Goal: Navigation & Orientation: Find specific page/section

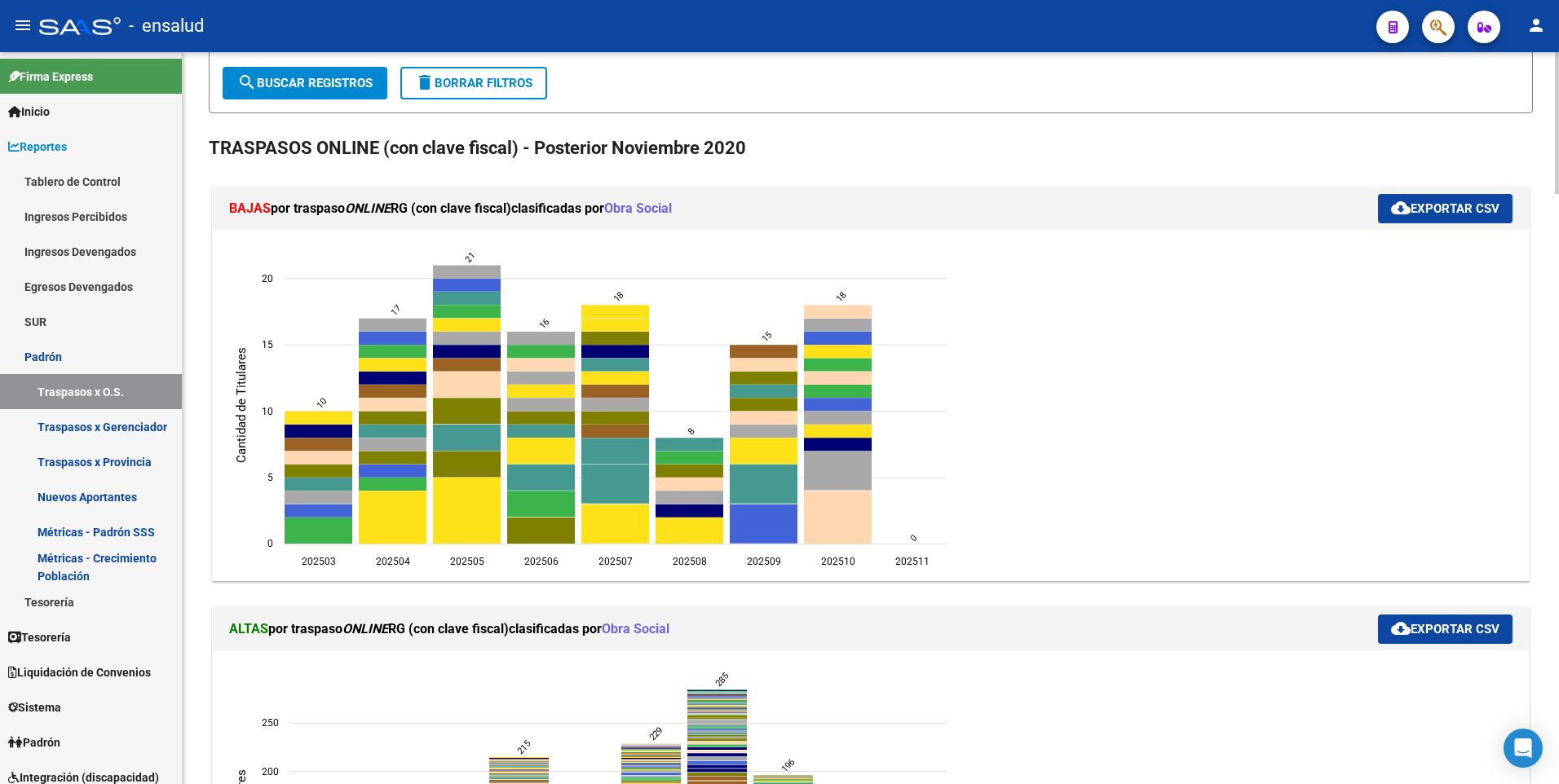
scroll to position [189, 0]
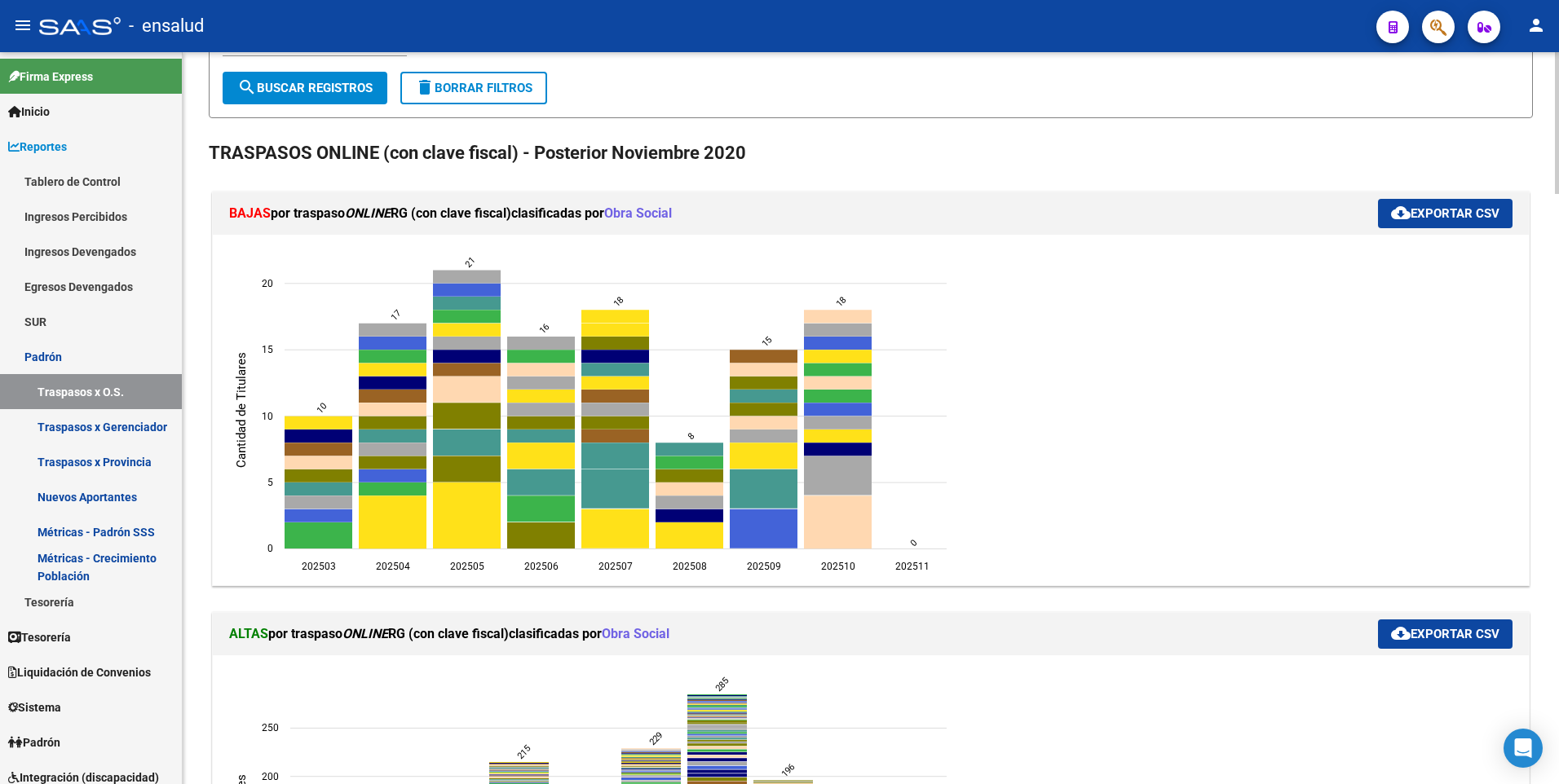
click at [1558, 206] on html "menu - ensalud person Firma Express Inicio Calendario SSS Instructivos Contacto…" at bounding box center [780, 392] width 1559 height 784
click at [847, 524] on icon "202510 903408 - ROI SA 4" at bounding box center [838, 522] width 68 height 53
type input "ROI SA"
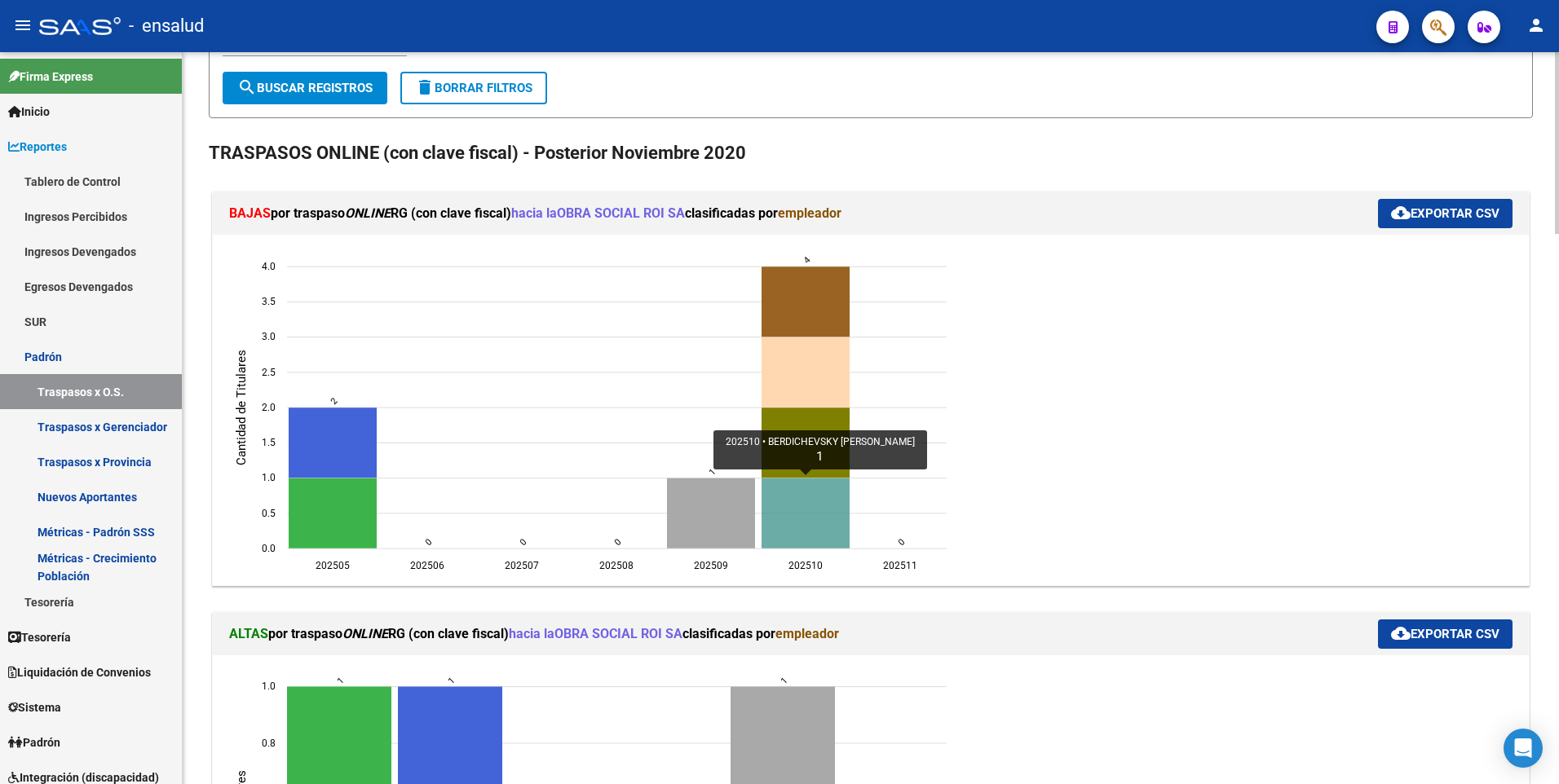
click at [802, 479] on icon "202510 BERDICHEVSKY ANA ROSA 1" at bounding box center [806, 512] width 88 height 70
type input "[PERSON_NAME] [PERSON_NAME]"
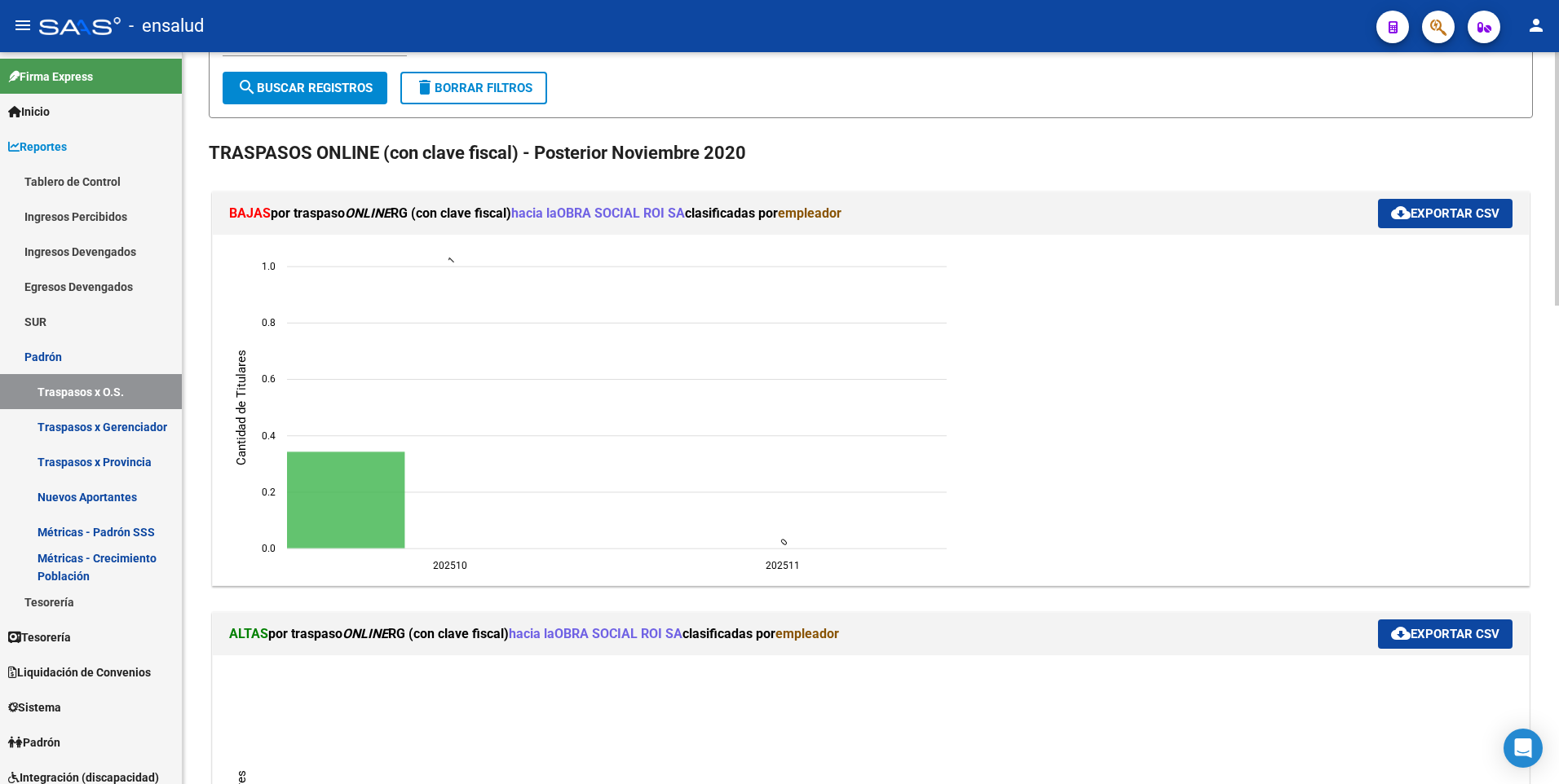
click at [824, 513] on icon "202510 202510 202511 202511 0.0 0.0 0.2 0.2 0.4 0.4 0.6 0.6 0.8 0.8 1.0 1.0 Can…" at bounding box center [592, 410] width 734 height 326
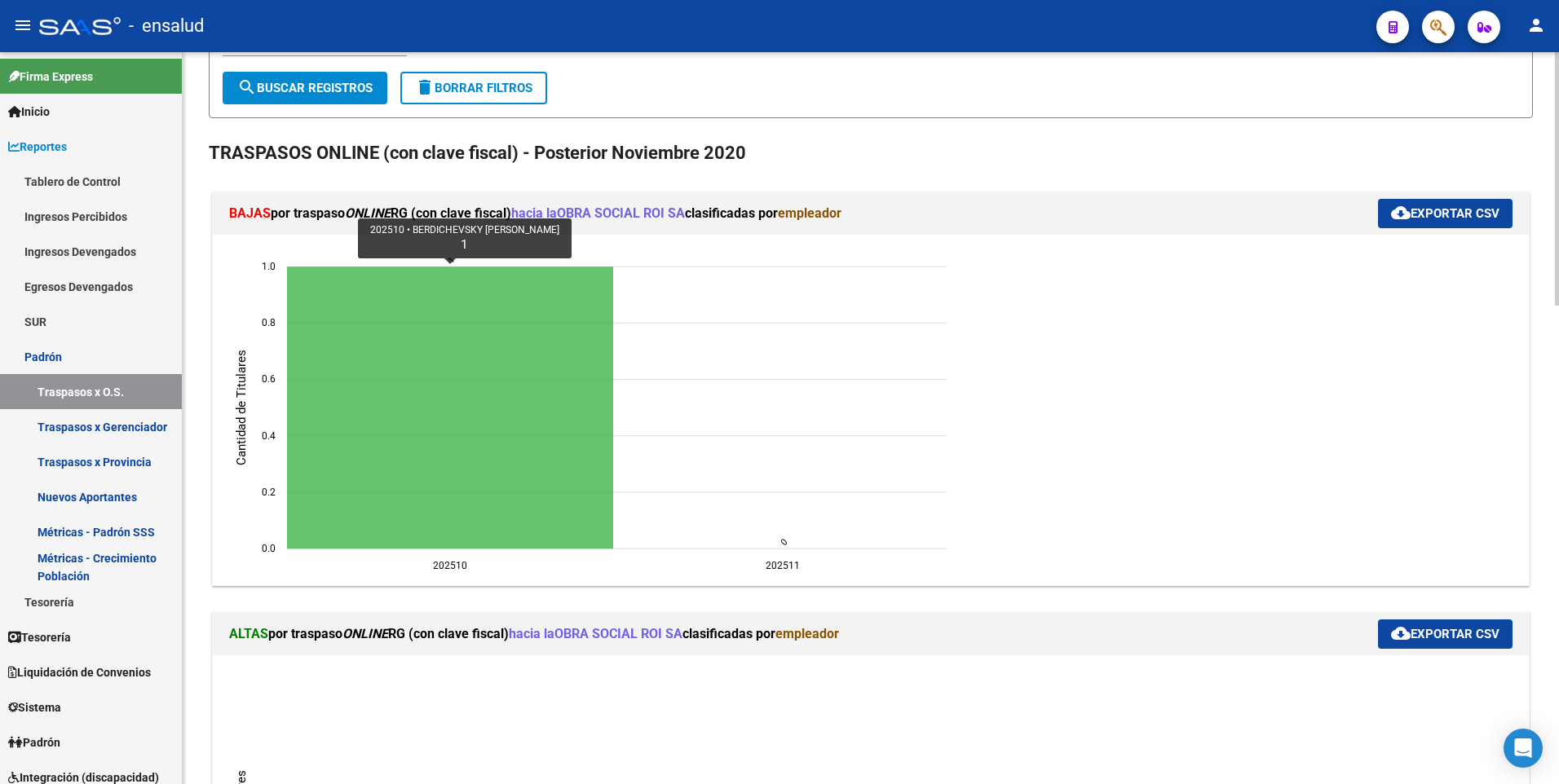
click at [463, 363] on icon "202510 BERDICHEVSKY ANA ROSA 1" at bounding box center [451, 407] width 326 height 282
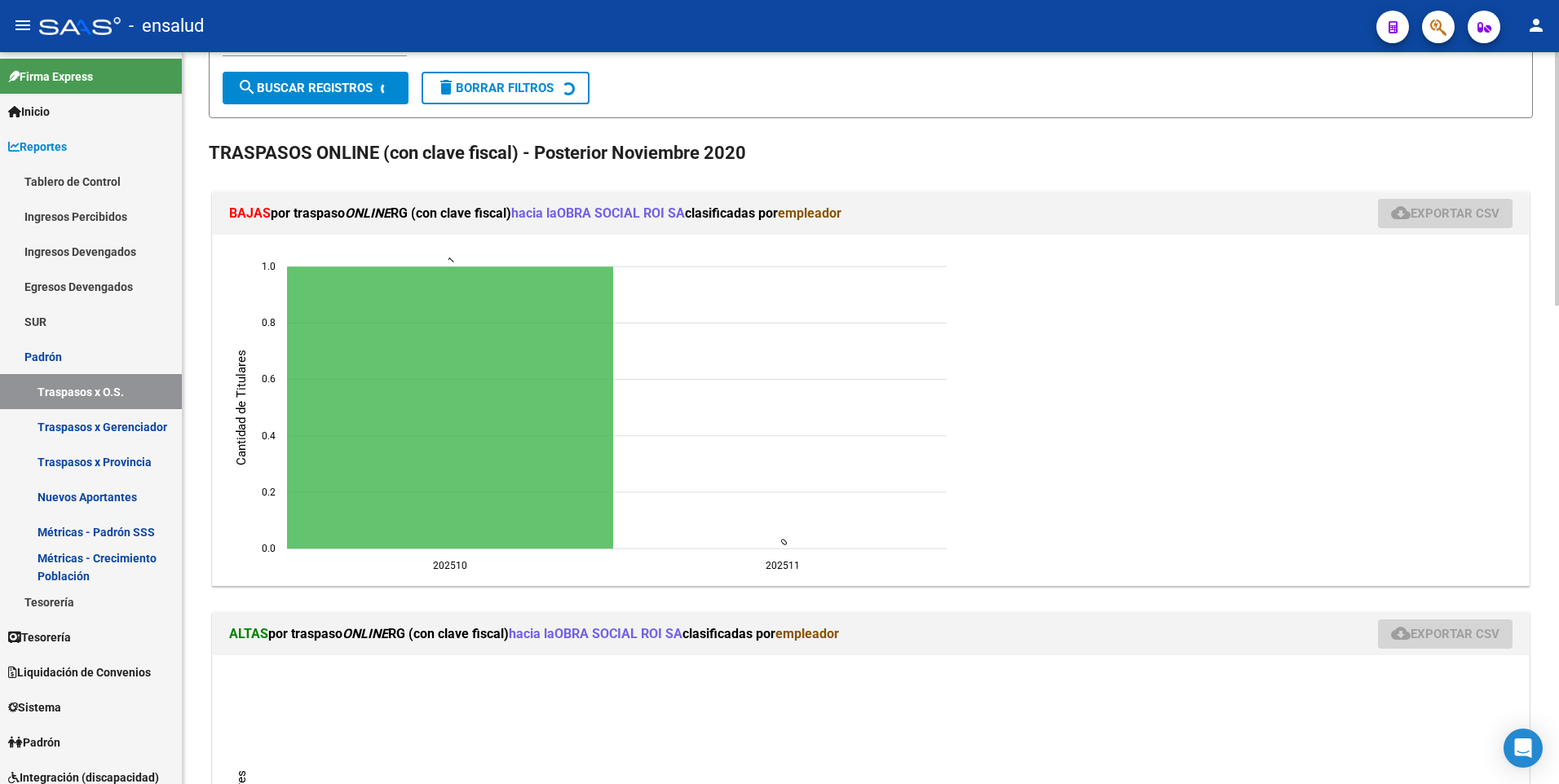
click at [463, 363] on icon "202510 BERDICHEVSKY ANA ROSA 1" at bounding box center [451, 407] width 326 height 282
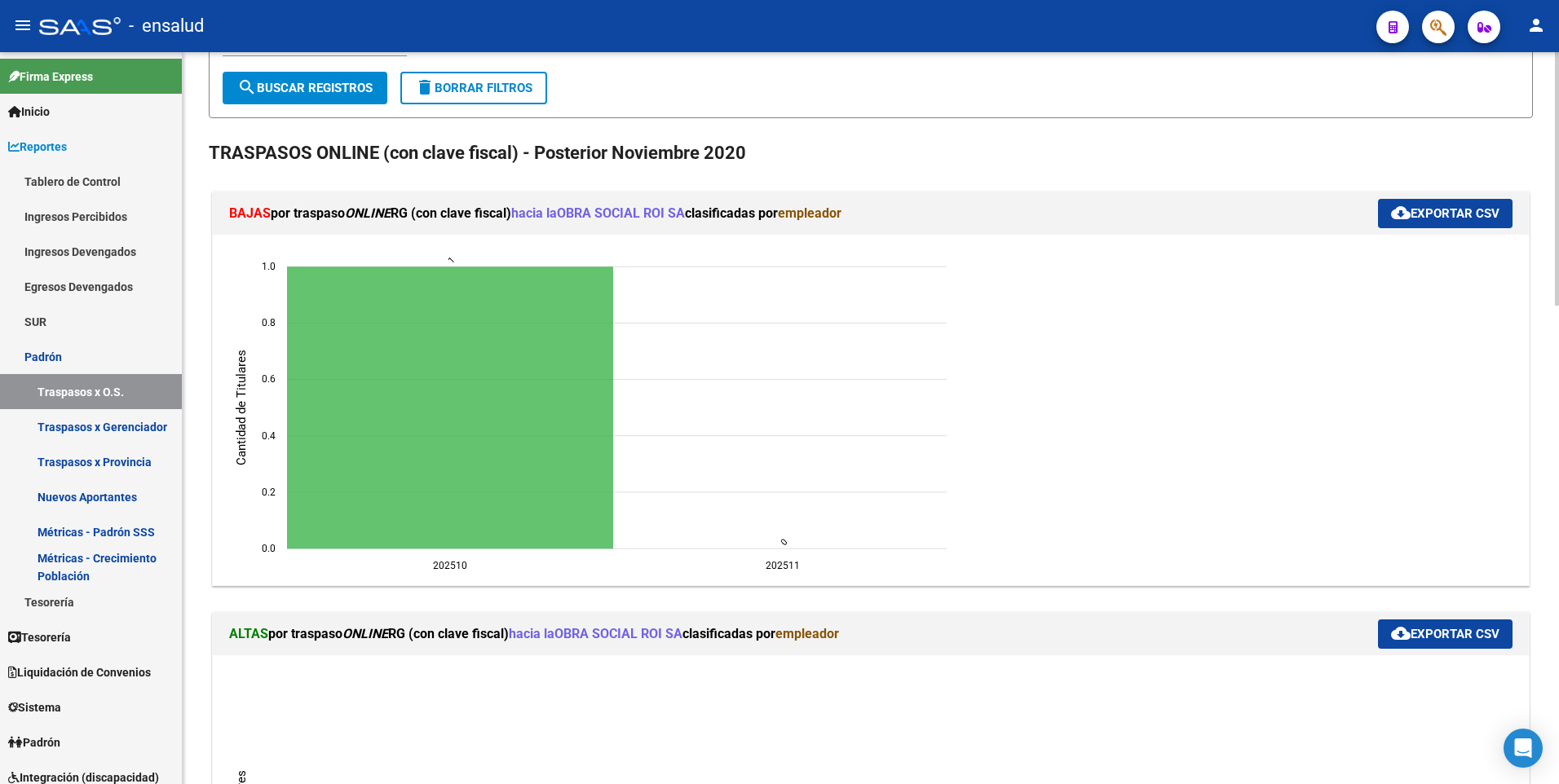
copy text "1"
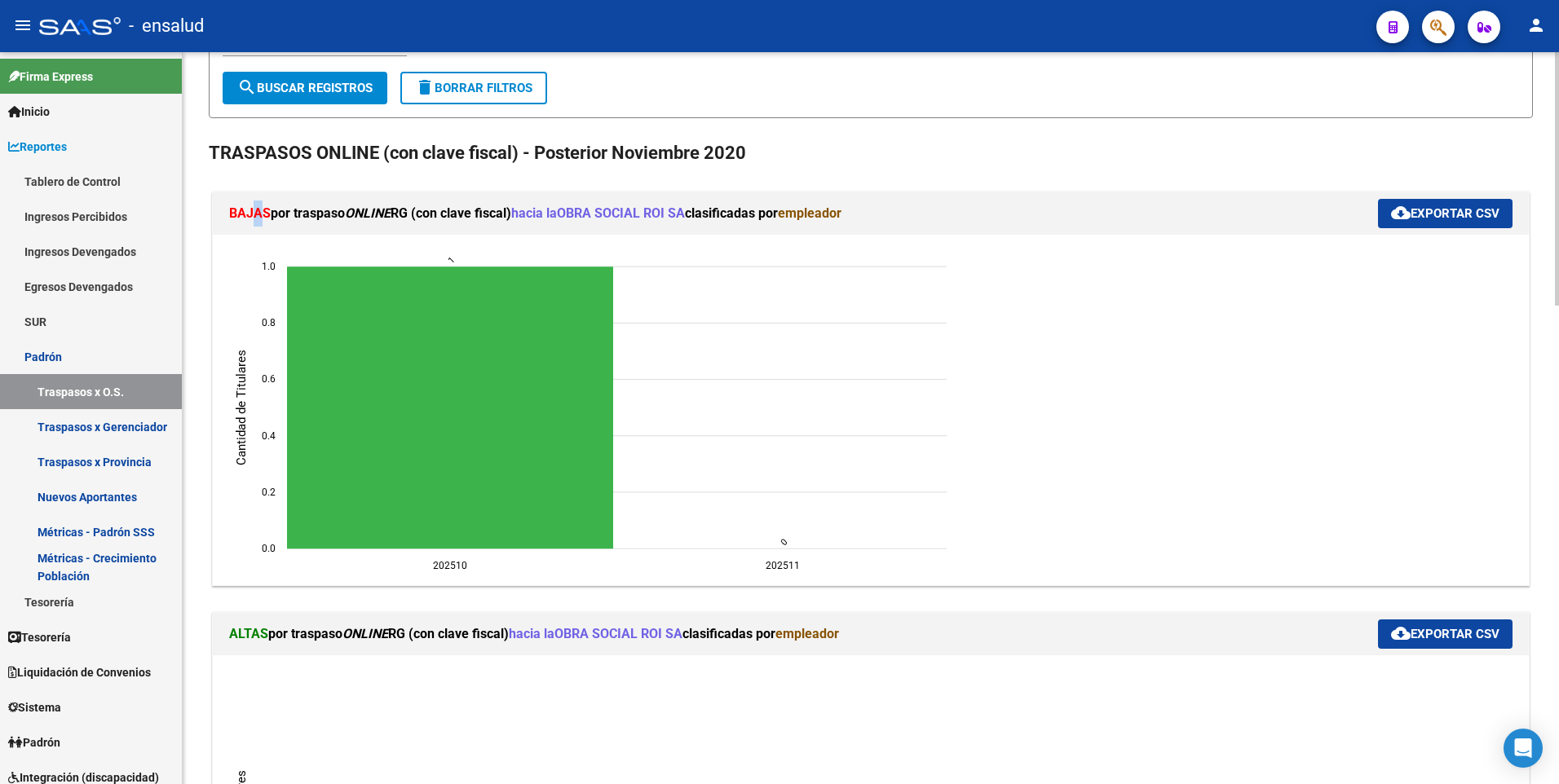
drag, startPoint x: 261, startPoint y: 214, endPoint x: 251, endPoint y: 215, distance: 10.0
click at [251, 215] on span "BAJAS" at bounding box center [250, 213] width 41 height 16
drag, startPoint x: 251, startPoint y: 215, endPoint x: 231, endPoint y: 218, distance: 20.2
click at [231, 218] on span "BAJAS" at bounding box center [250, 213] width 41 height 16
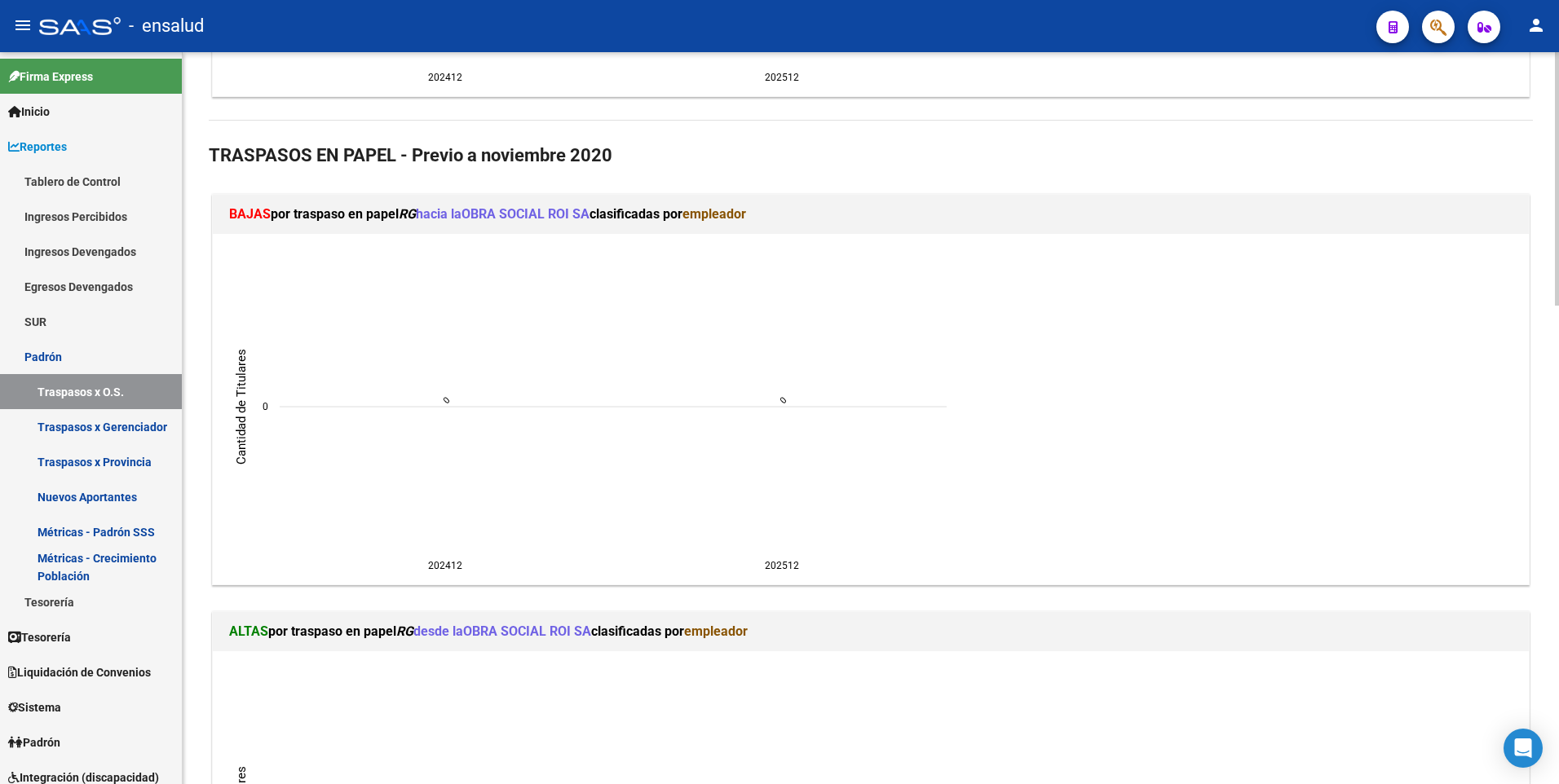
scroll to position [1252, 0]
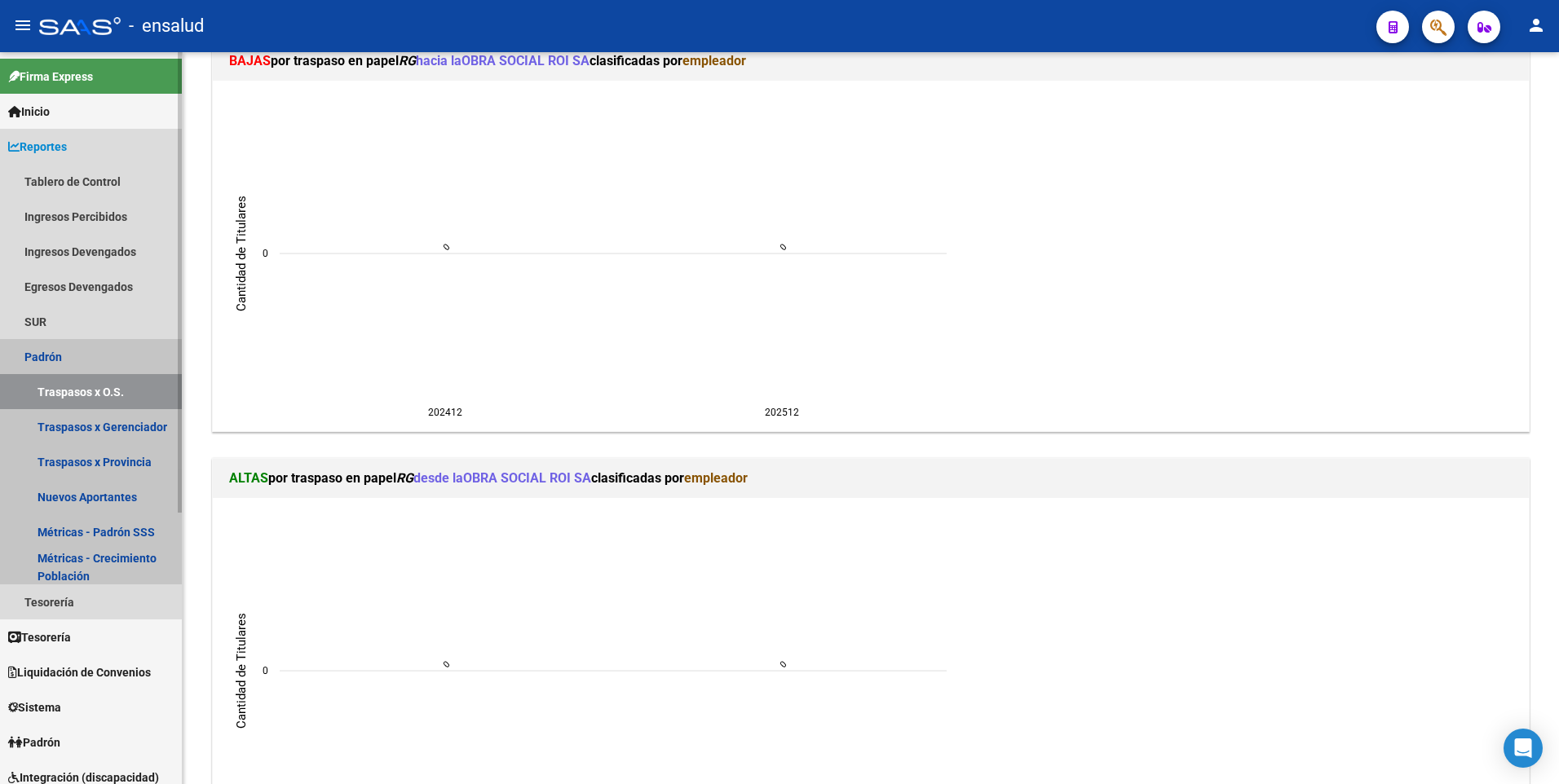
click at [67, 387] on link "Traspasos x O.S." at bounding box center [91, 392] width 182 height 35
click at [94, 430] on link "Traspasos x Gerenciador" at bounding box center [91, 426] width 182 height 35
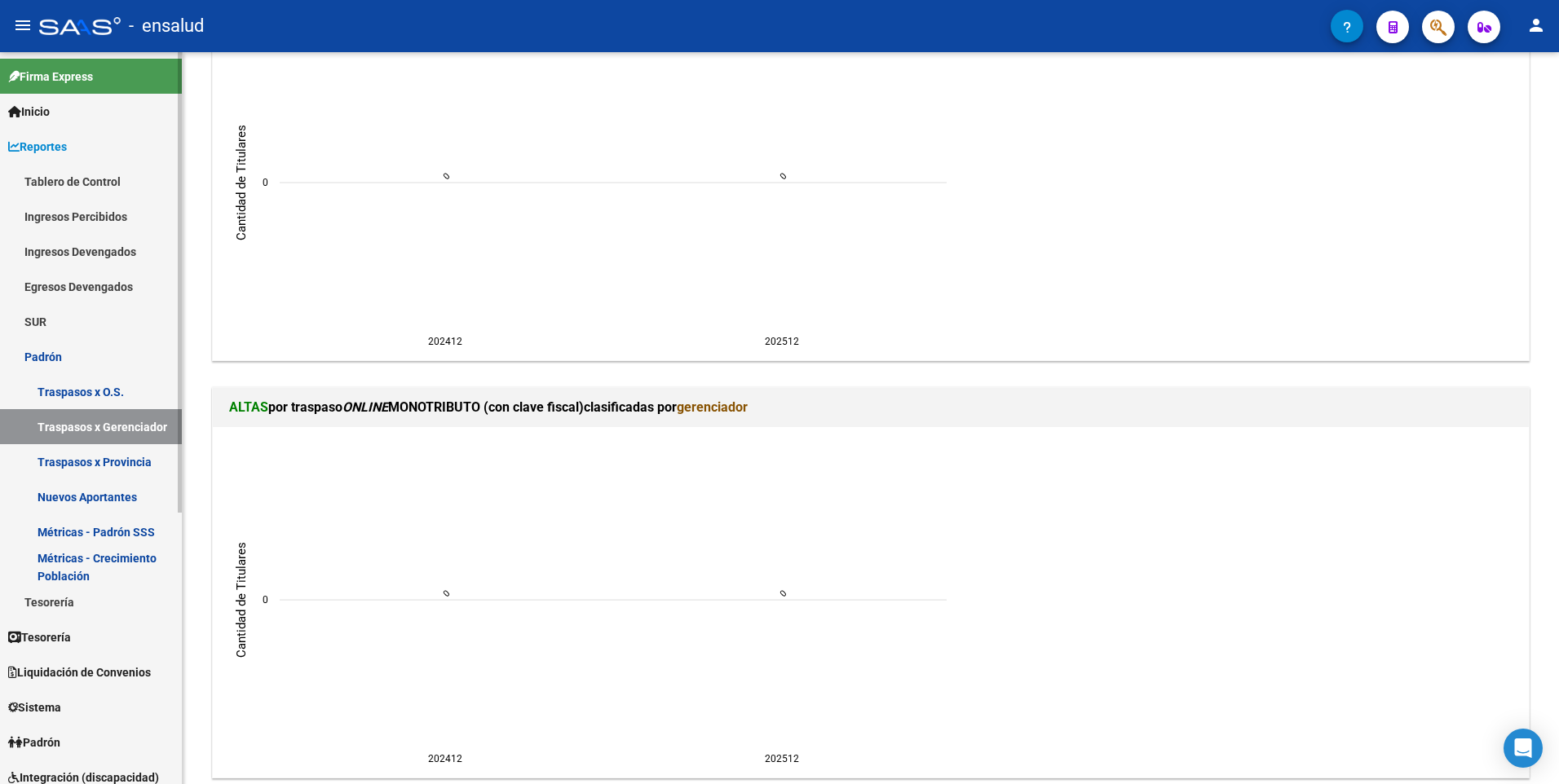
click at [94, 430] on link "Traspasos x Gerenciador" at bounding box center [91, 426] width 182 height 35
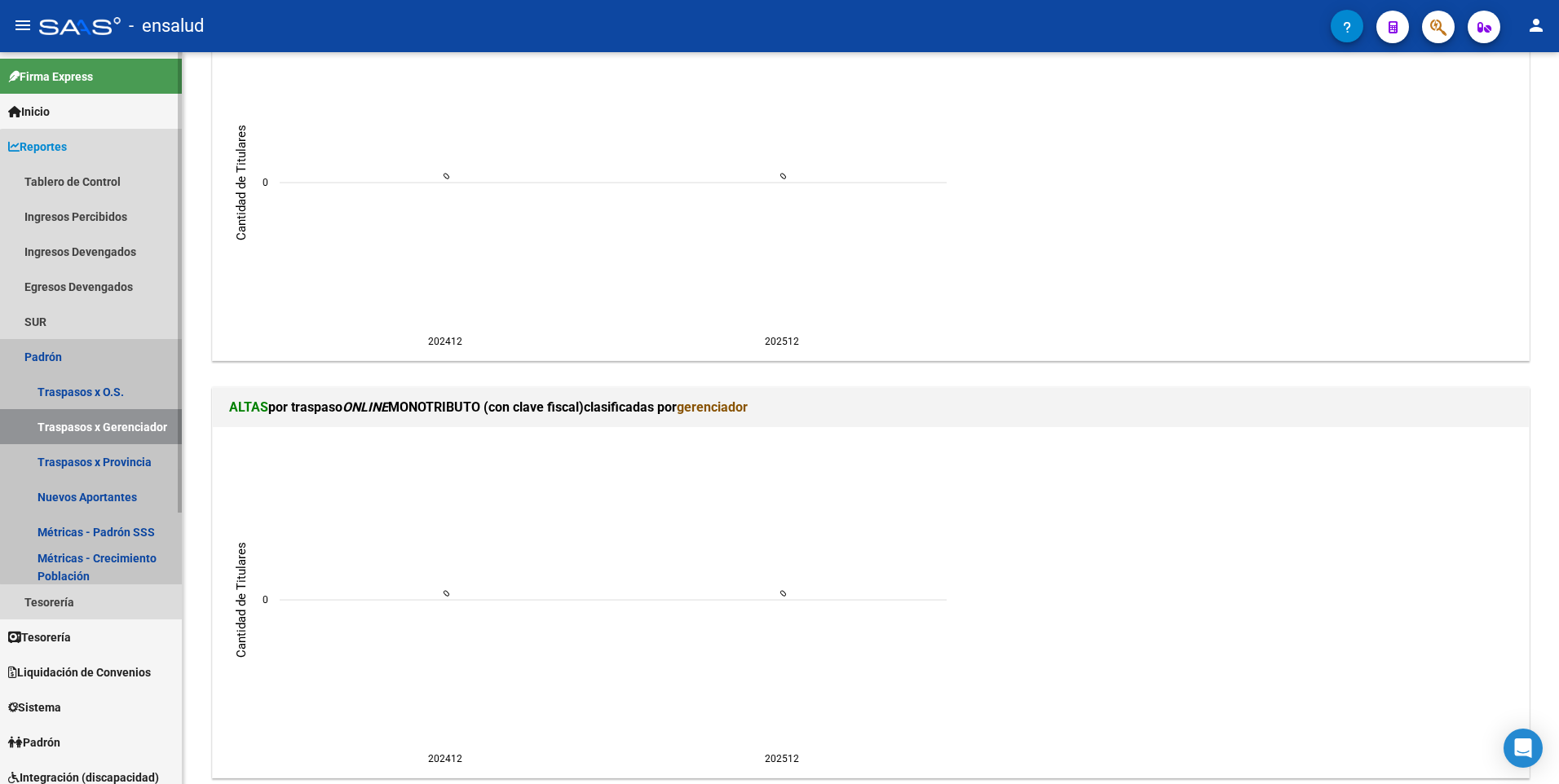
click at [94, 430] on link "Traspasos x Gerenciador" at bounding box center [91, 426] width 182 height 35
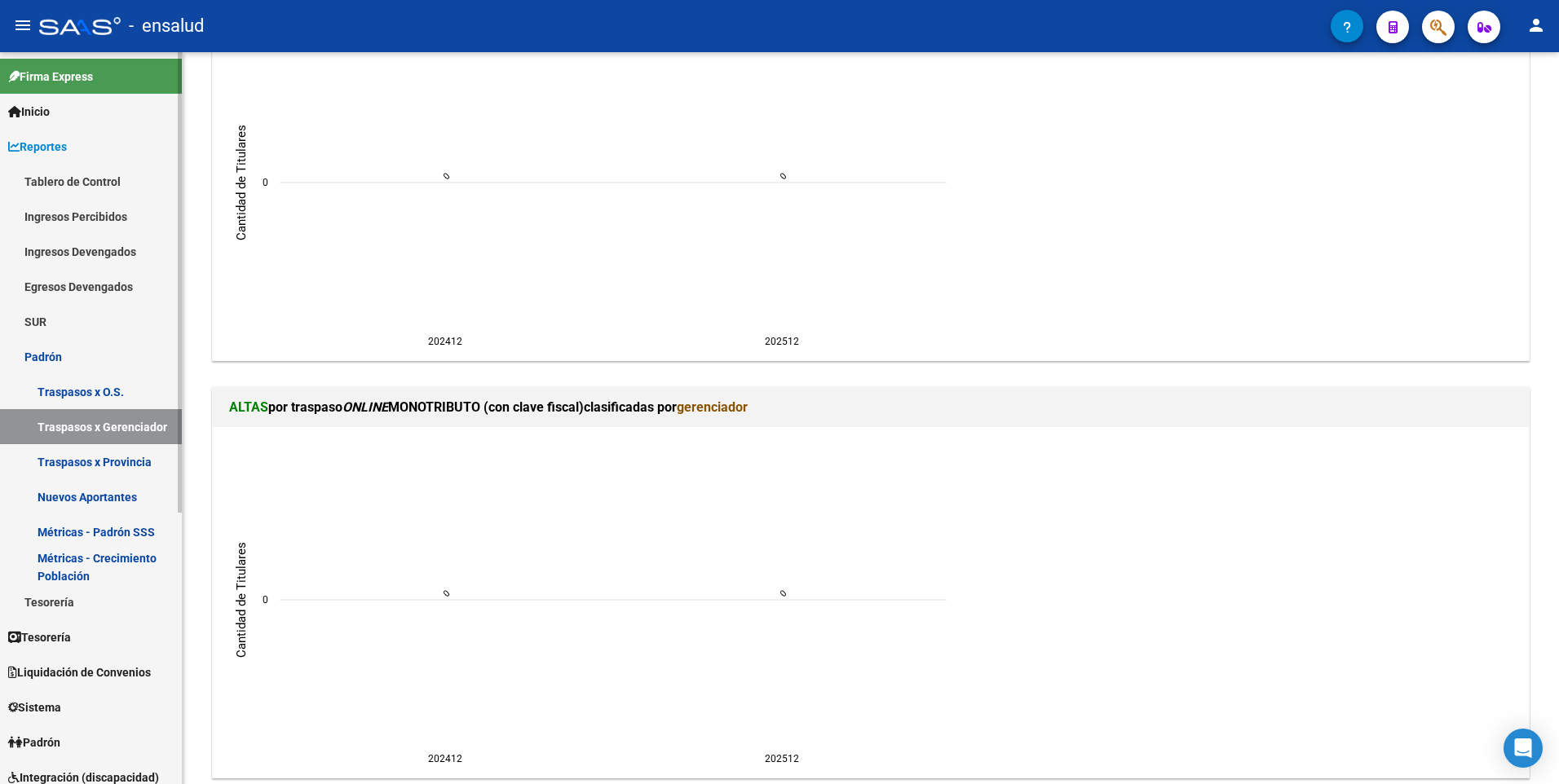
click at [25, 362] on link "Padrón" at bounding box center [91, 357] width 182 height 35
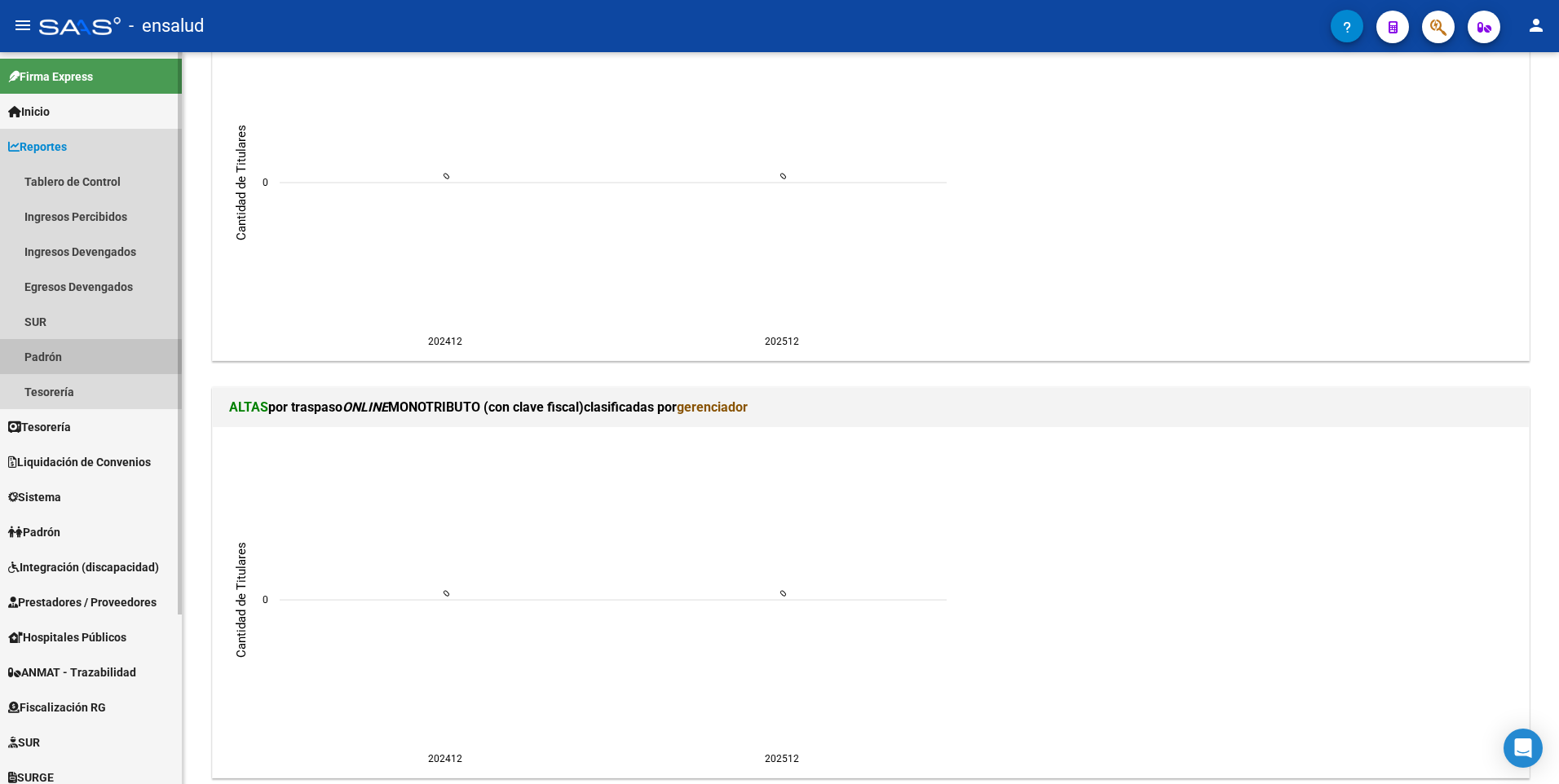
click at [31, 356] on link "Padrón" at bounding box center [91, 357] width 182 height 35
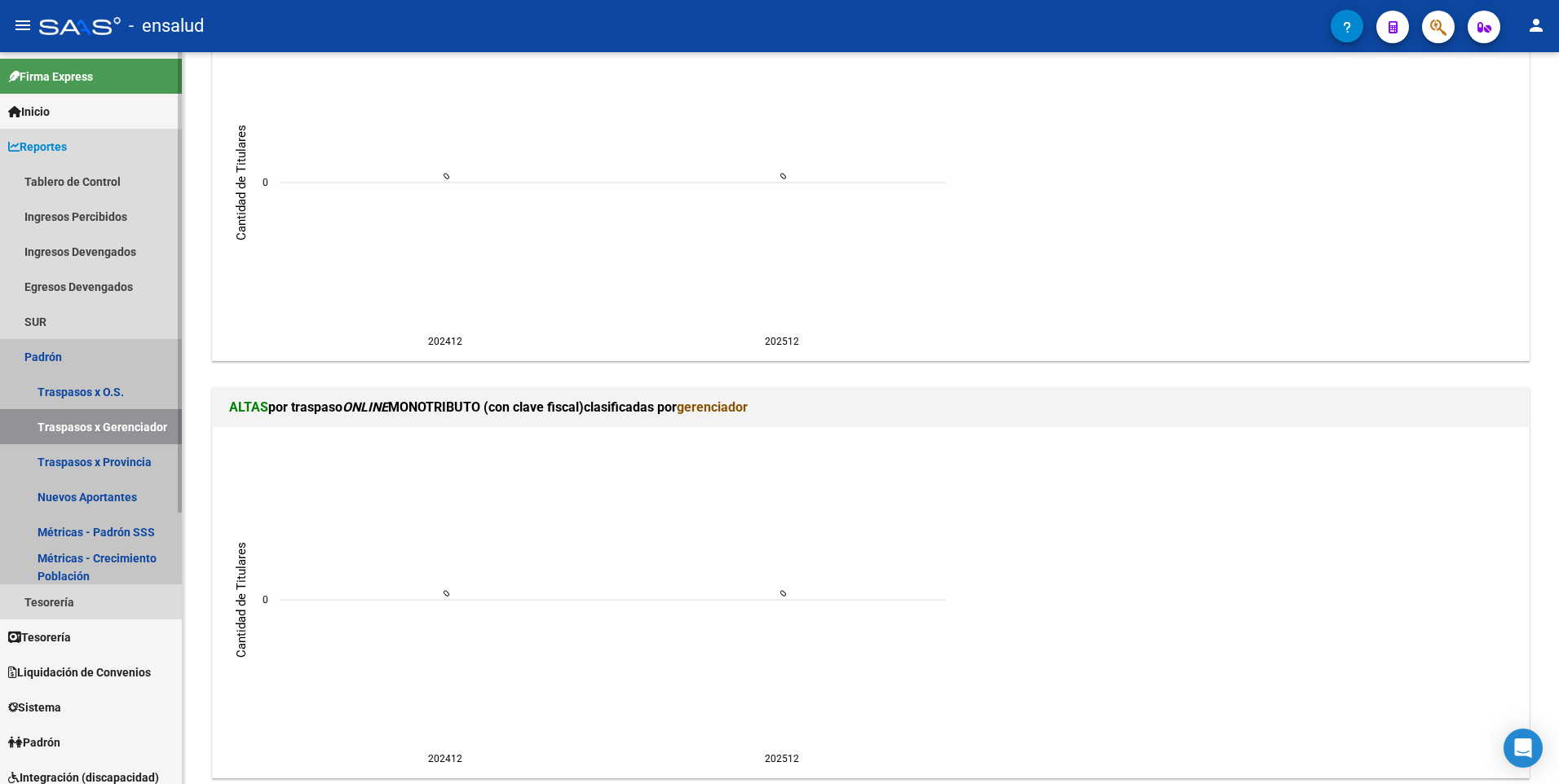
click at [89, 430] on link "Traspasos x Gerenciador" at bounding box center [91, 426] width 182 height 35
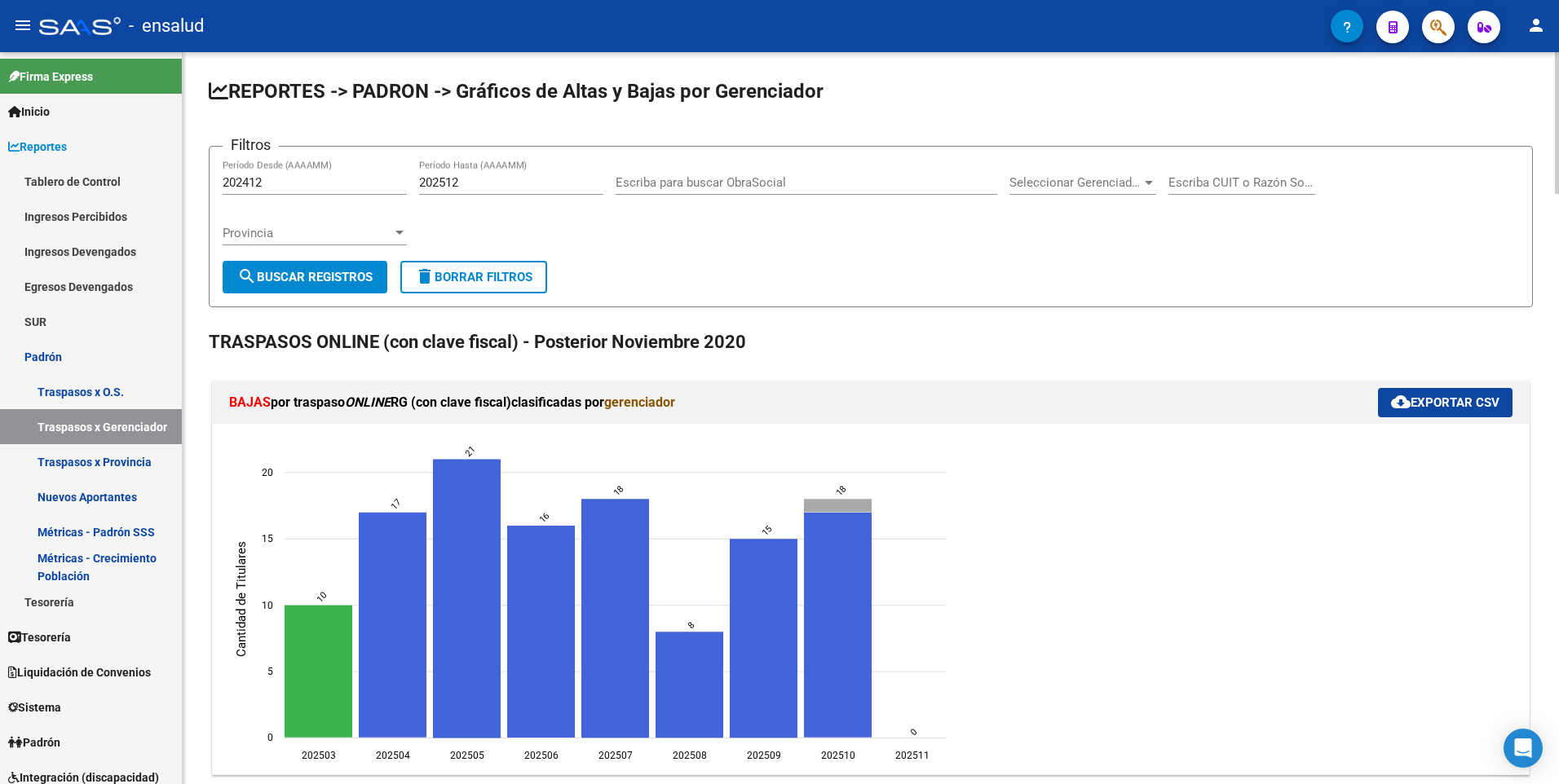
click at [1558, 105] on div at bounding box center [1557, 123] width 4 height 142
click at [1137, 184] on span "Seleccionar Gerenciador" at bounding box center [1075, 183] width 132 height 15
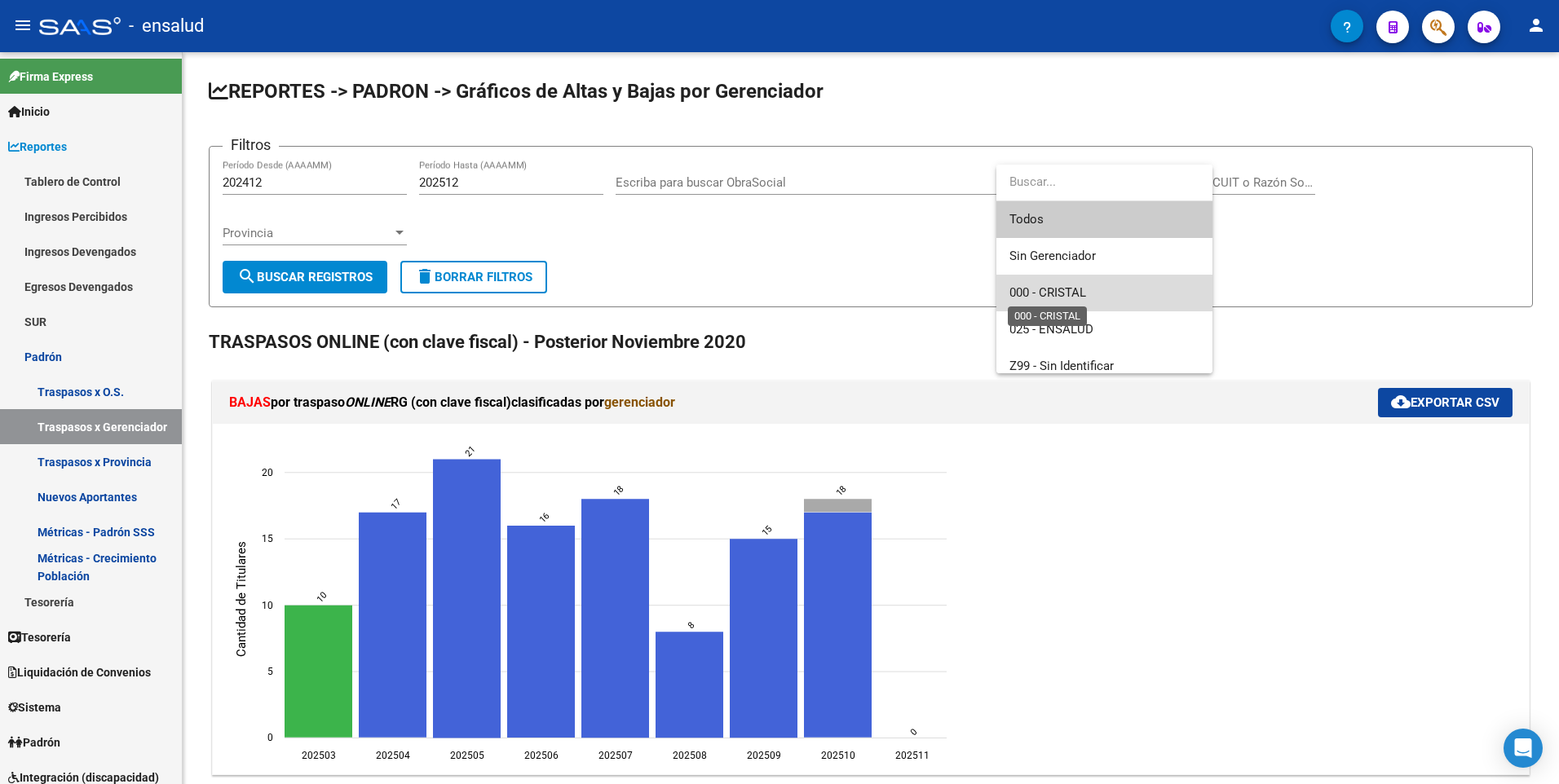
click at [1079, 295] on span "000 - CRISTAL" at bounding box center [1048, 293] width 77 height 15
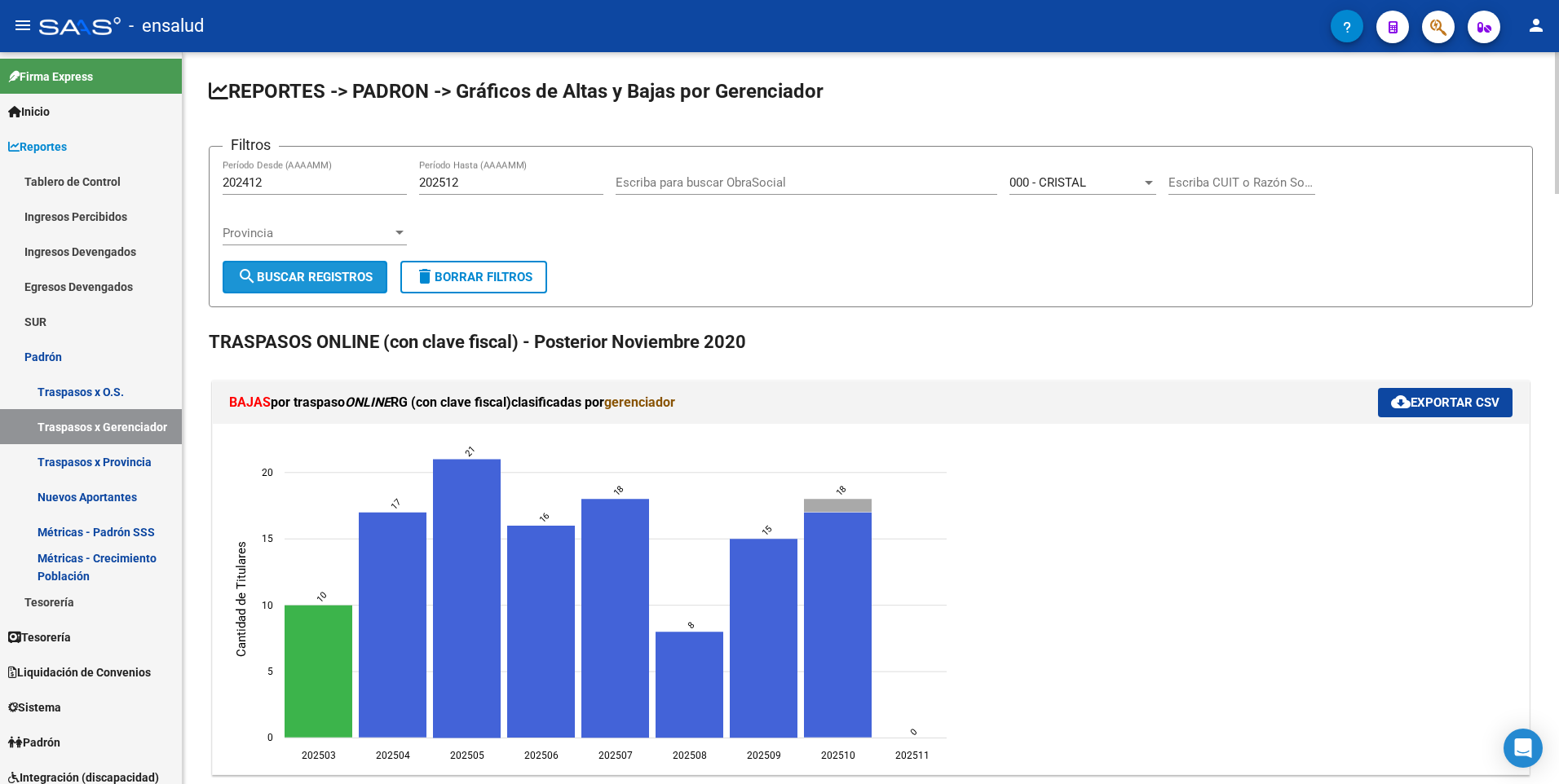
click at [317, 276] on span "search Buscar Registros" at bounding box center [305, 277] width 135 height 15
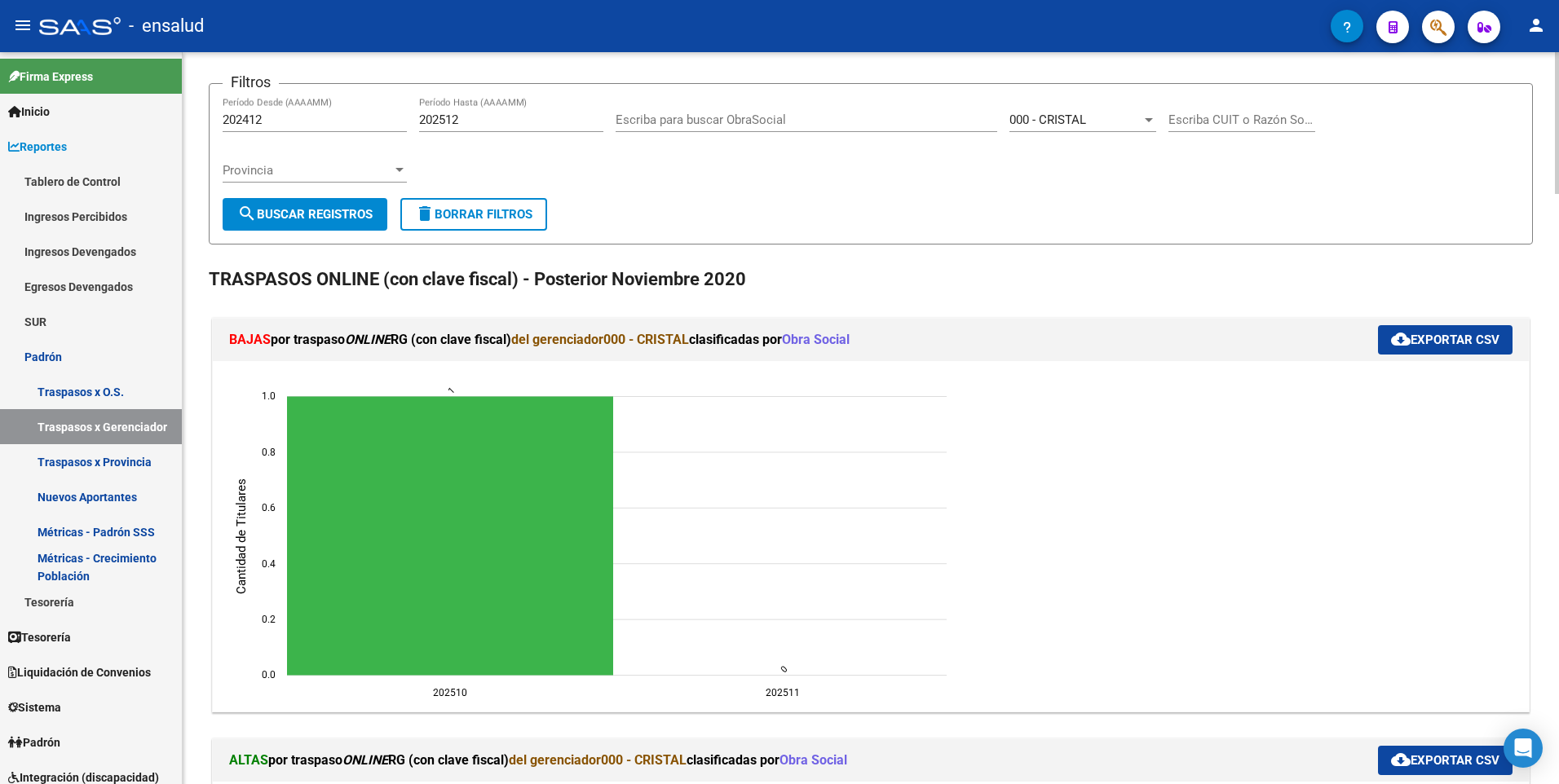
scroll to position [59, 0]
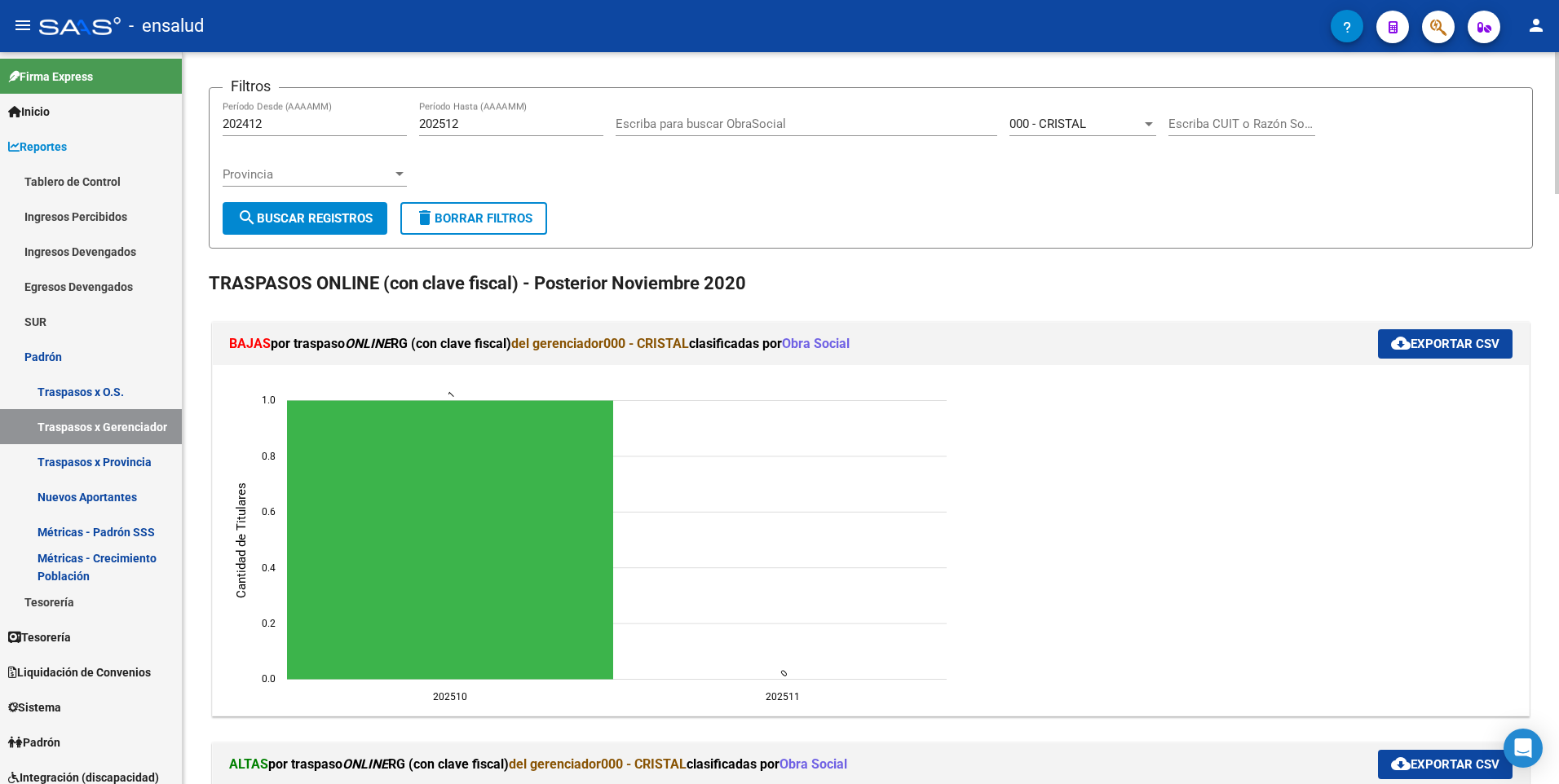
click at [1558, 178] on html "menu - ensalud person Firma Express Inicio Calendario SSS Instructivos Contacto…" at bounding box center [780, 392] width 1559 height 784
click at [1148, 117] on div "000 - CRISTAL" at bounding box center [1083, 124] width 147 height 15
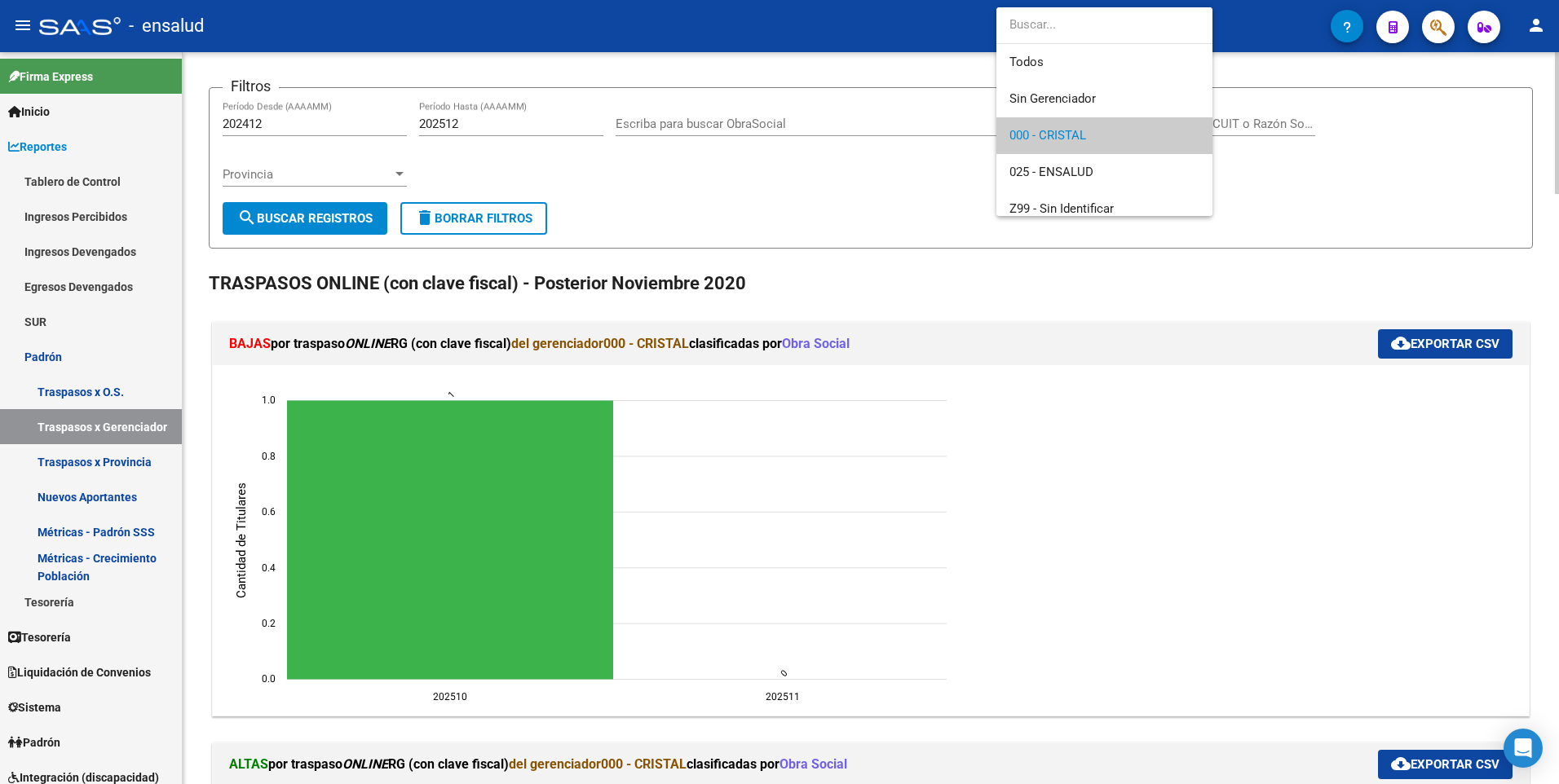
scroll to position [12, 0]
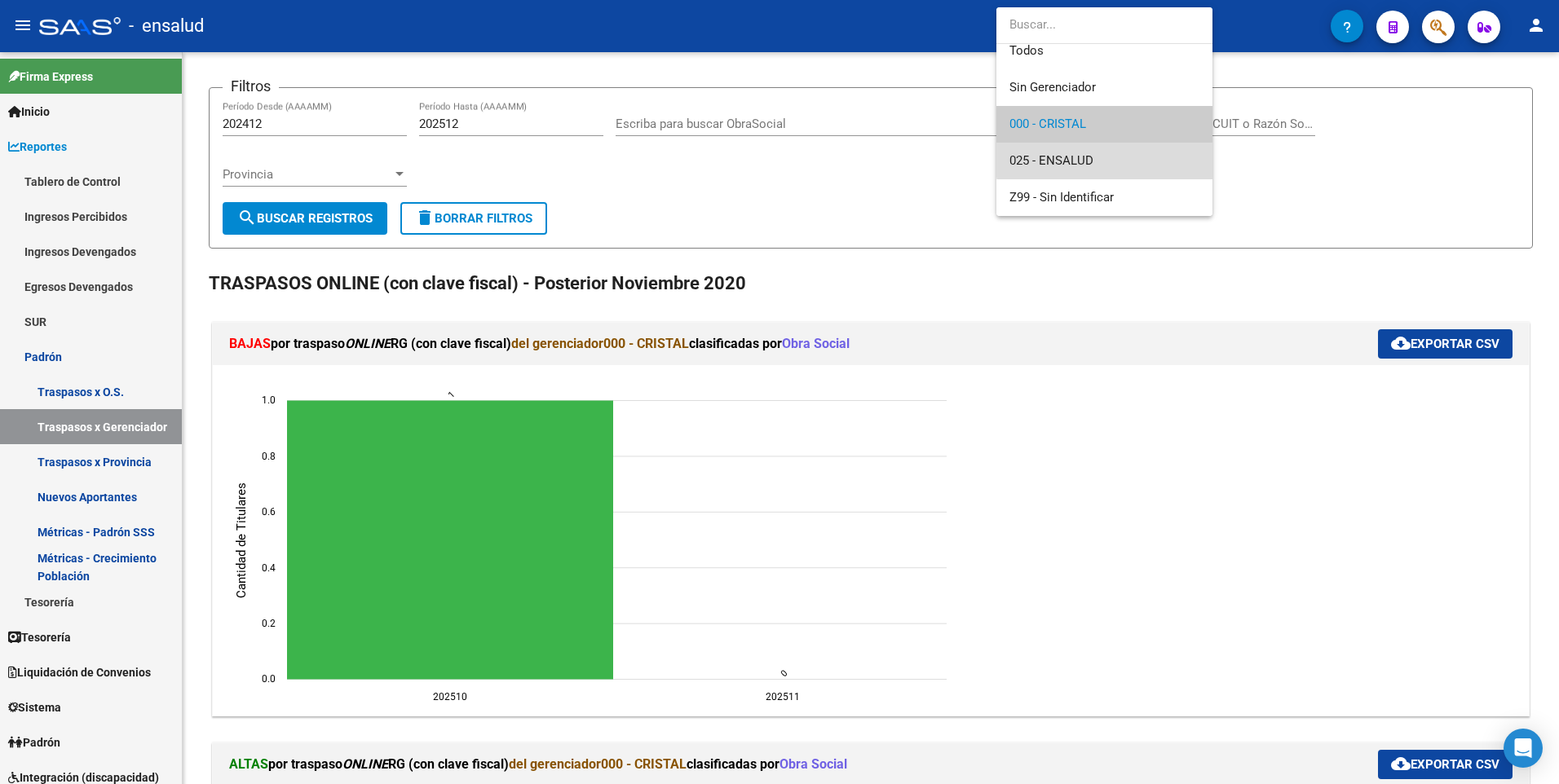
click at [1108, 158] on span "025 - ENSALUD" at bounding box center [1104, 161] width 190 height 36
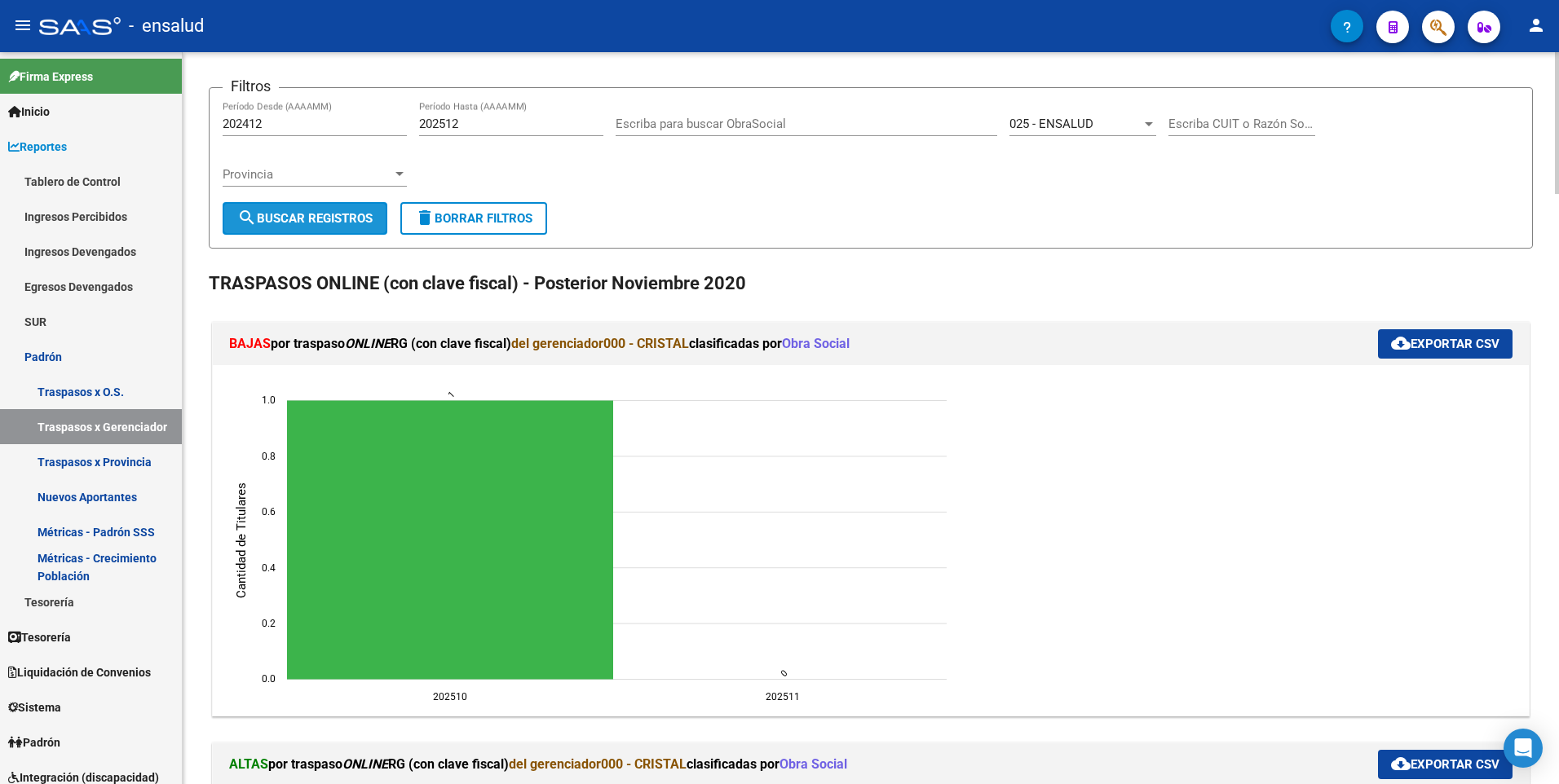
click at [302, 219] on span "search Buscar Registros" at bounding box center [305, 219] width 135 height 15
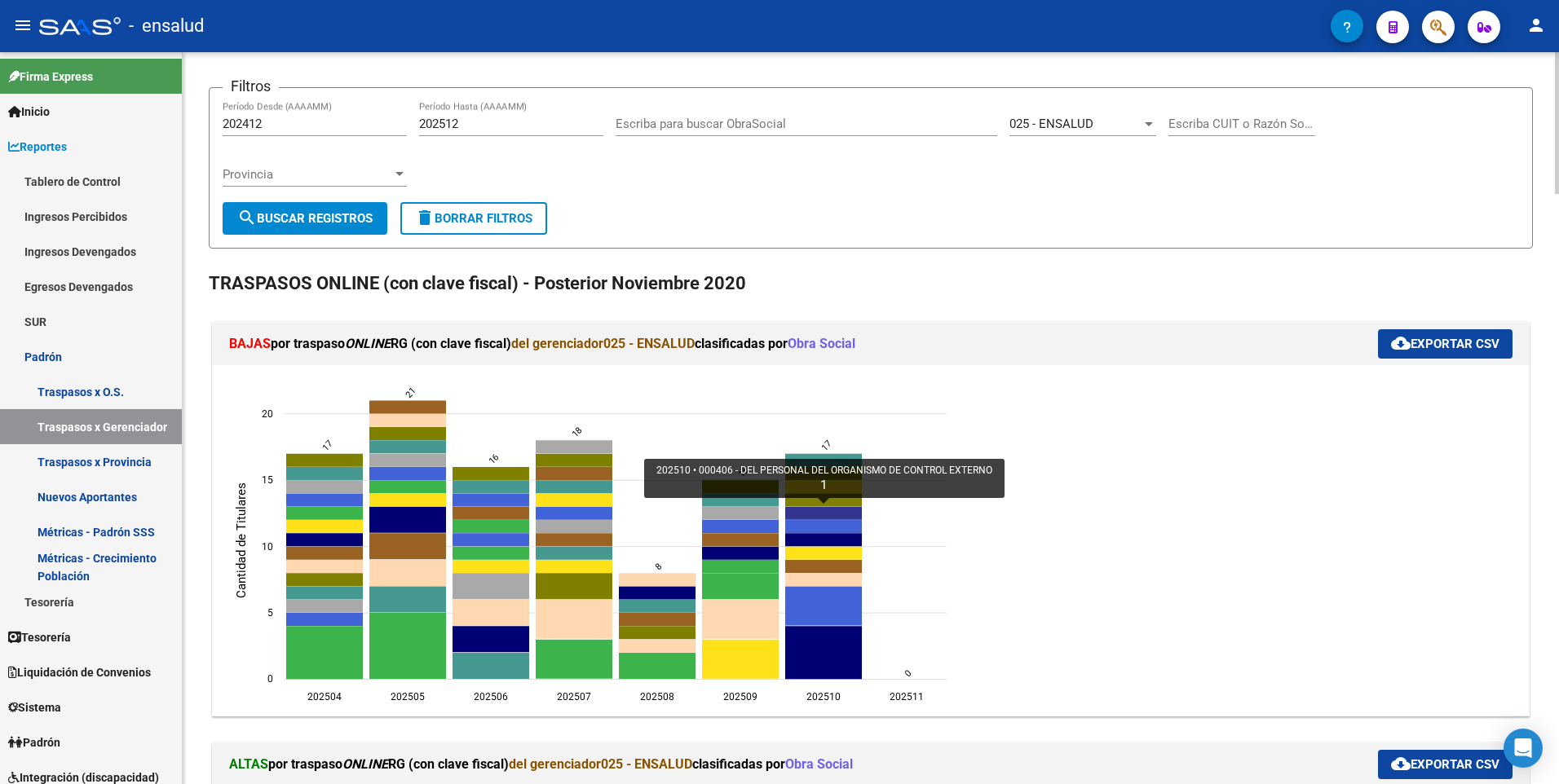
click at [795, 507] on icon "202510 000406 - DEL PERSONAL DEL ORGANISMO DE CONTROL EXTERNO 1" at bounding box center [823, 512] width 77 height 13
type input "DEL PERSONAL DEL ORGANISMO DE CONTROL EXTERNO"
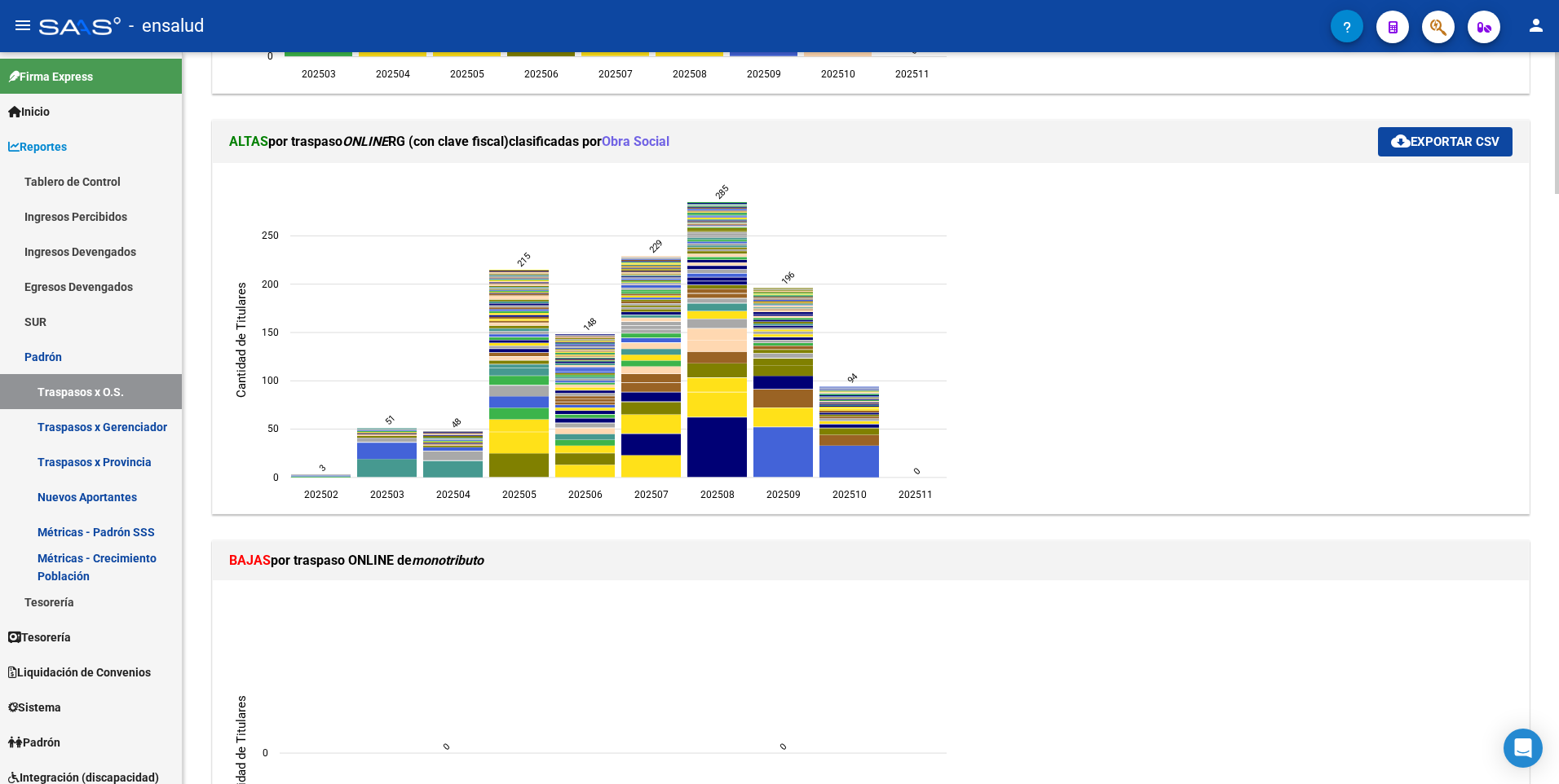
scroll to position [681, 0]
drag, startPoint x: 1555, startPoint y: 259, endPoint x: 1561, endPoint y: 216, distance: 43.4
click at [1558, 216] on html "menu - ensalud person Firma Express Inicio Calendario SSS Instructivos Contacto…" at bounding box center [780, 392] width 1559 height 784
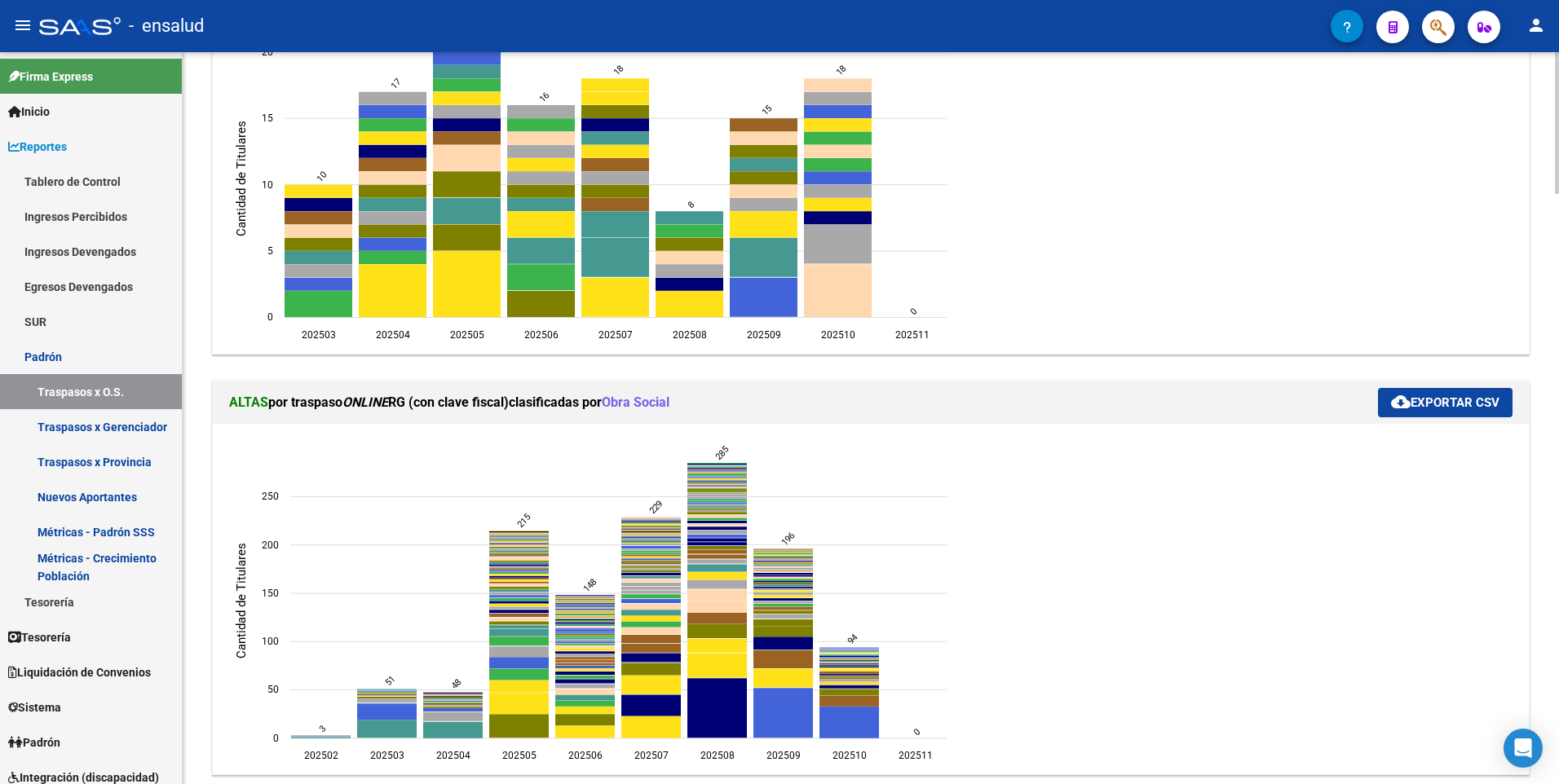
scroll to position [382, 0]
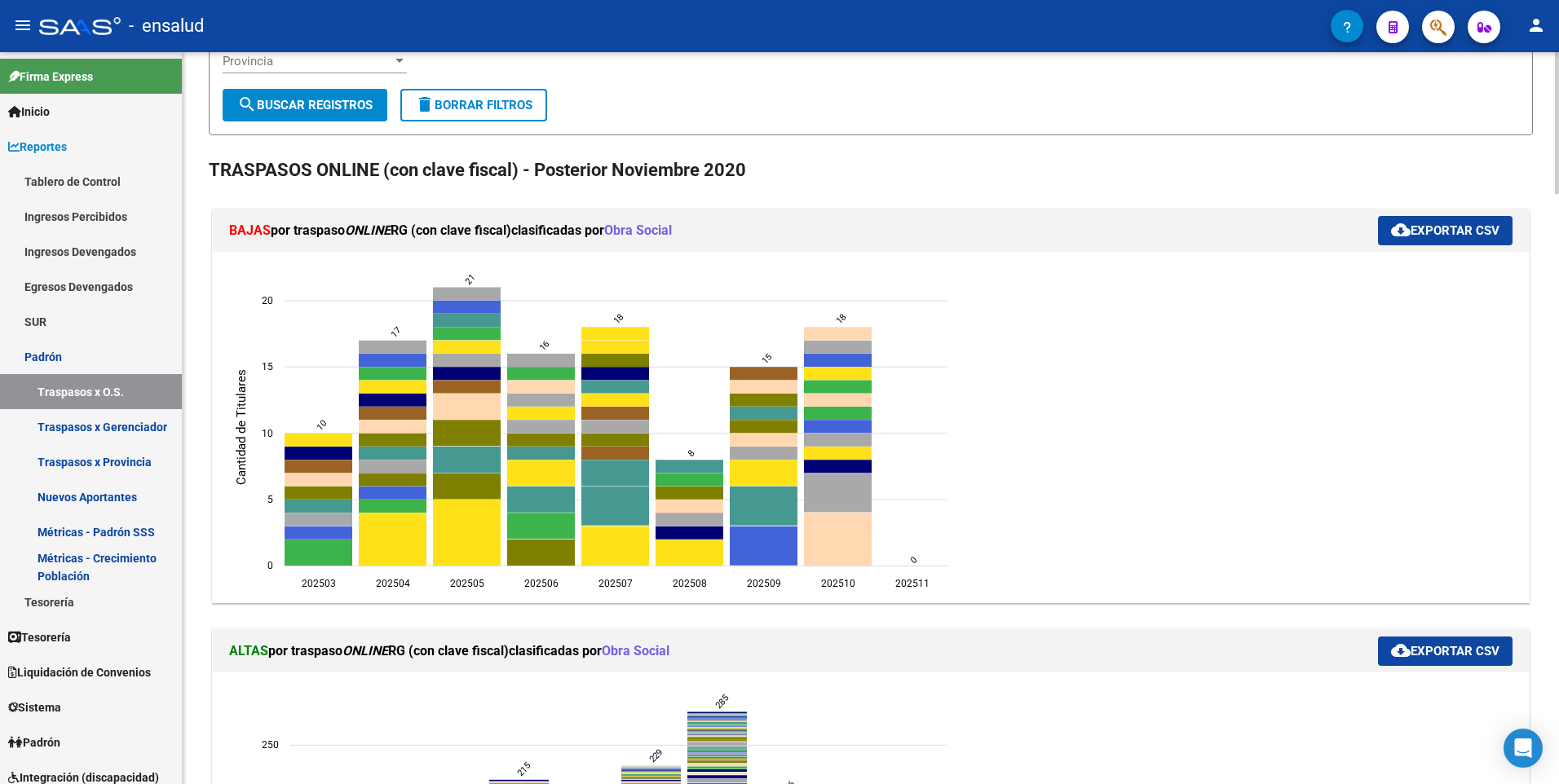
scroll to position [0, 0]
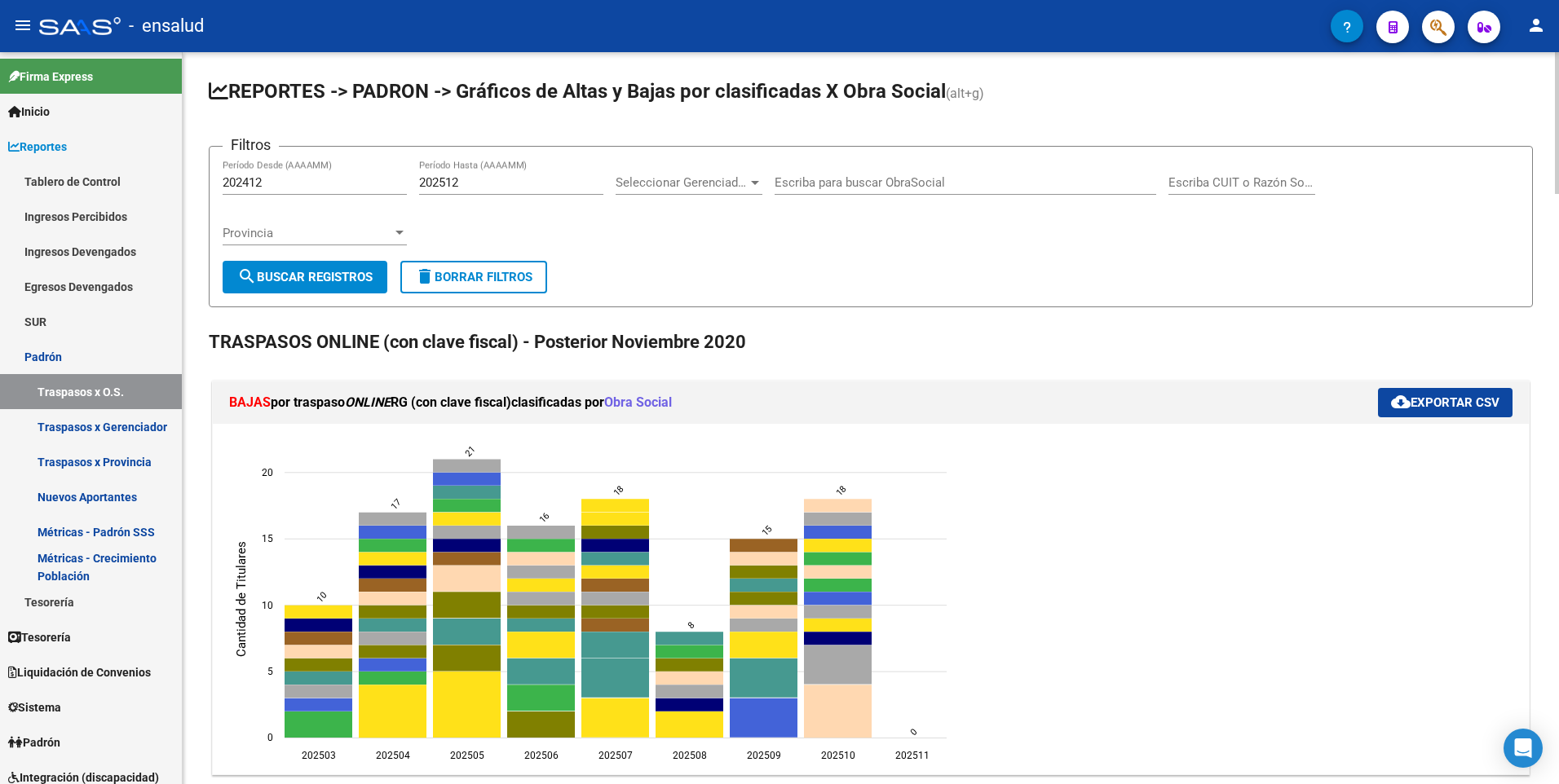
click at [753, 186] on div at bounding box center [755, 183] width 15 height 13
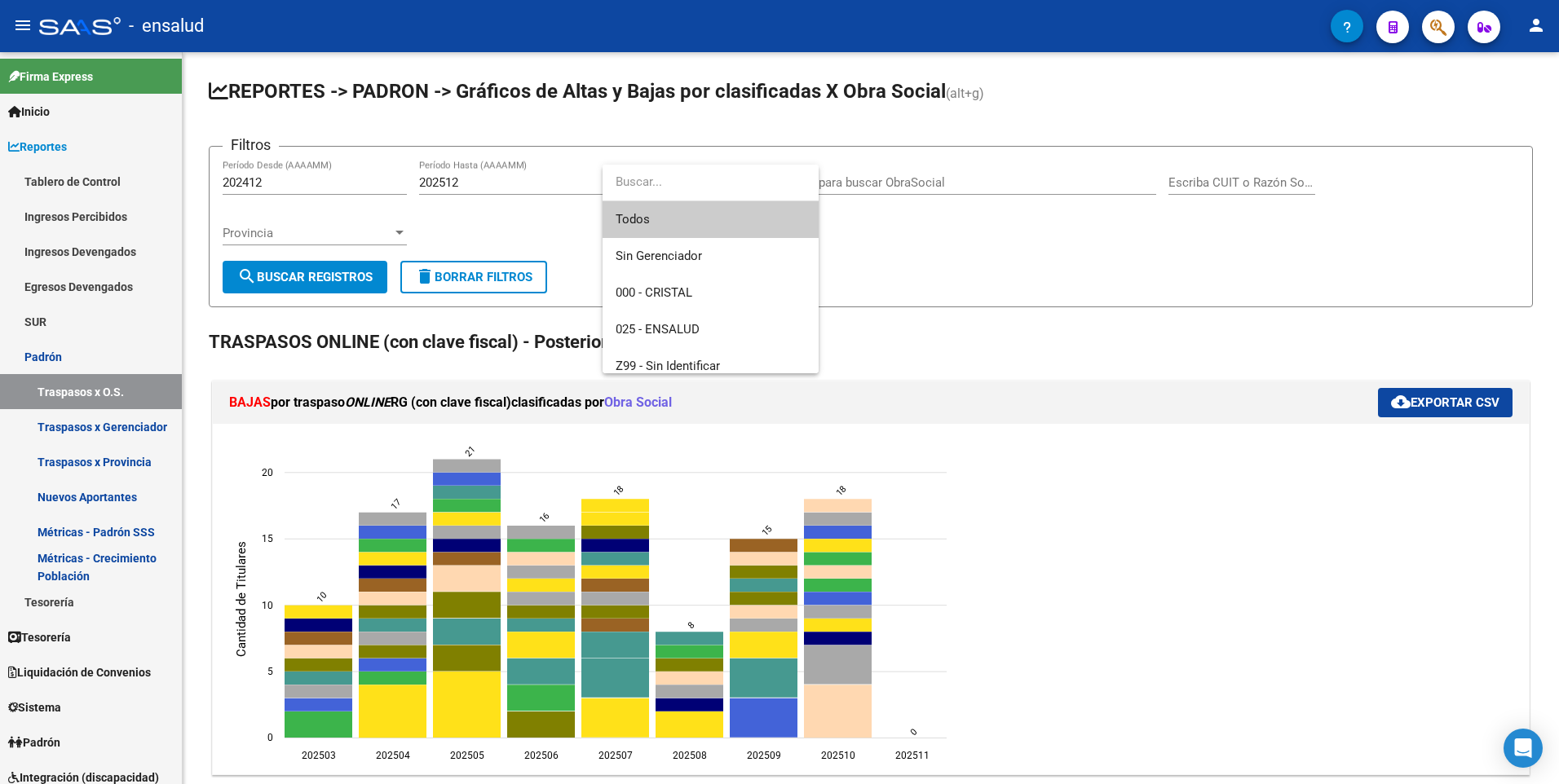
click at [751, 189] on input "dropdown search" at bounding box center [711, 182] width 216 height 36
drag, startPoint x: 863, startPoint y: 156, endPoint x: 859, endPoint y: 168, distance: 12.6
click at [859, 168] on div at bounding box center [780, 392] width 1559 height 784
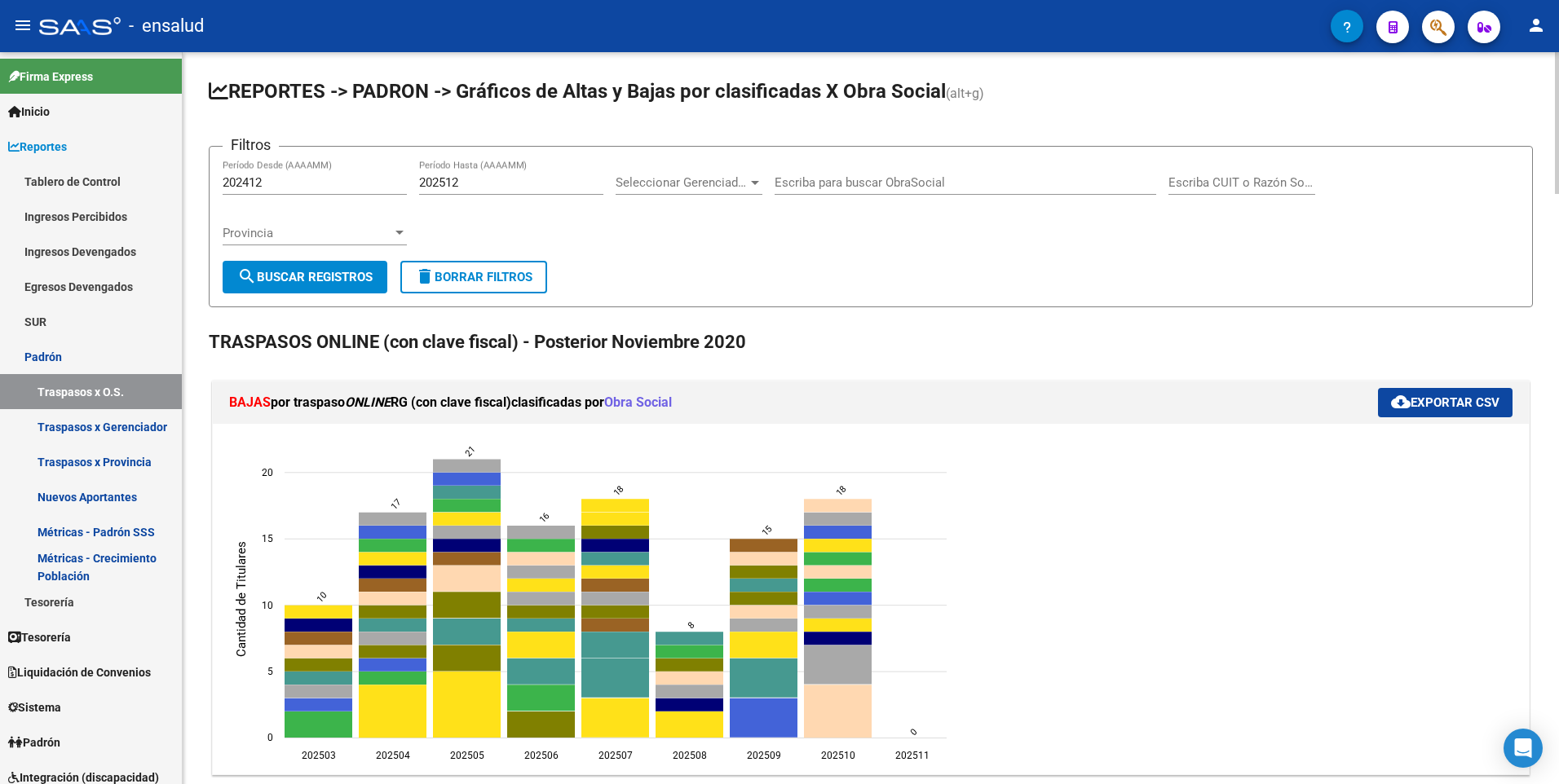
click at [853, 176] on input "Escriba para buscar ObraSocial" at bounding box center [965, 183] width 382 height 15
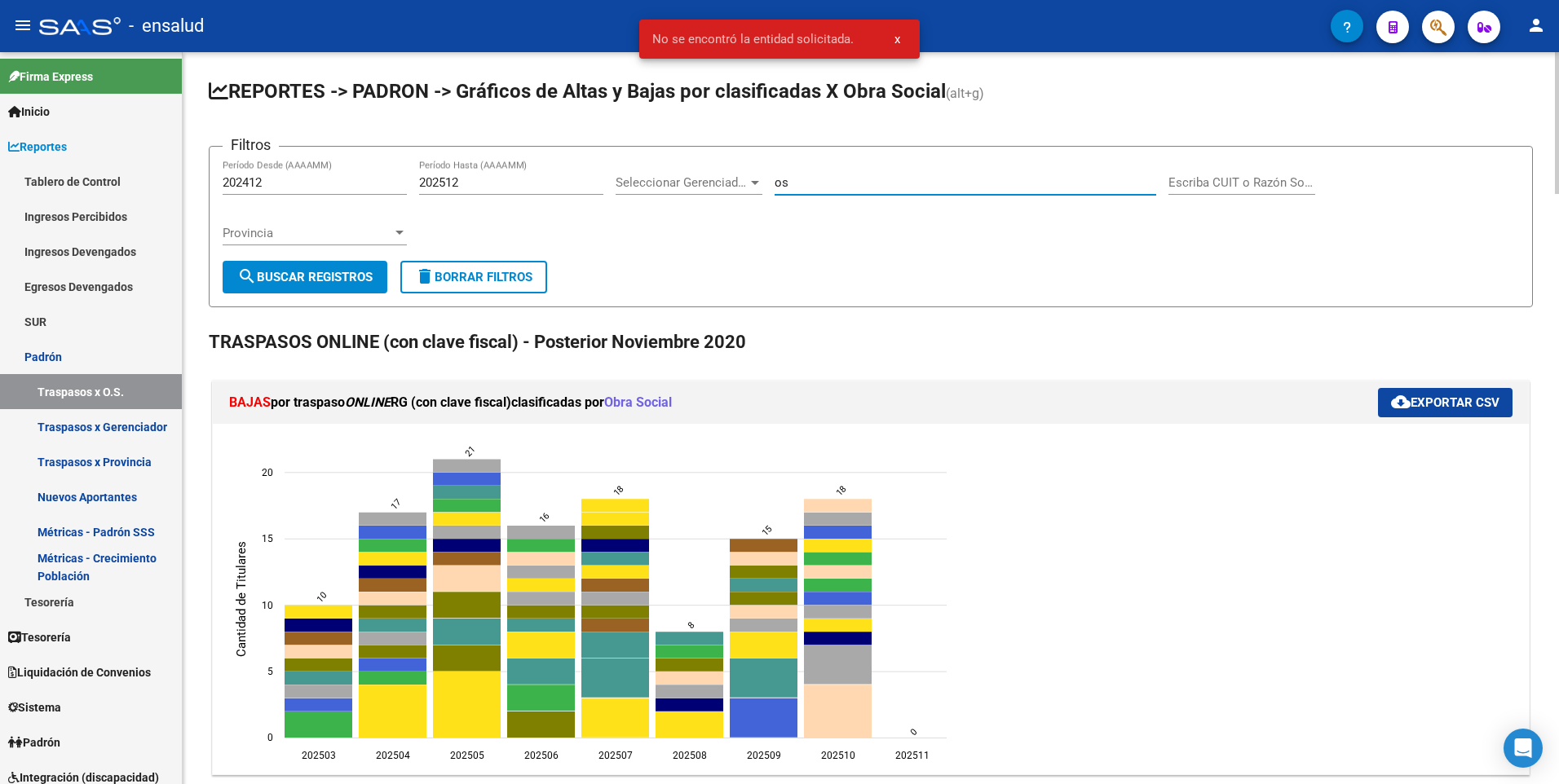
type input "o"
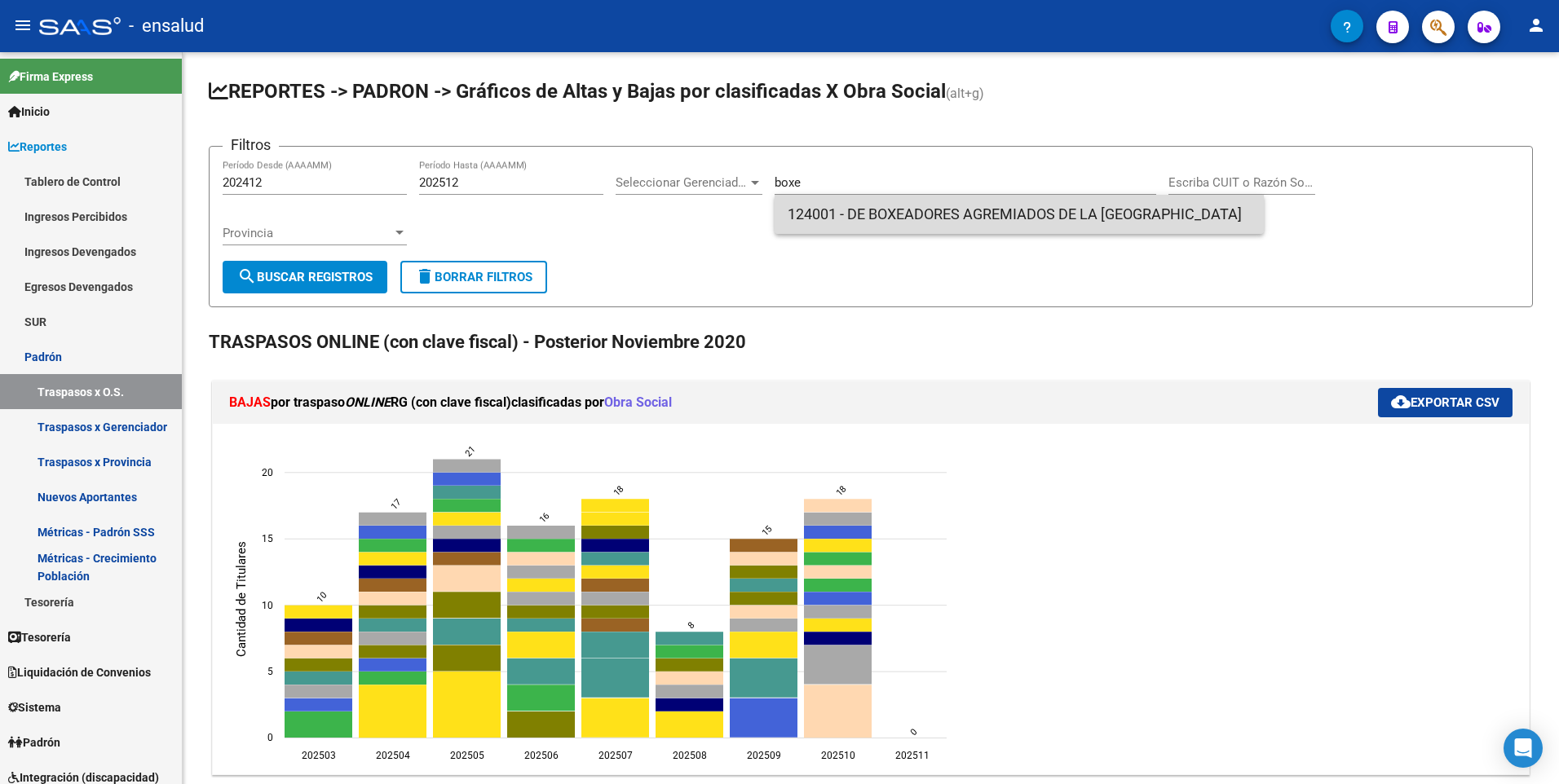
click at [878, 211] on span "124001 - DE BOXEADORES AGREMIADOS DE LA [GEOGRAPHIC_DATA]" at bounding box center [1019, 214] width 463 height 39
type input "DE BOXEADORES AGREMIADOS DE LA [GEOGRAPHIC_DATA]"
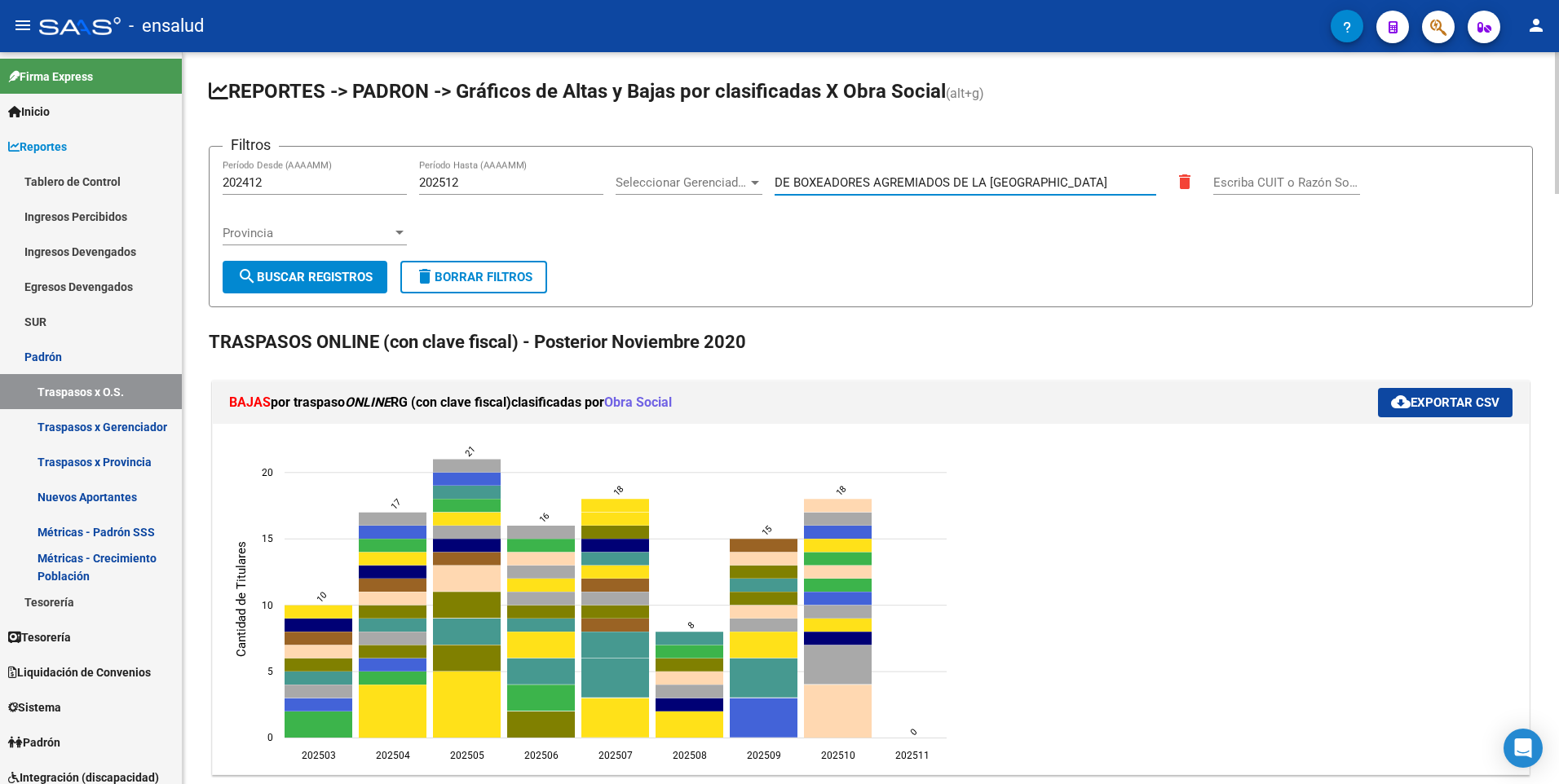
click at [345, 277] on span "search Buscar Registros" at bounding box center [305, 277] width 135 height 15
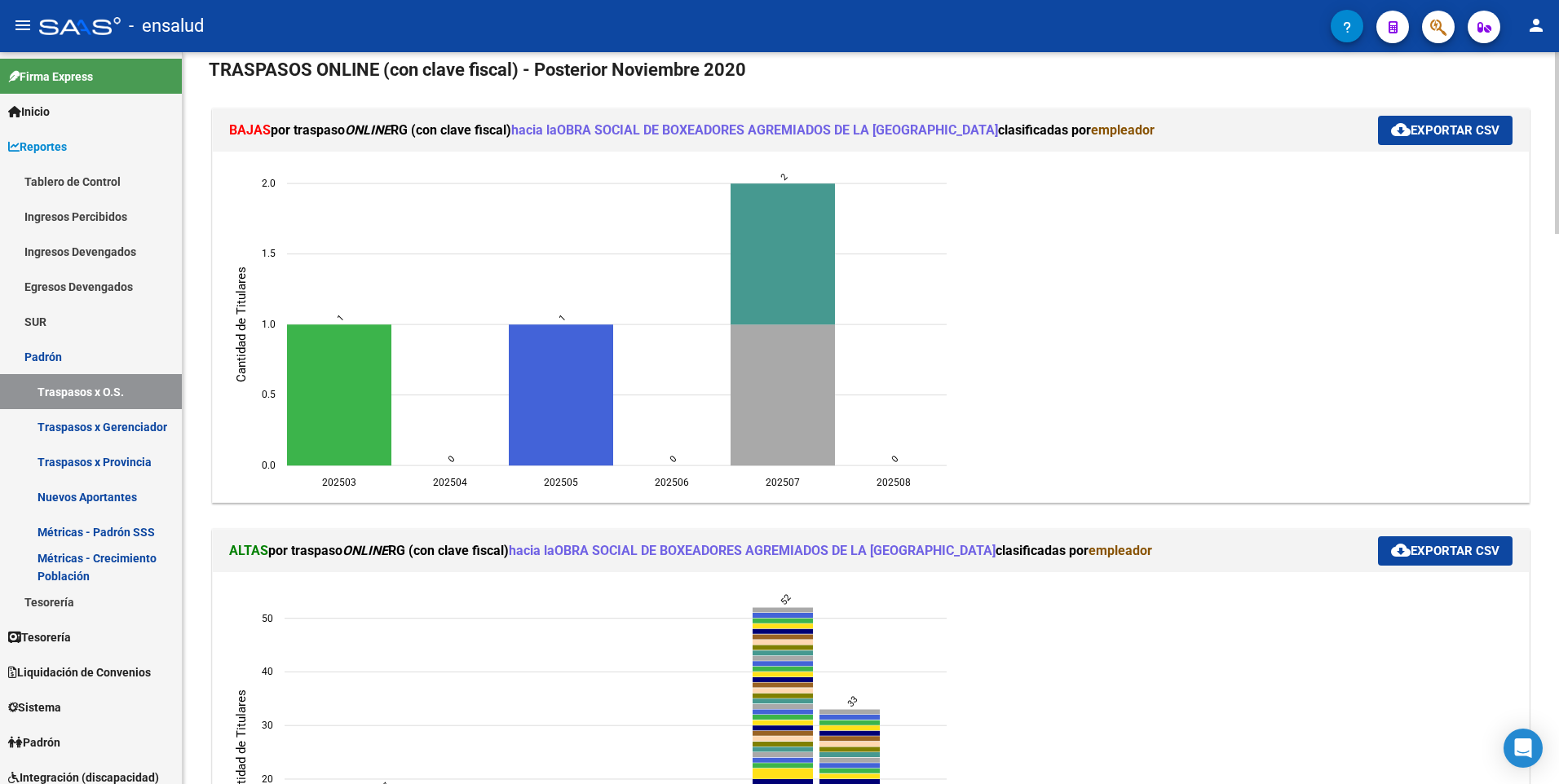
scroll to position [378, 0]
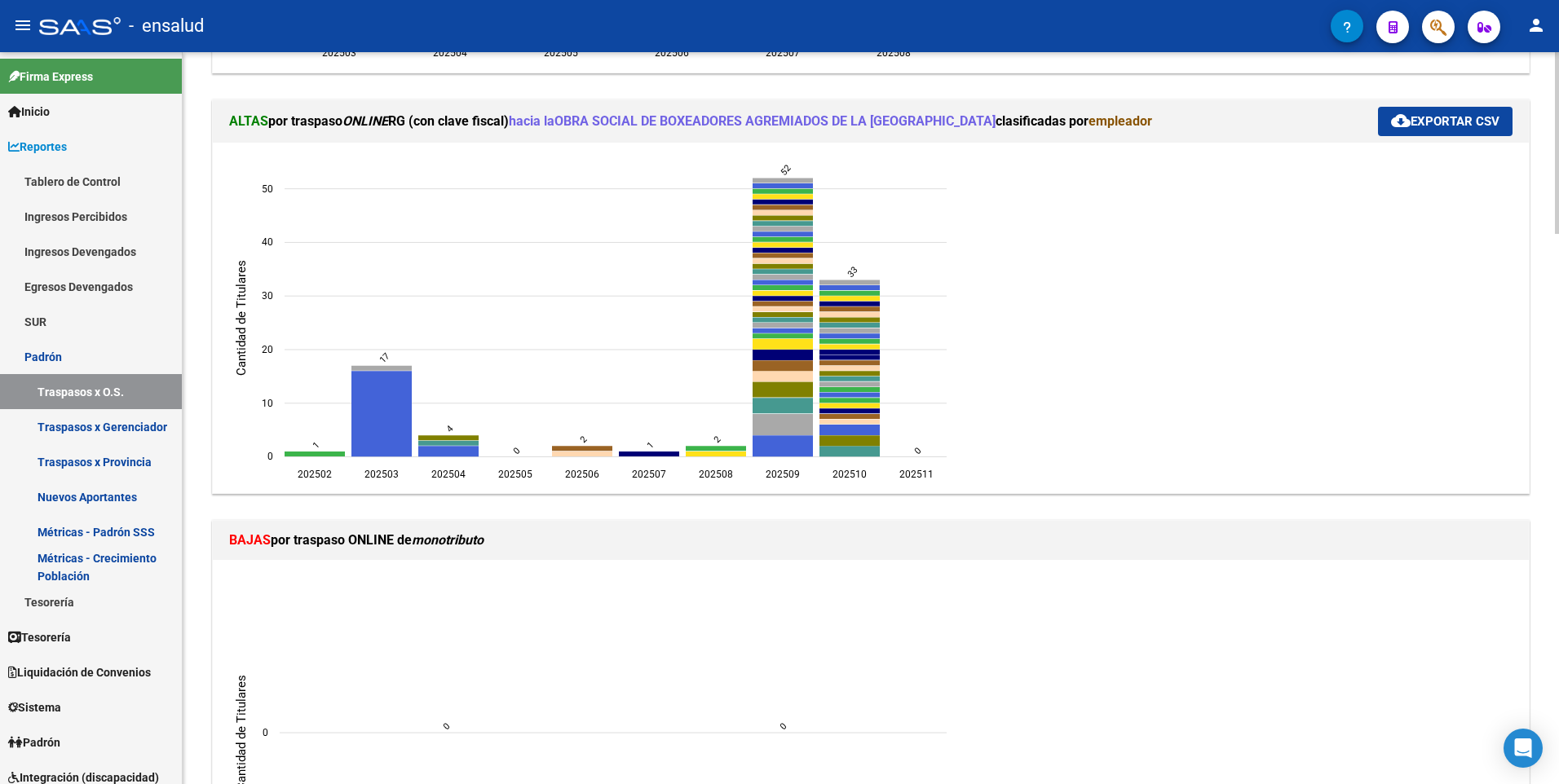
scroll to position [709, 0]
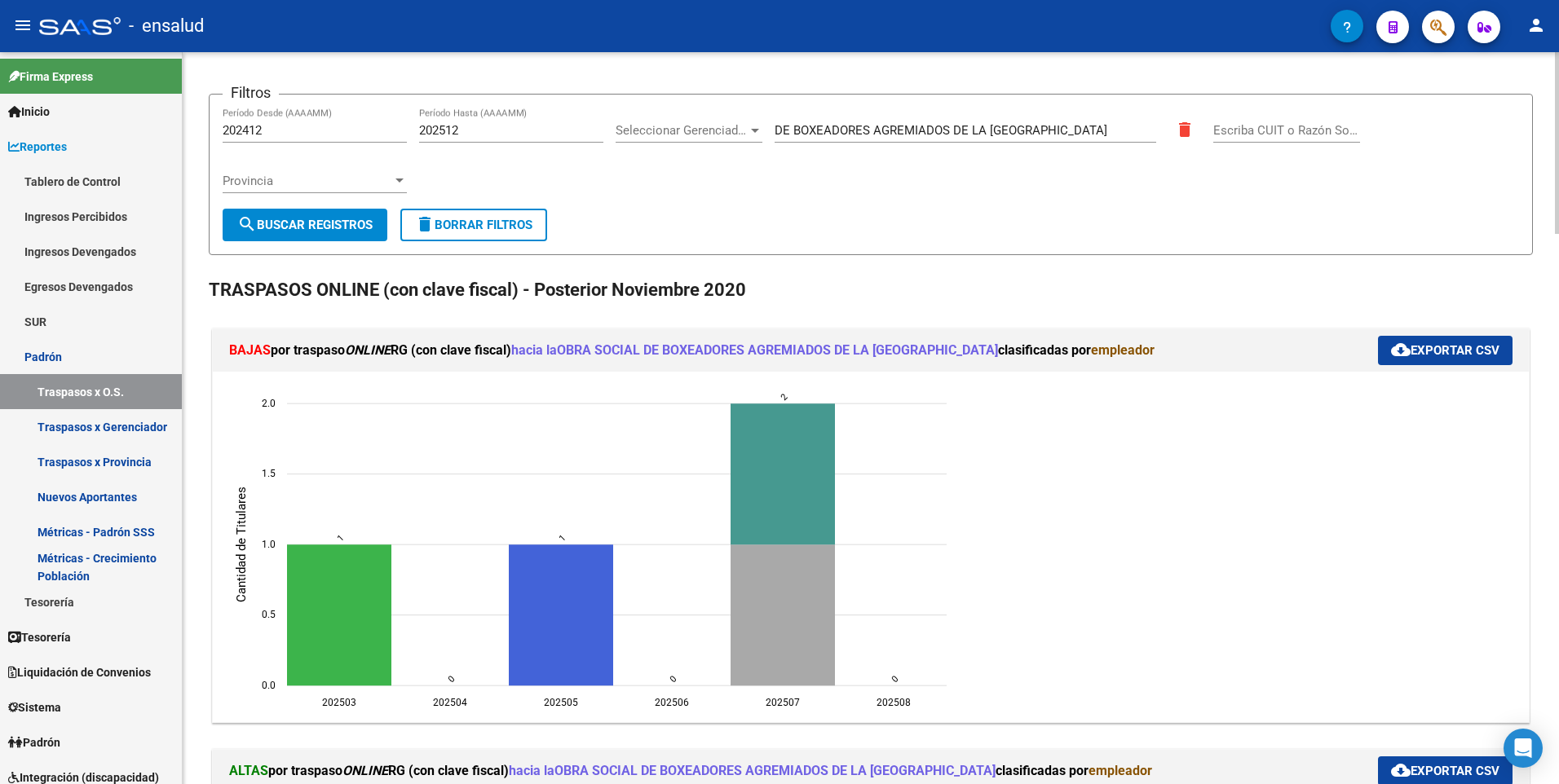
scroll to position [0, 0]
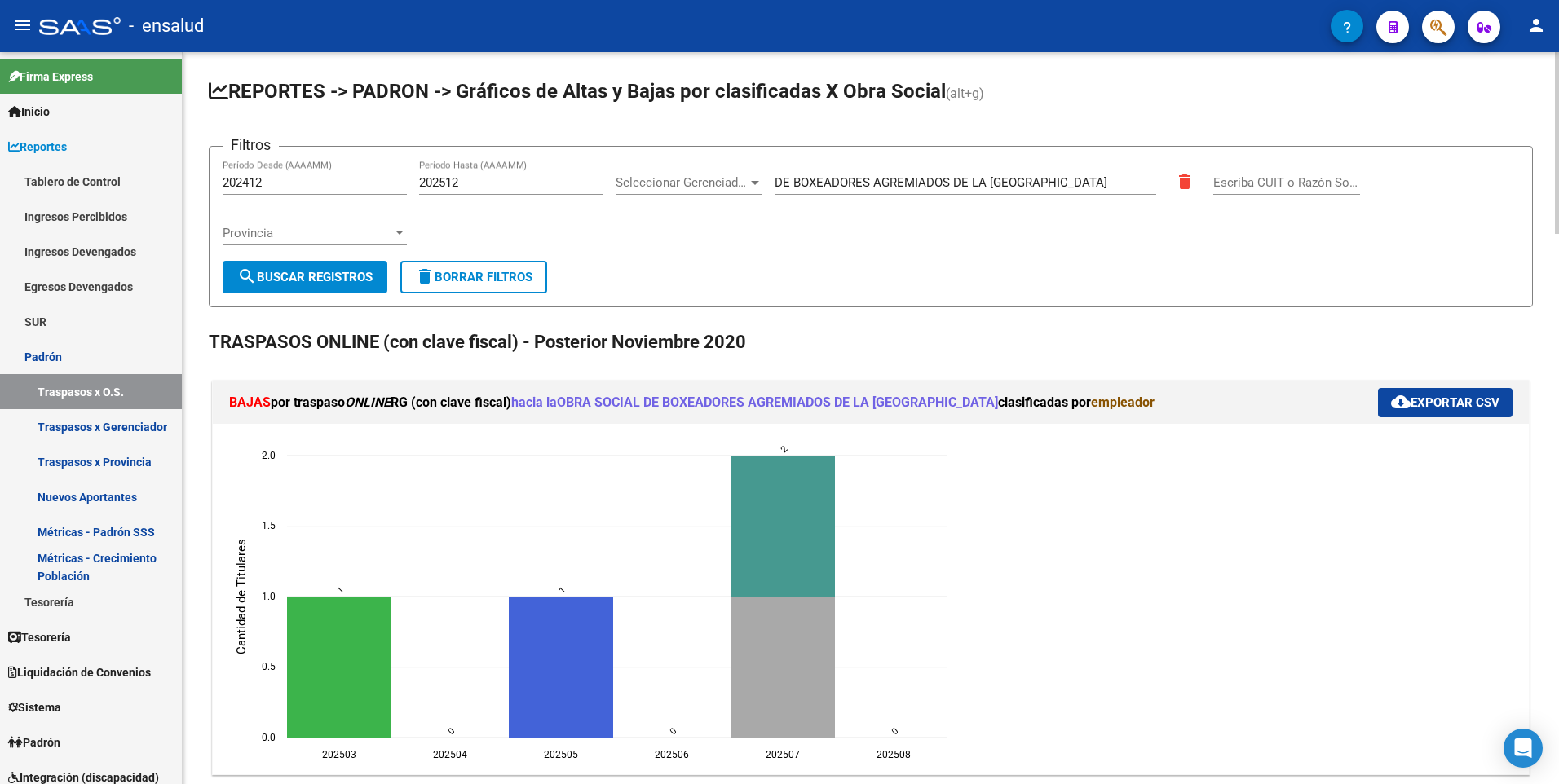
click at [1511, 47] on div "menu - ensalud person Firma Express Inicio Calendario SSS Instructivos Contacto…" at bounding box center [780, 392] width 1559 height 784
click at [747, 181] on span "Seleccionar Gerenciador" at bounding box center [681, 183] width 132 height 15
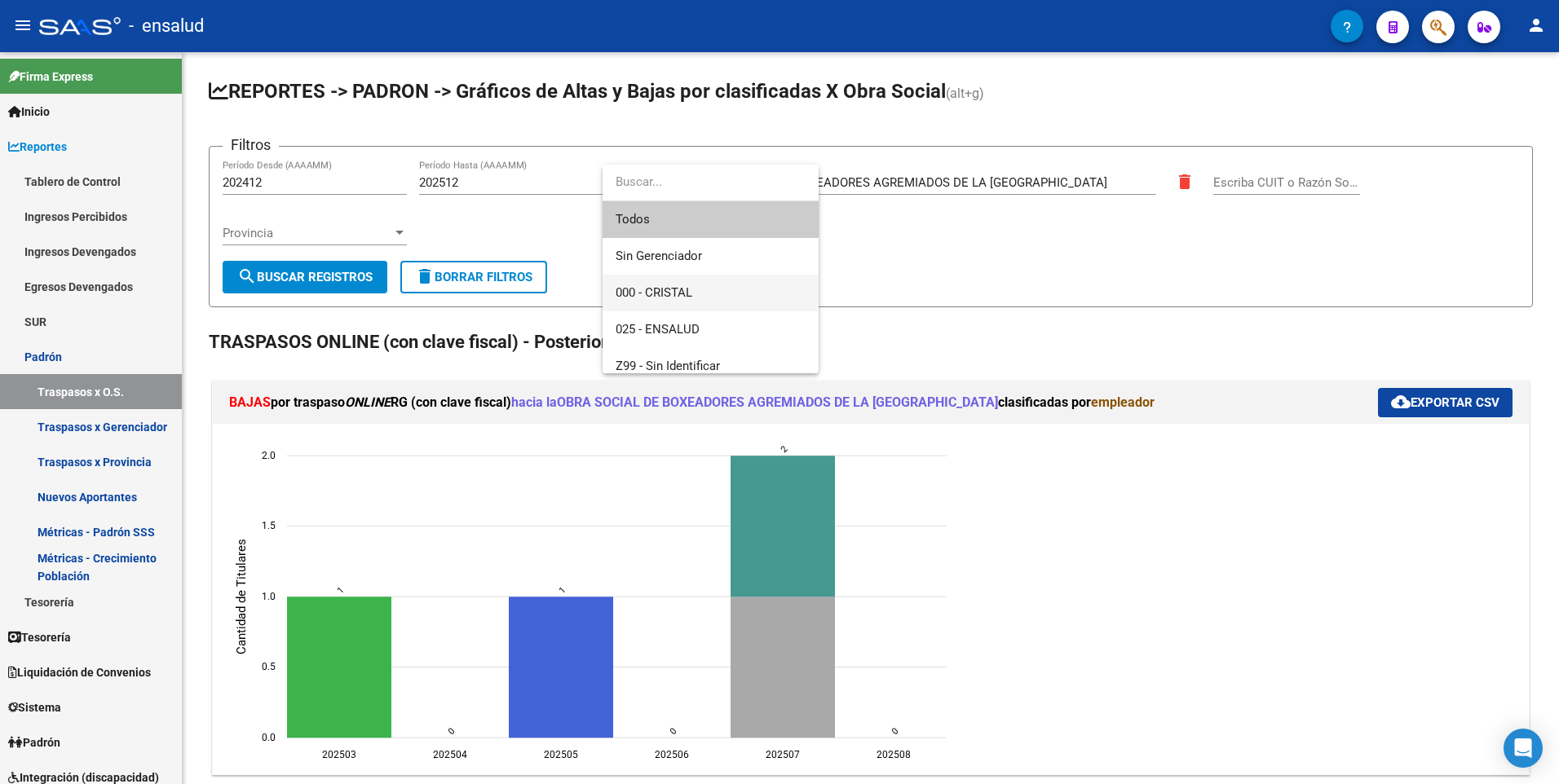
click at [725, 291] on span "000 - CRISTAL" at bounding box center [710, 293] width 190 height 36
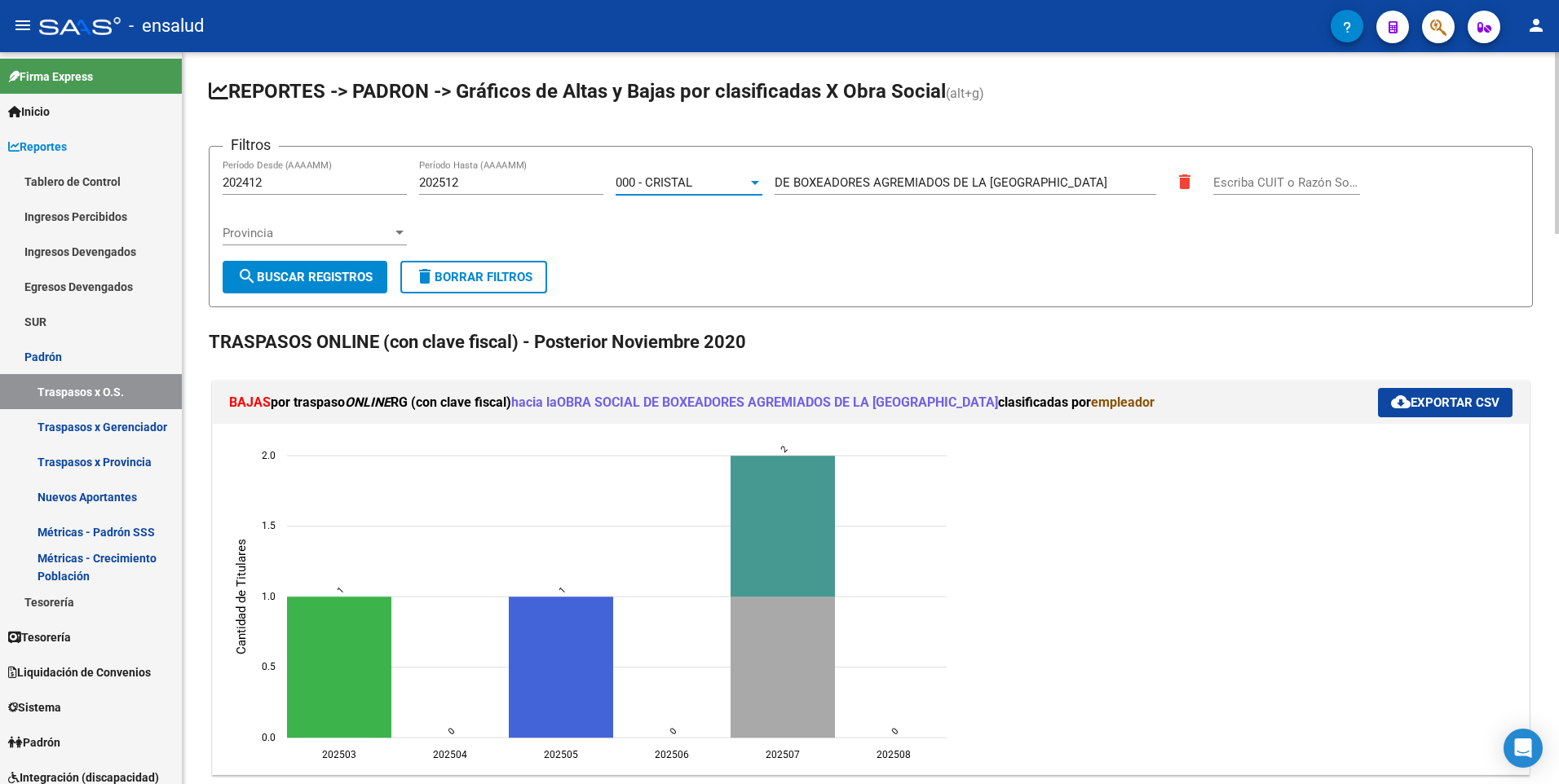
click at [345, 281] on span "search Buscar Registros" at bounding box center [305, 277] width 135 height 15
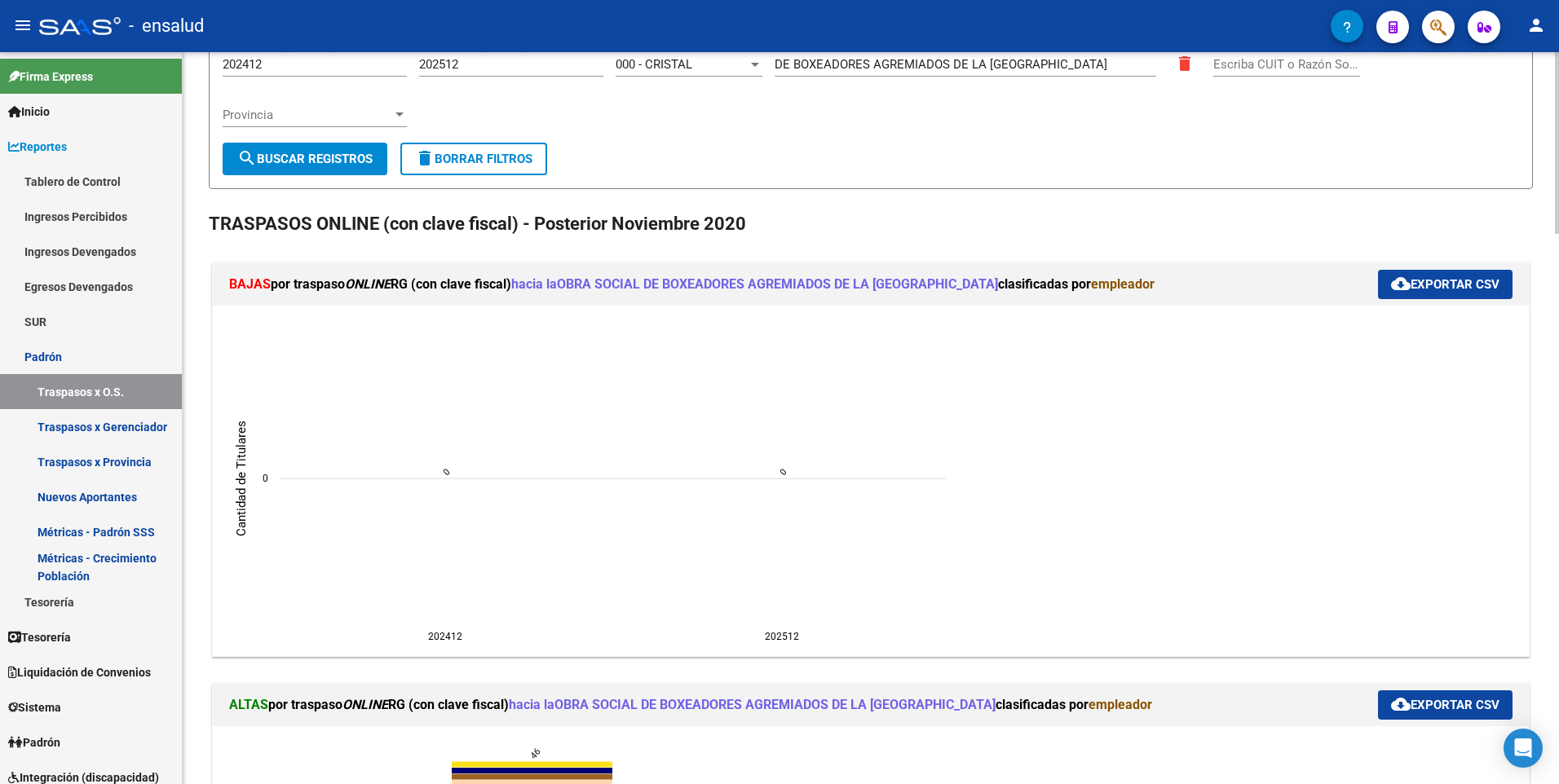
scroll to position [7, 0]
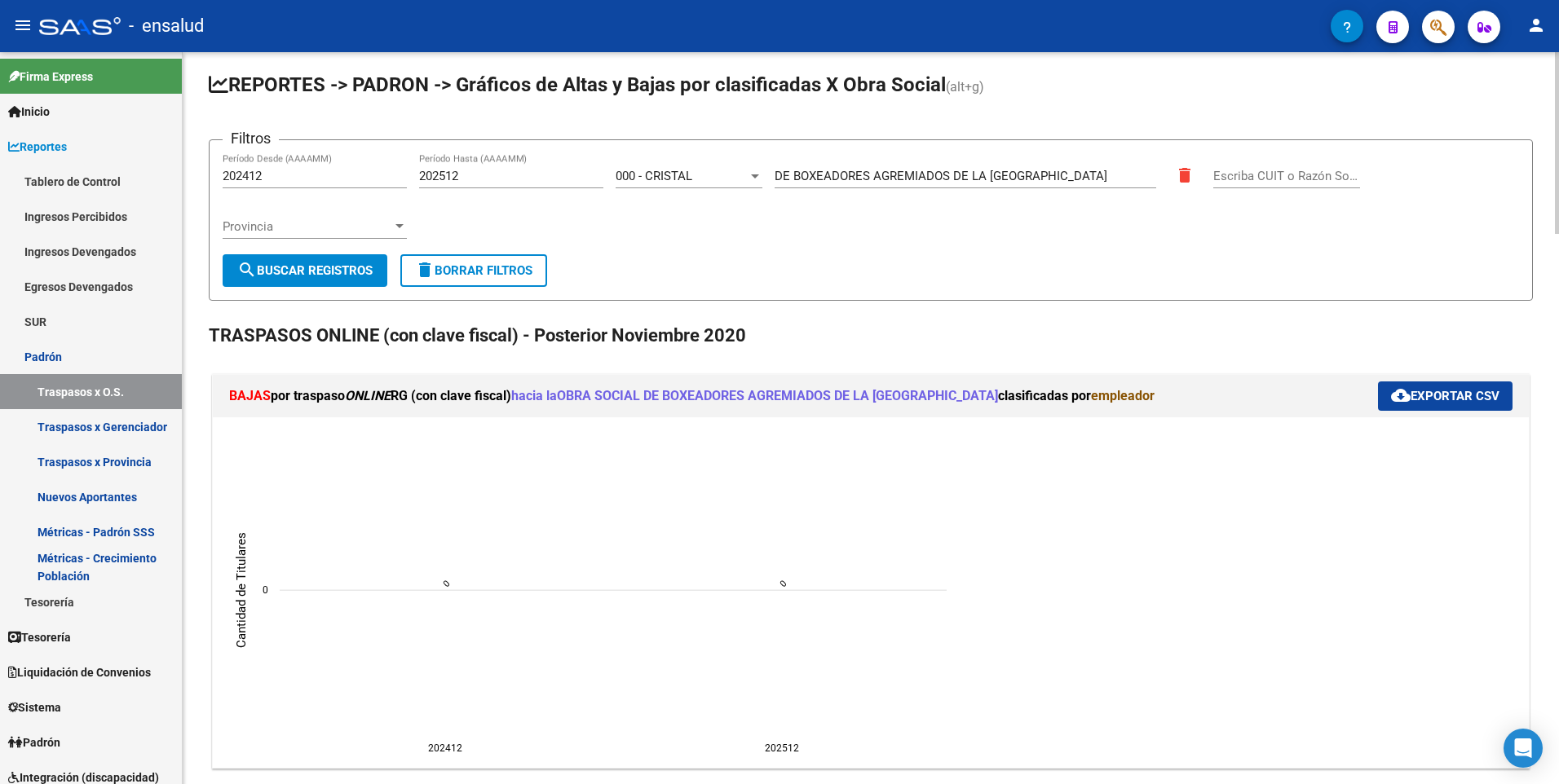
click at [751, 180] on div at bounding box center [755, 176] width 15 height 13
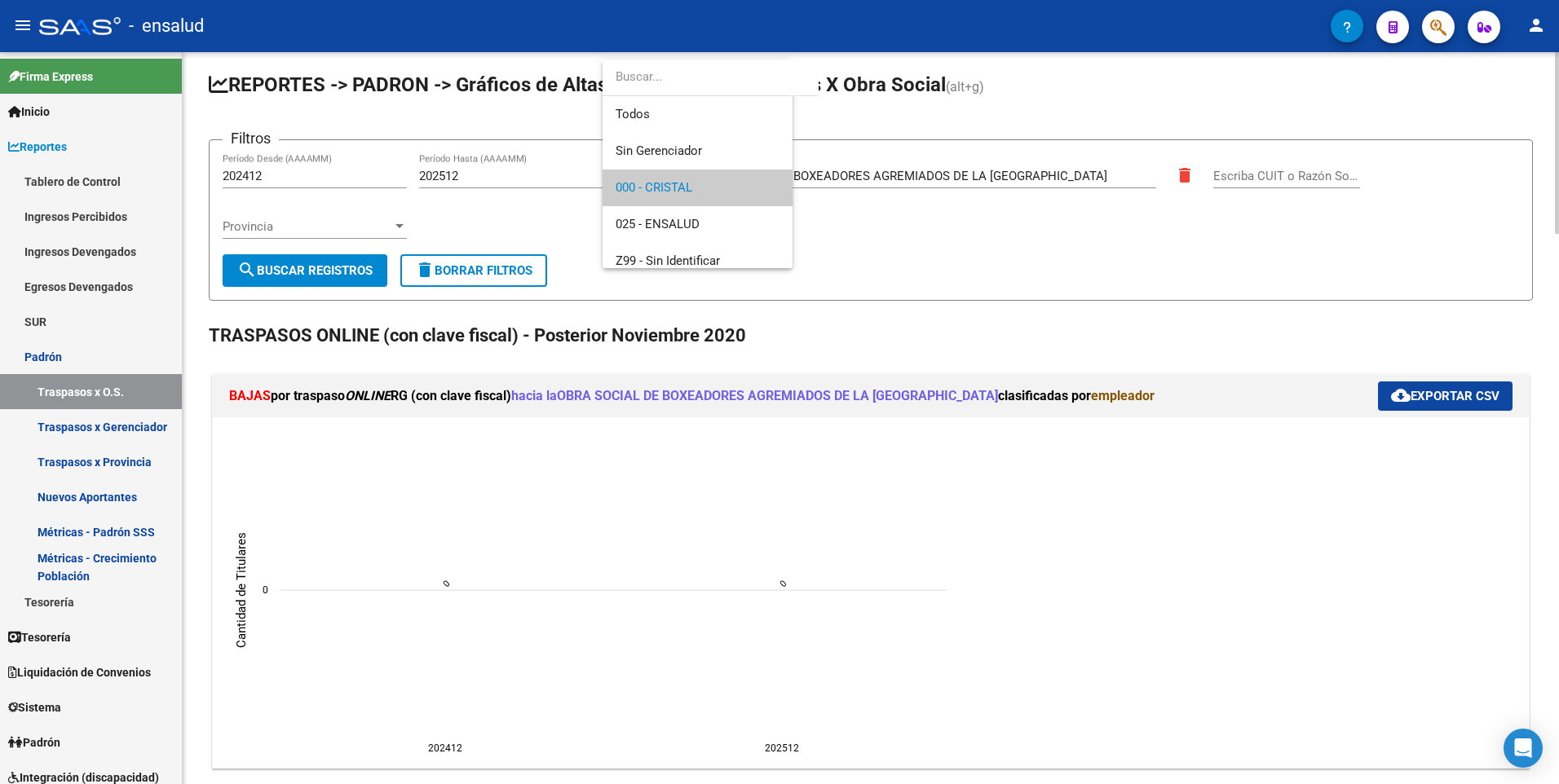
scroll to position [12, 0]
click at [707, 212] on span "025 - ENSALUD" at bounding box center [710, 213] width 190 height 36
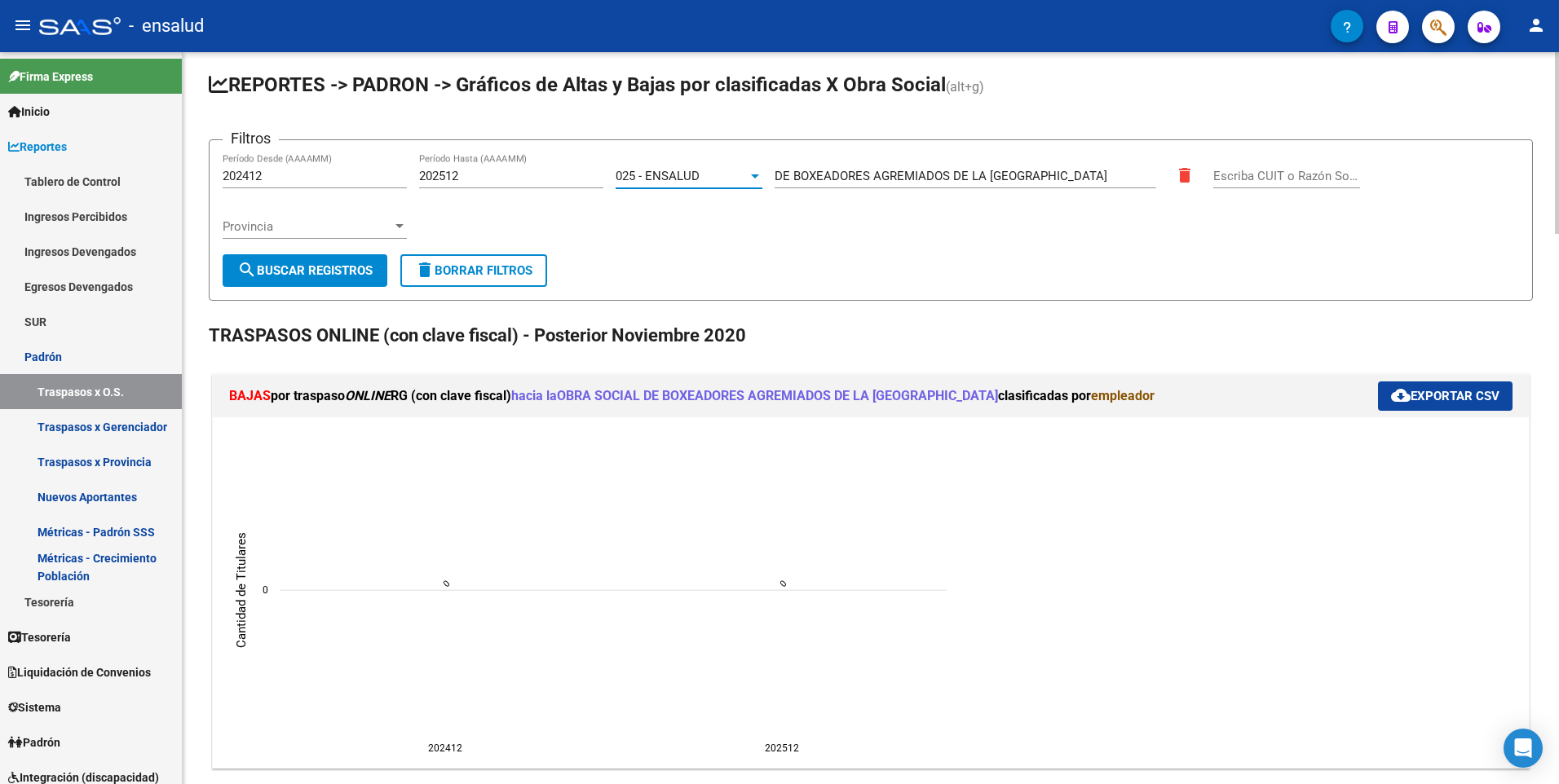
click at [316, 265] on span "search Buscar Registros" at bounding box center [305, 271] width 135 height 15
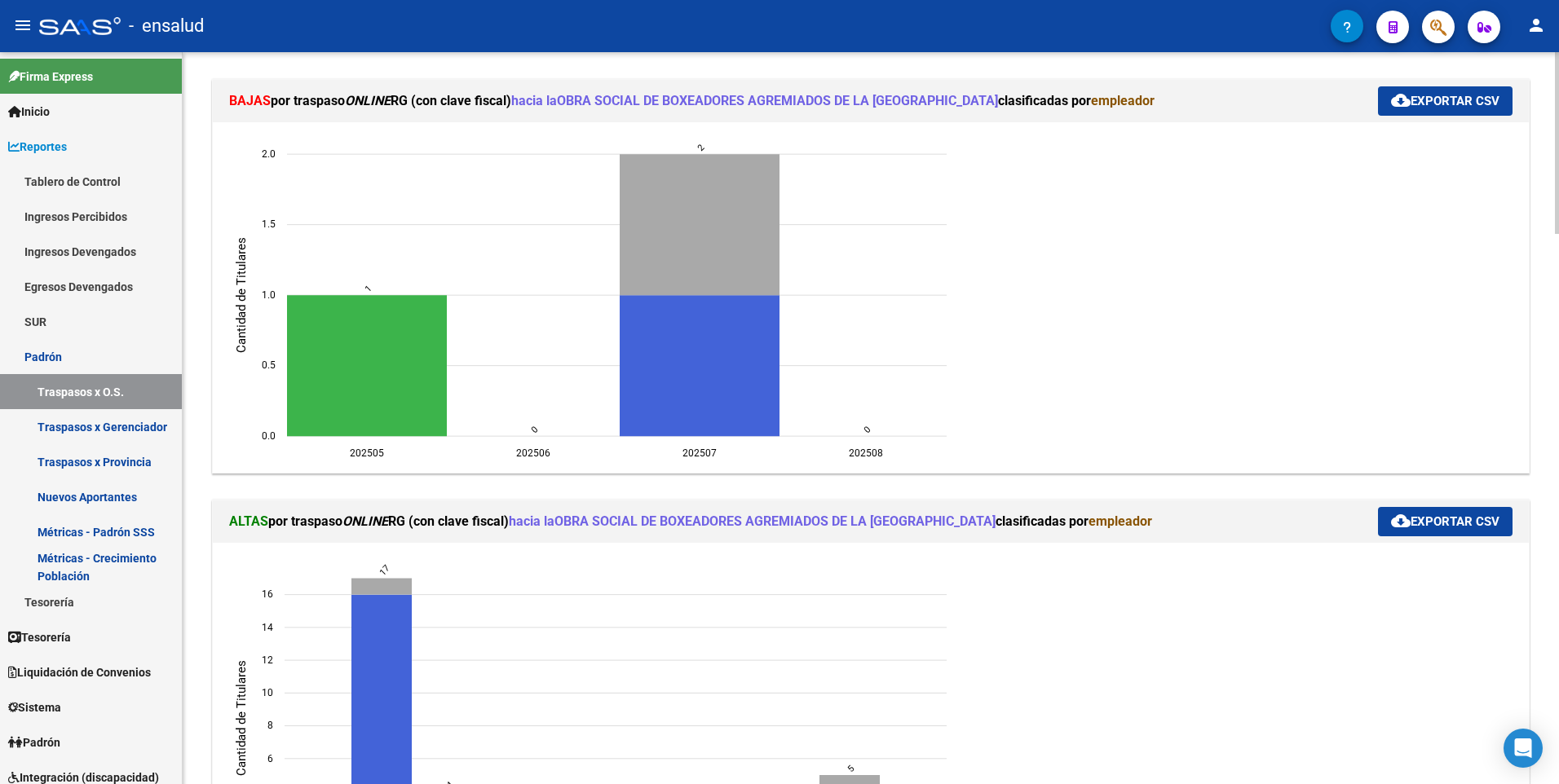
scroll to position [564, 0]
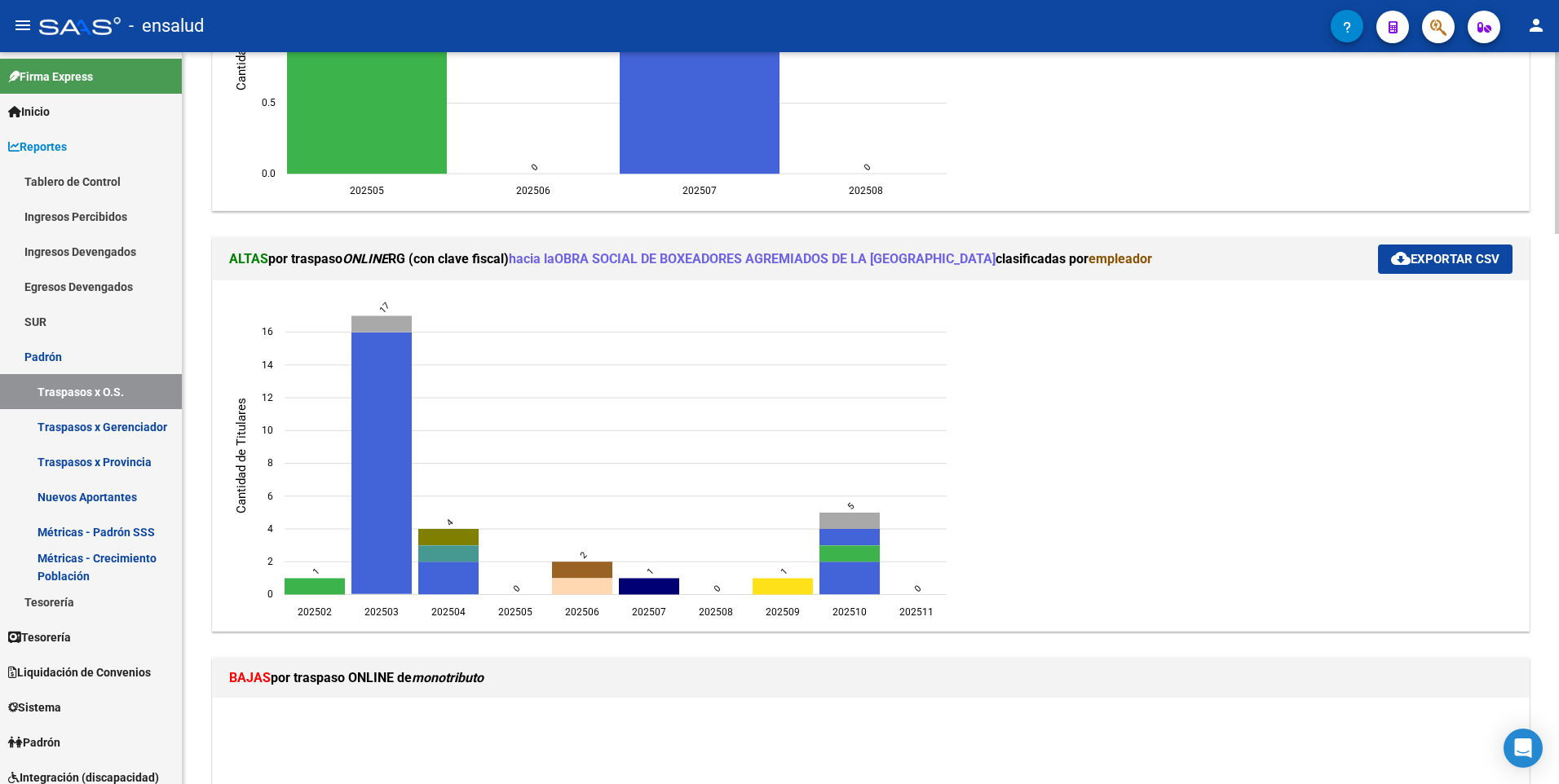
click at [1558, 334] on html "menu - ensalud person Firma Express Inicio Calendario SSS Instructivos Contacto…" at bounding box center [780, 392] width 1559 height 784
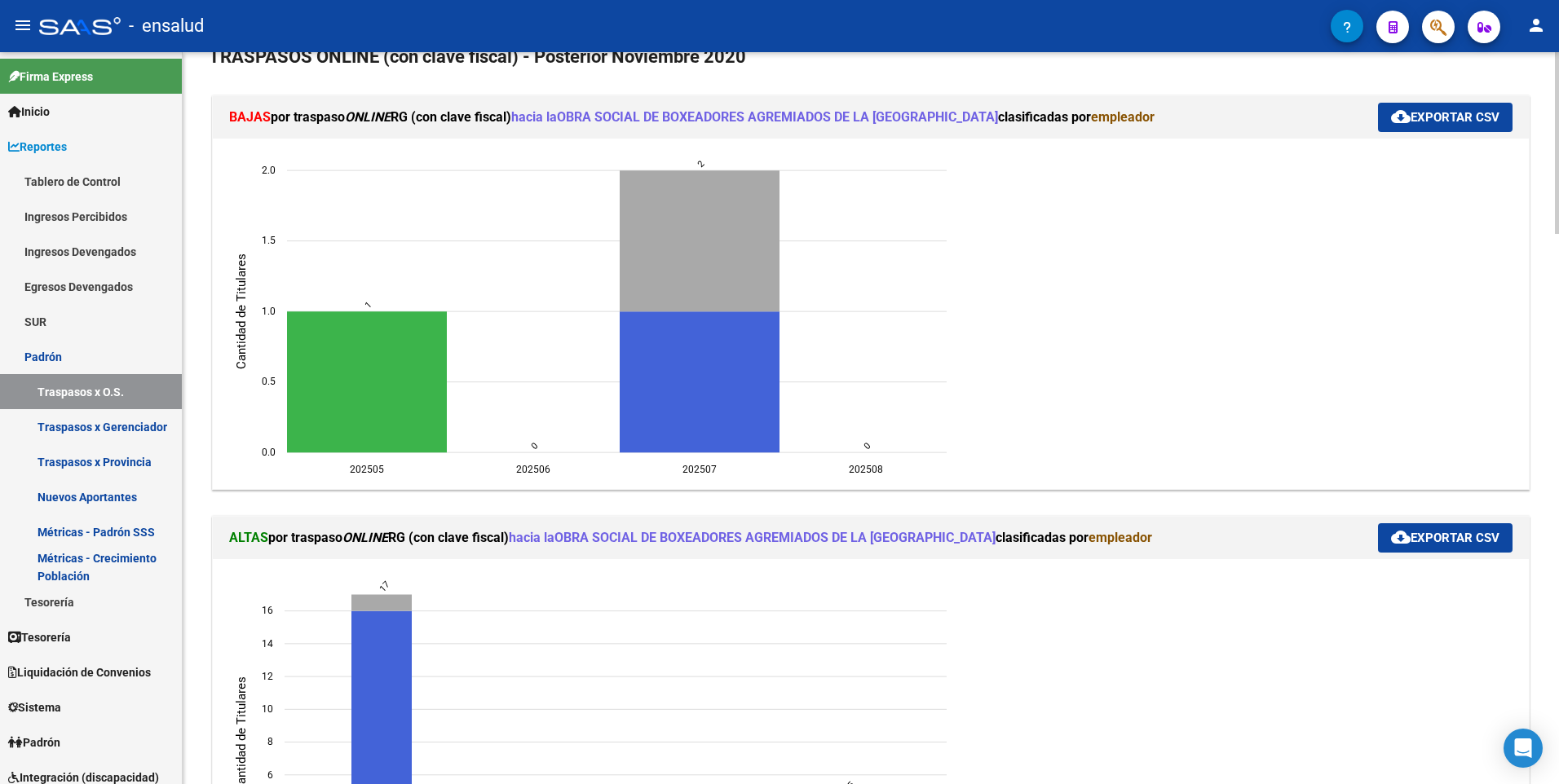
scroll to position [0, 0]
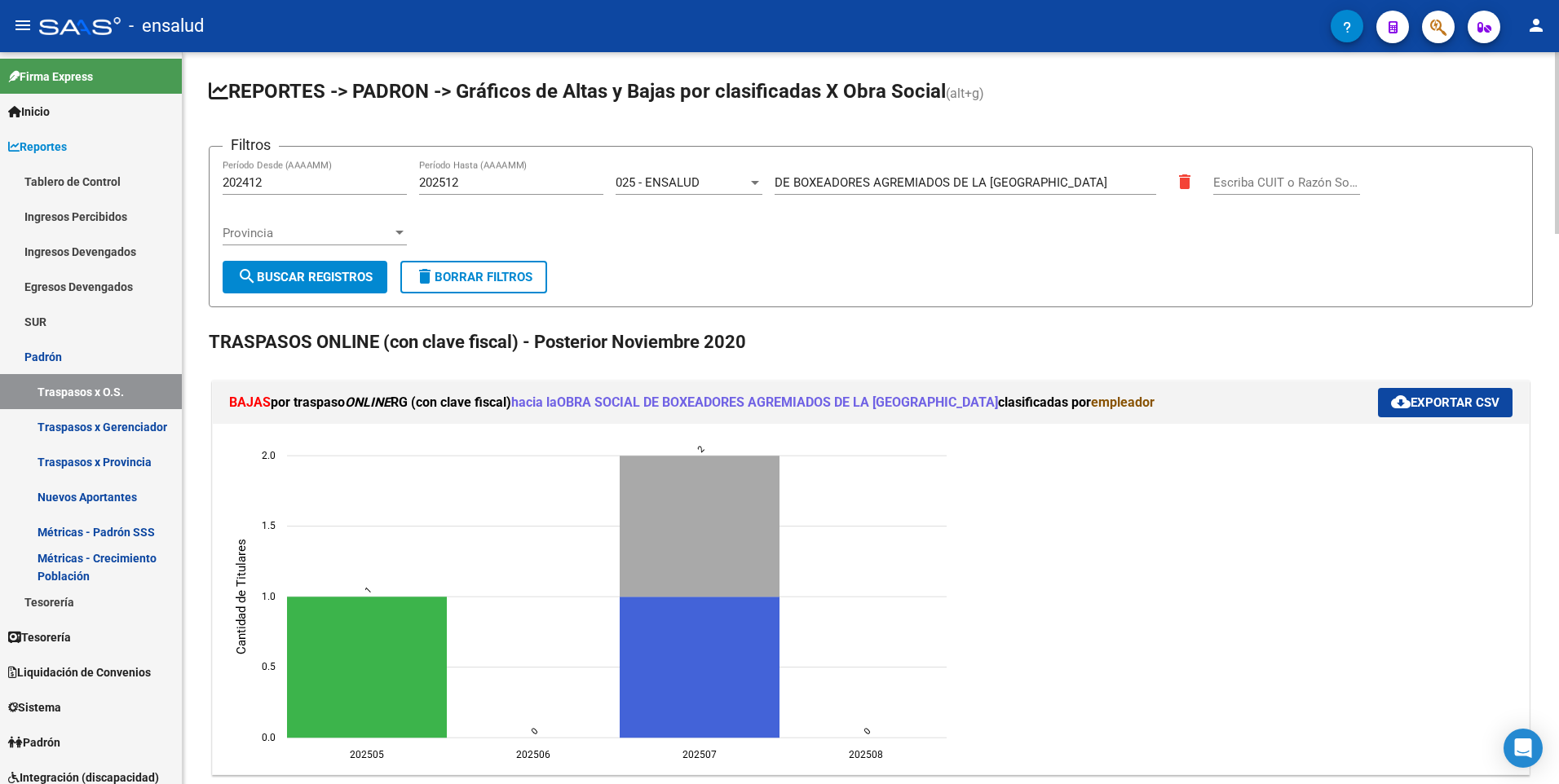
click at [1518, 0] on html "menu - ensalud person Firma Express Inicio Calendario SSS Instructivos Contacto…" at bounding box center [780, 392] width 1559 height 784
click at [46, 109] on span "Inicio" at bounding box center [29, 112] width 41 height 18
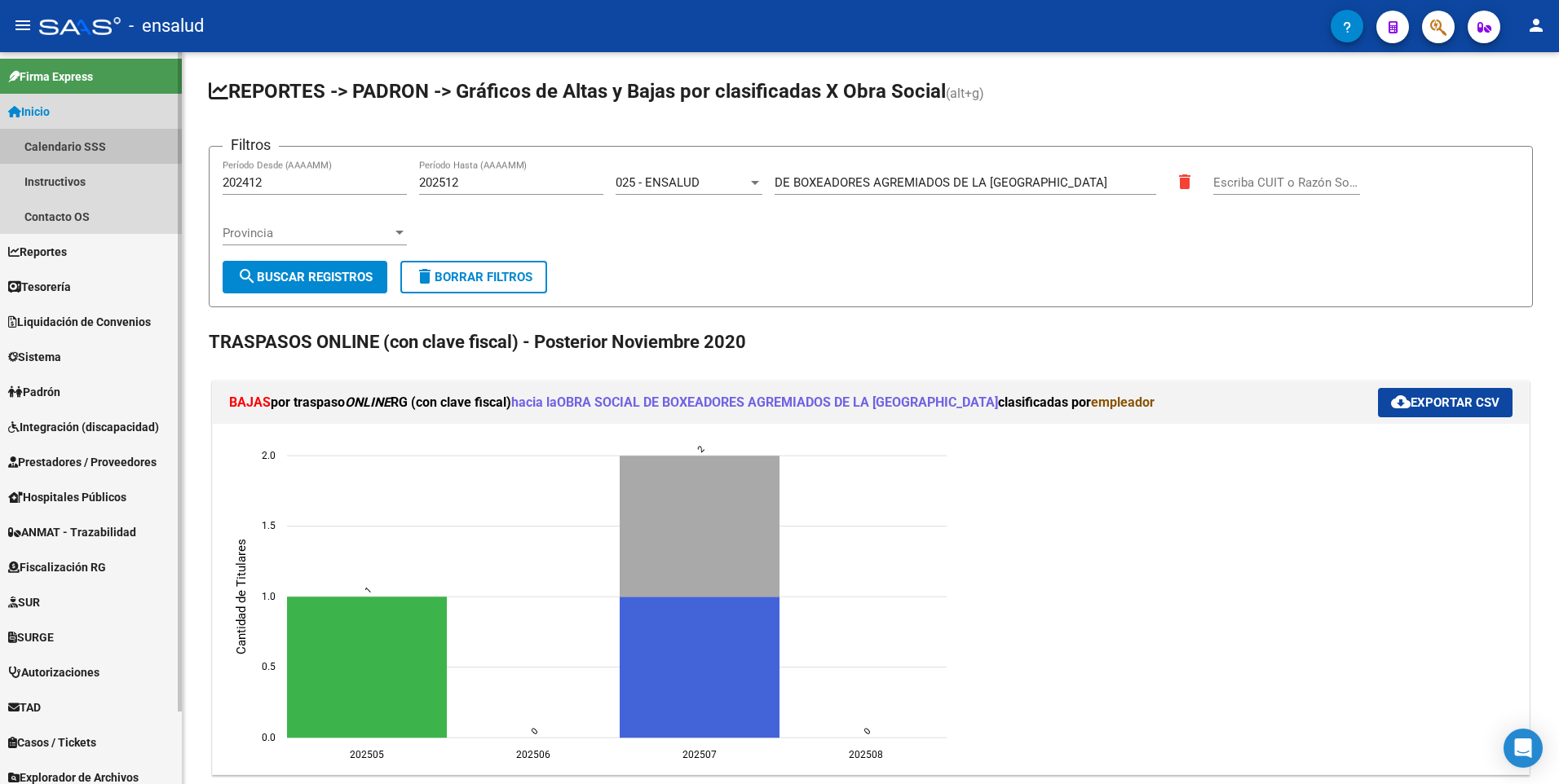
click at [58, 146] on link "Calendario SSS" at bounding box center [91, 147] width 182 height 35
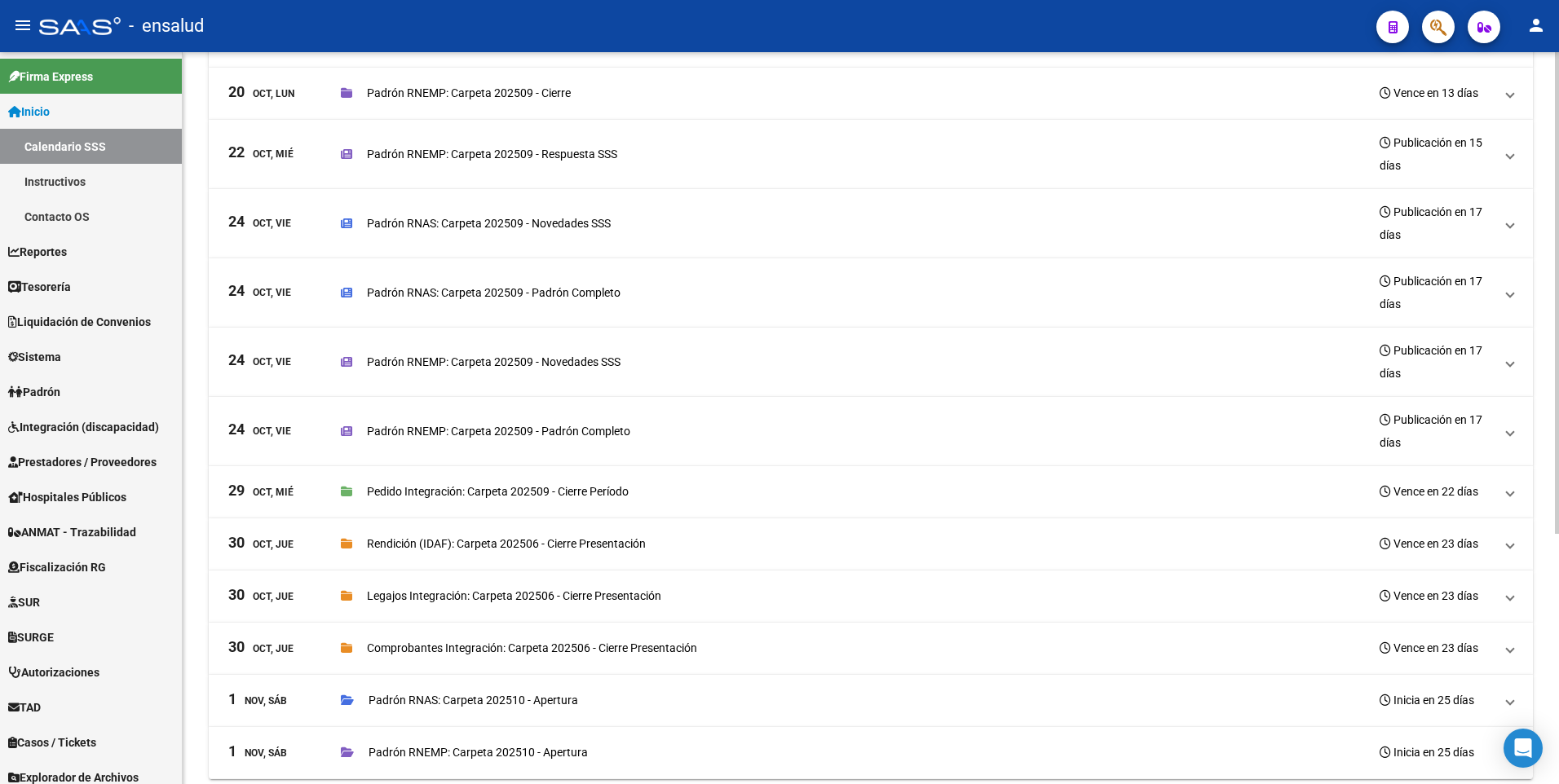
scroll to position [380, 0]
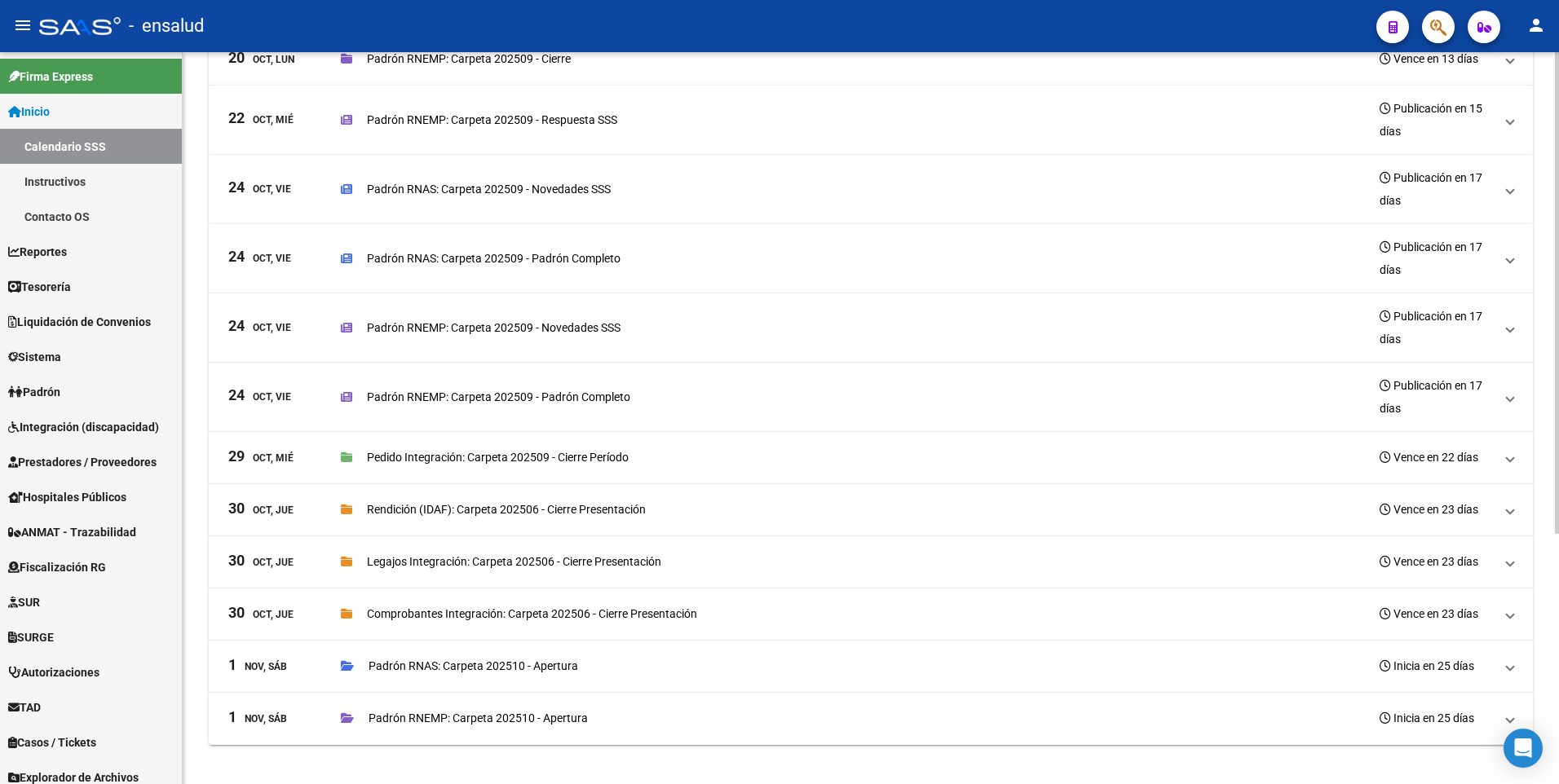
click at [1541, 738] on body "menu - ensalud person Firma Express Inicio Calendario SSS Instructivos Contacto…" at bounding box center [780, 392] width 1559 height 784
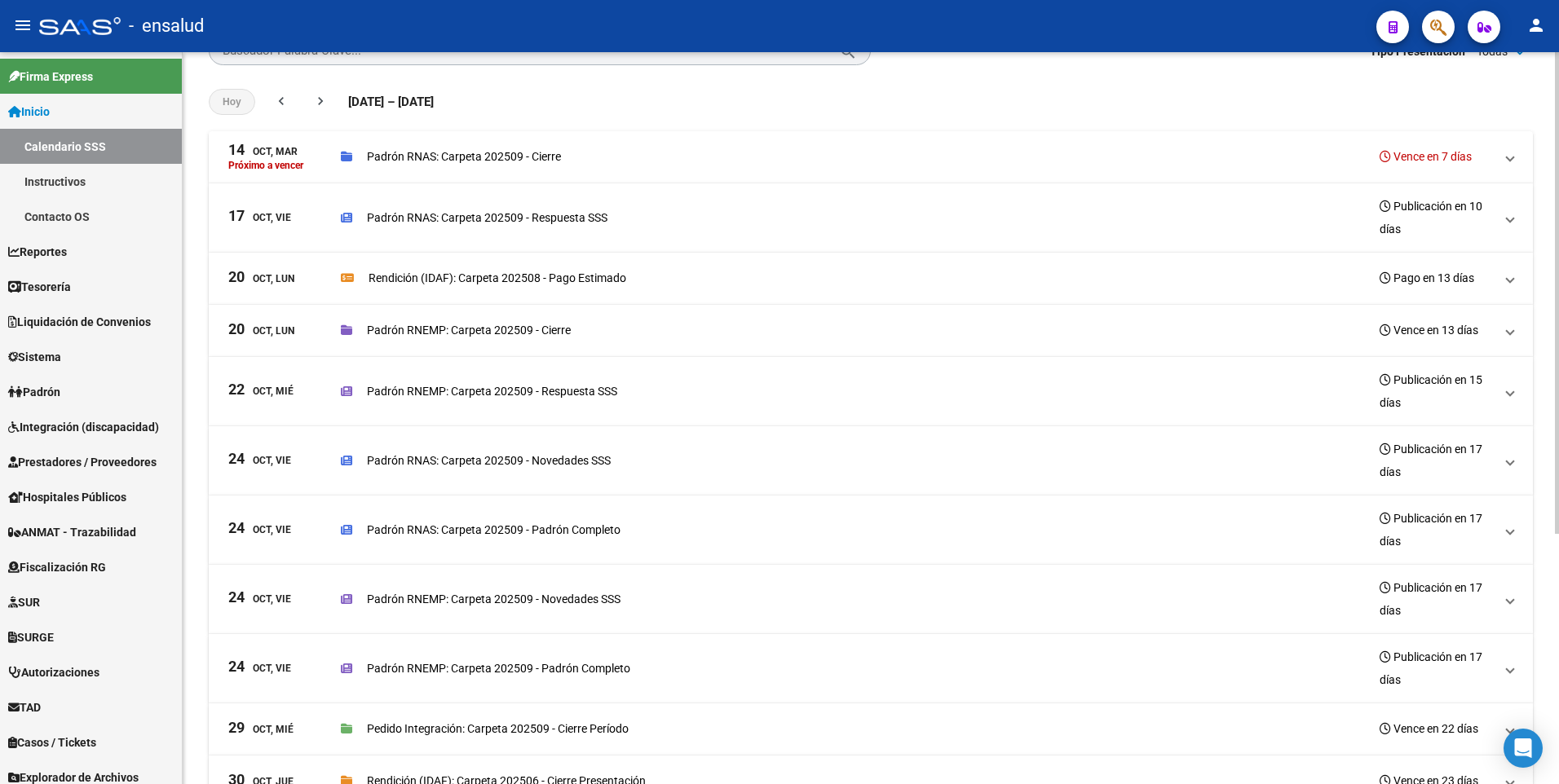
scroll to position [127, 0]
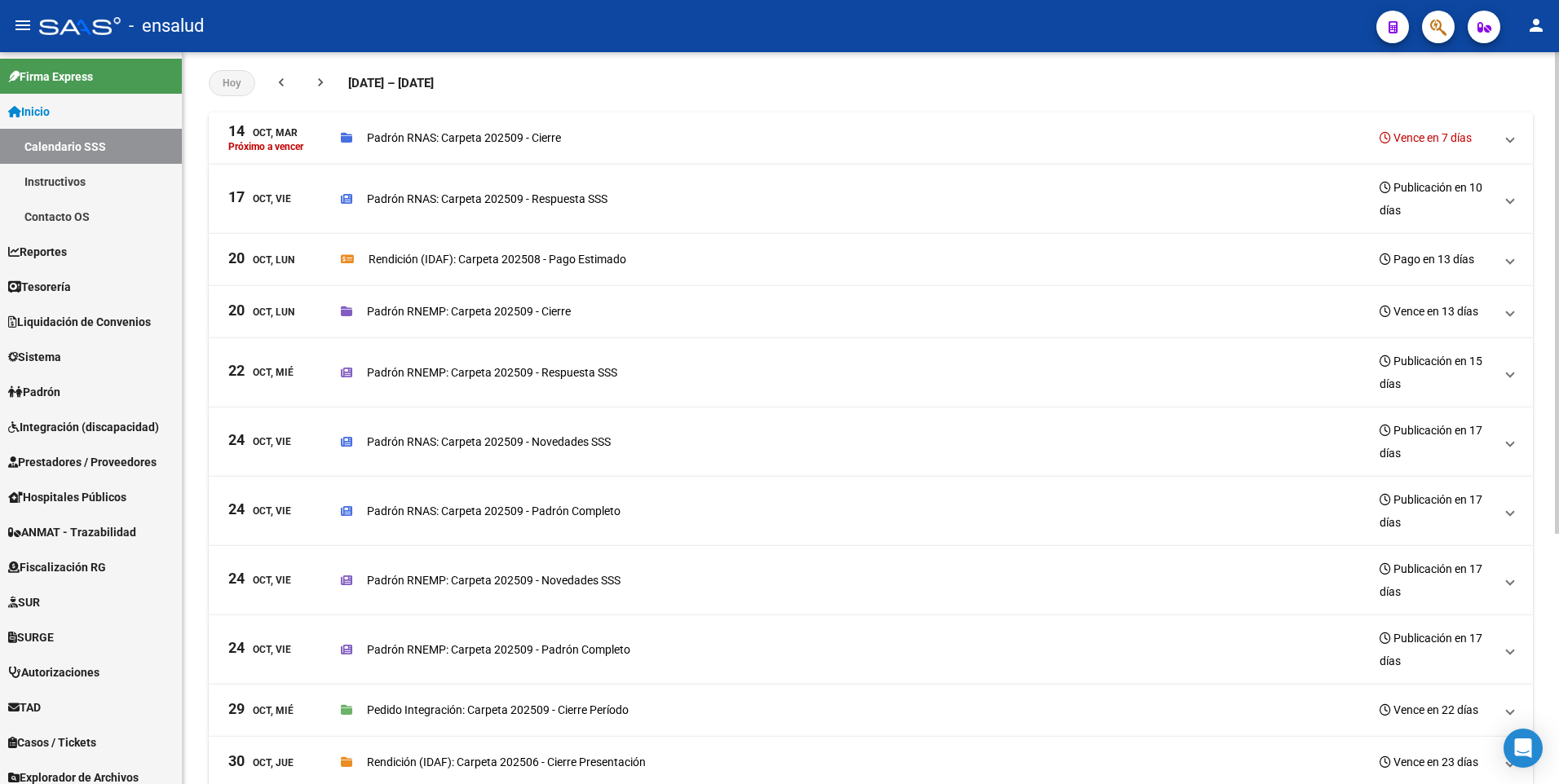
click at [1537, 253] on div "Cronograma INICIO - Calendario de Presentaciones SSS Buscador Palabra Clave... …" at bounding box center [873, 480] width 1381 height 1112
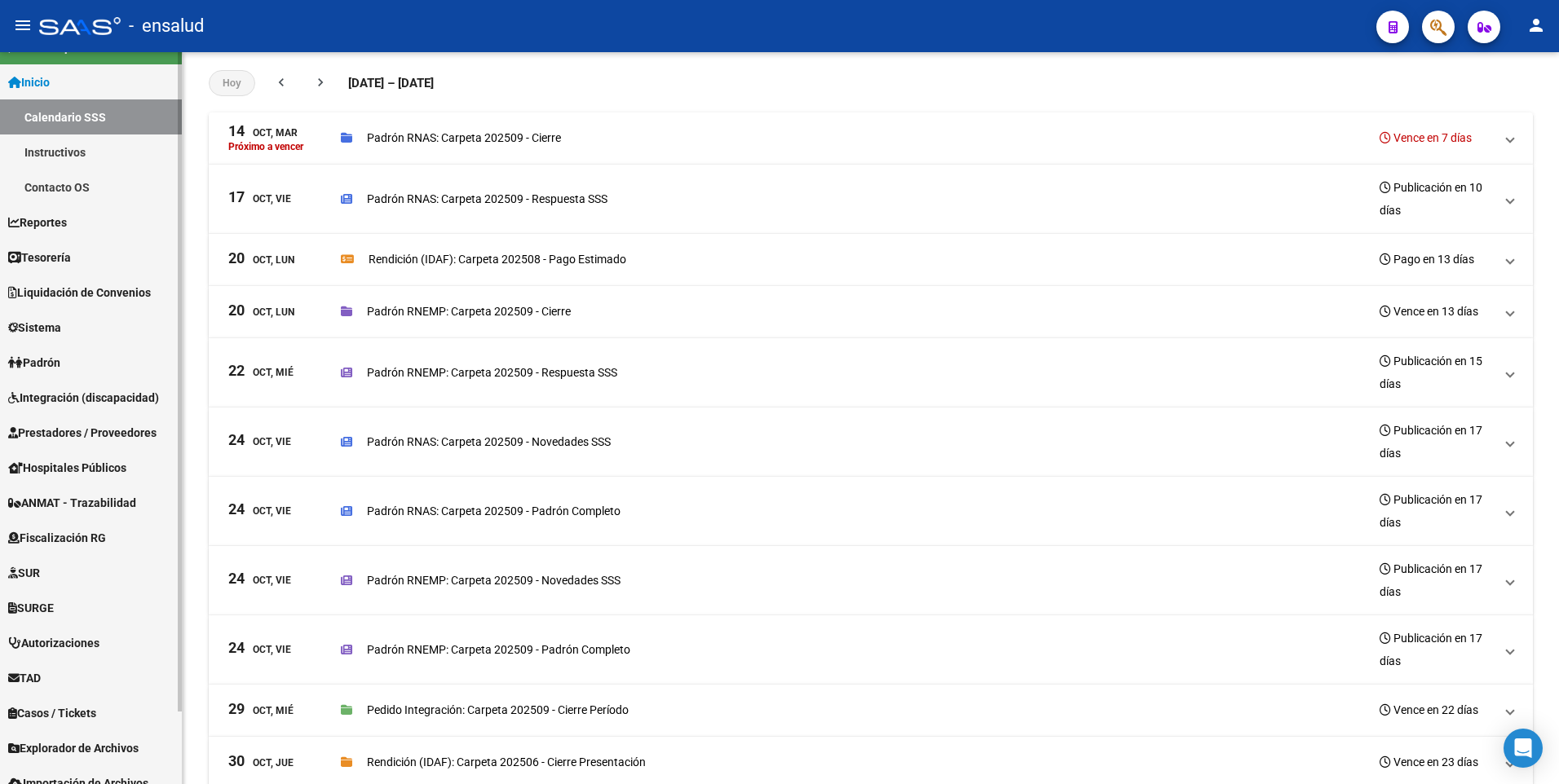
scroll to position [80, 0]
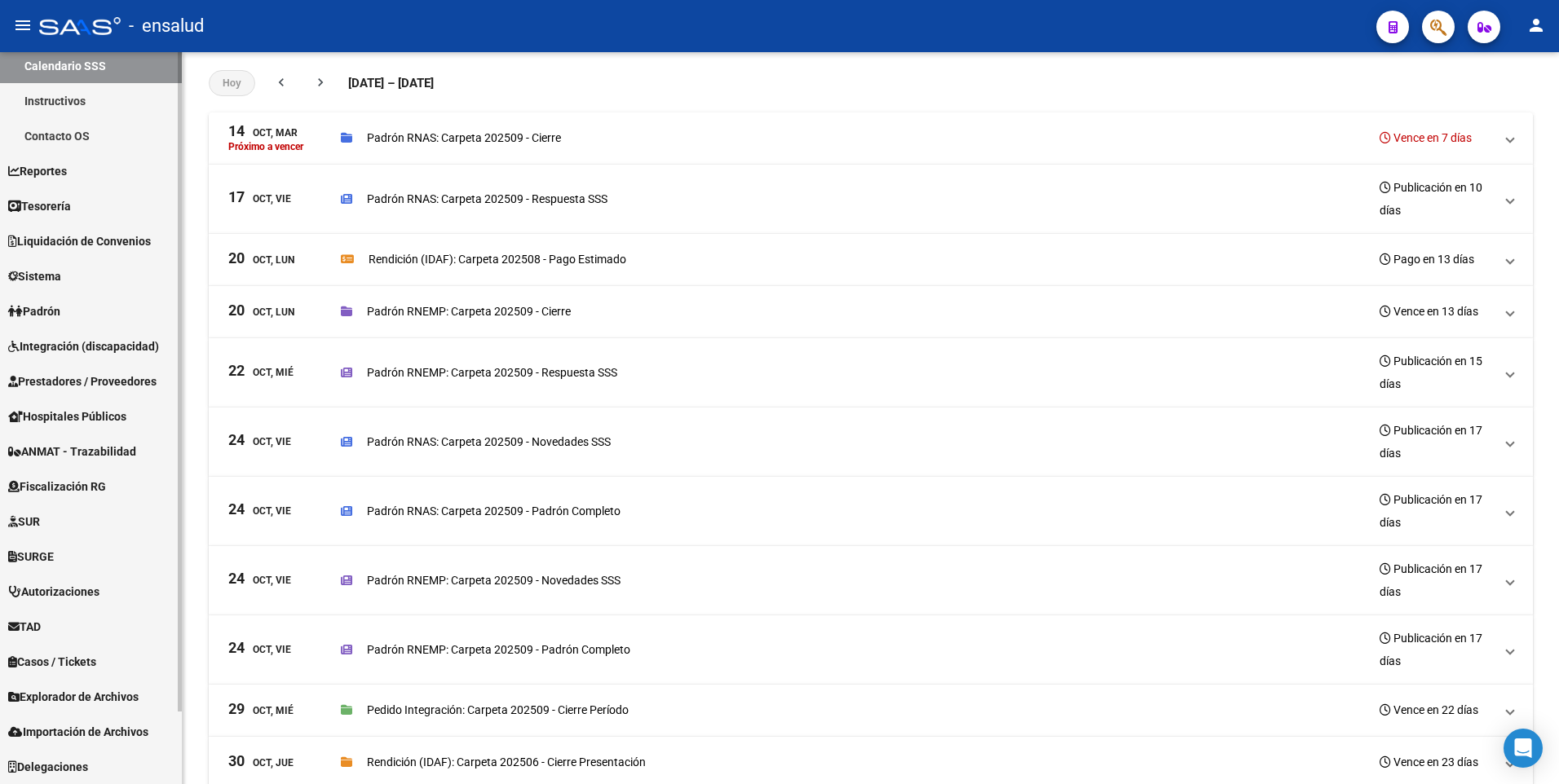
click at [190, 519] on mat-sidenav-container "Firma Express Inicio Calendario SSS Instructivos Contacto OS Reportes Tablero d…" at bounding box center [780, 418] width 1559 height 732
click at [34, 631] on span "TAD" at bounding box center [24, 627] width 32 height 18
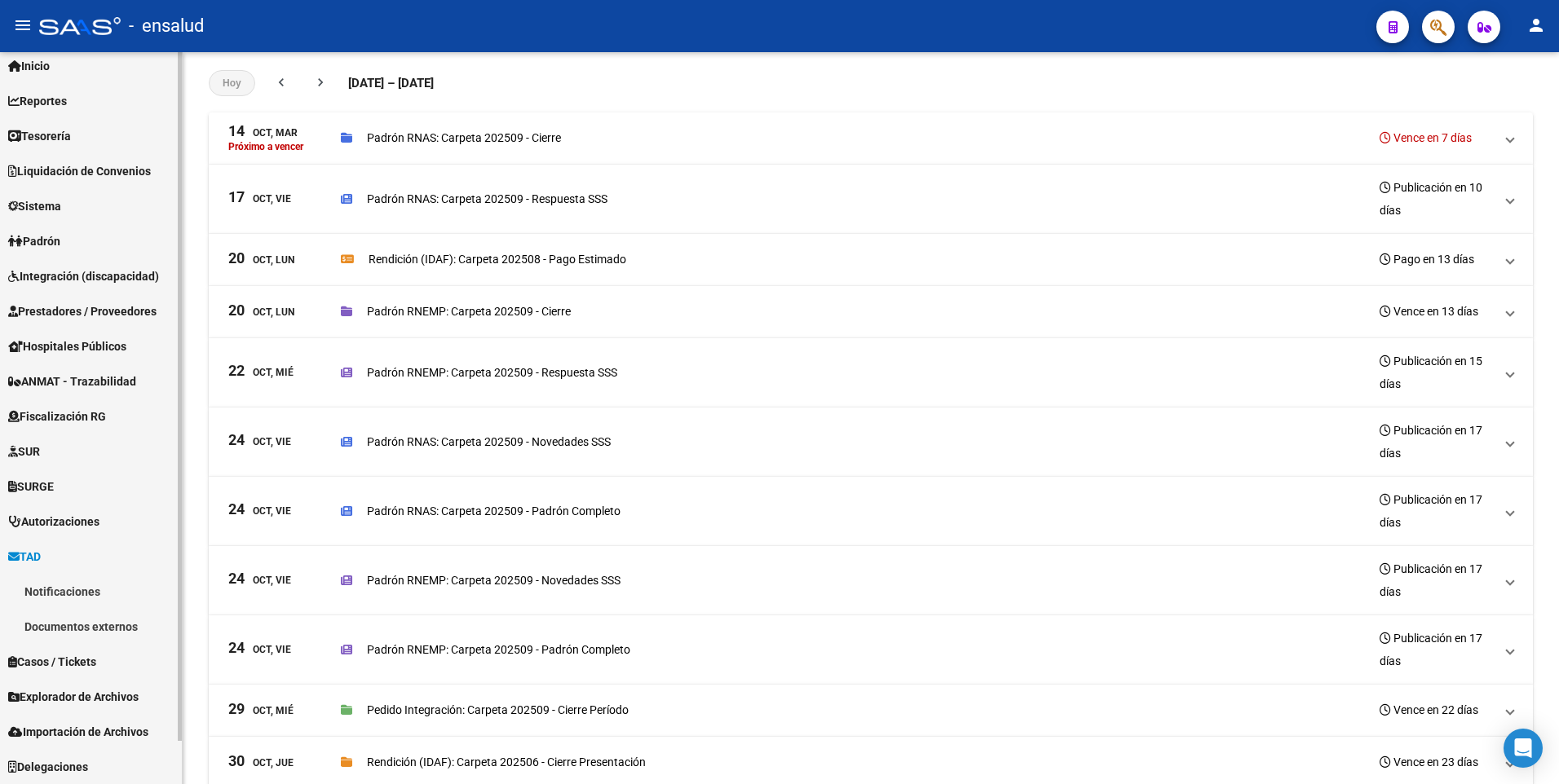
scroll to position [46, 0]
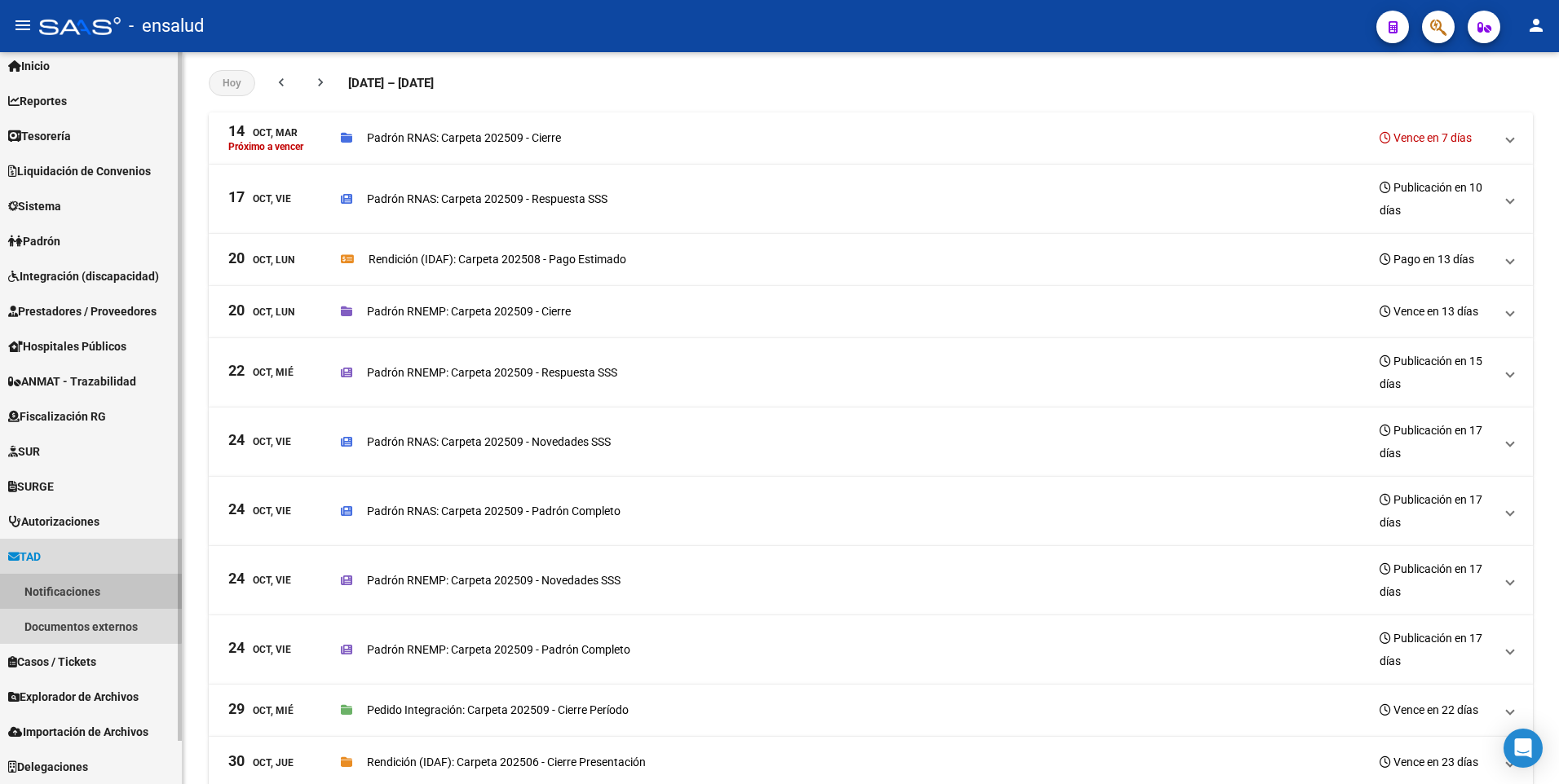
click at [56, 590] on link "Notificaciones" at bounding box center [91, 591] width 182 height 35
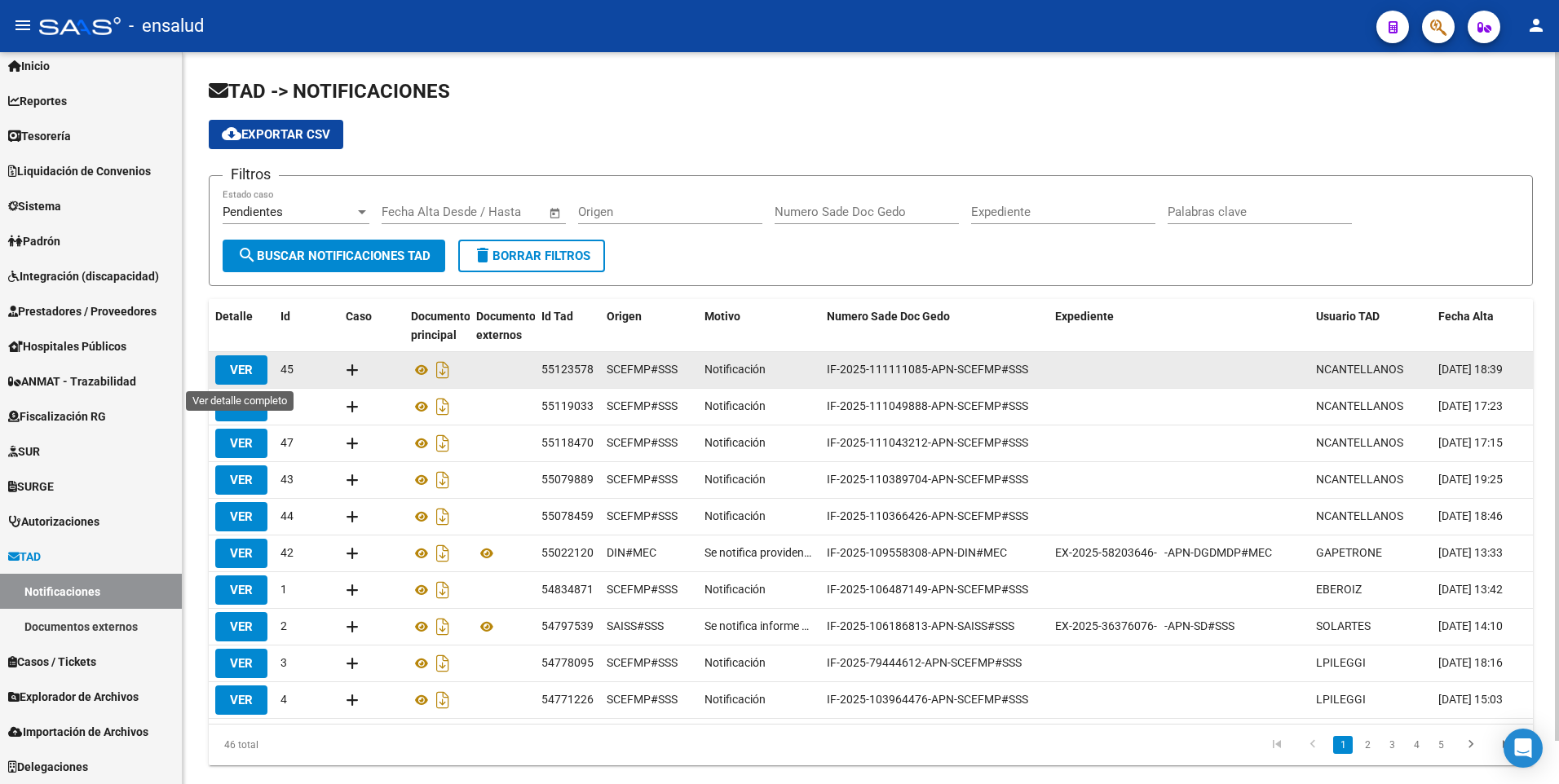
click at [235, 366] on span "VER" at bounding box center [242, 370] width 23 height 15
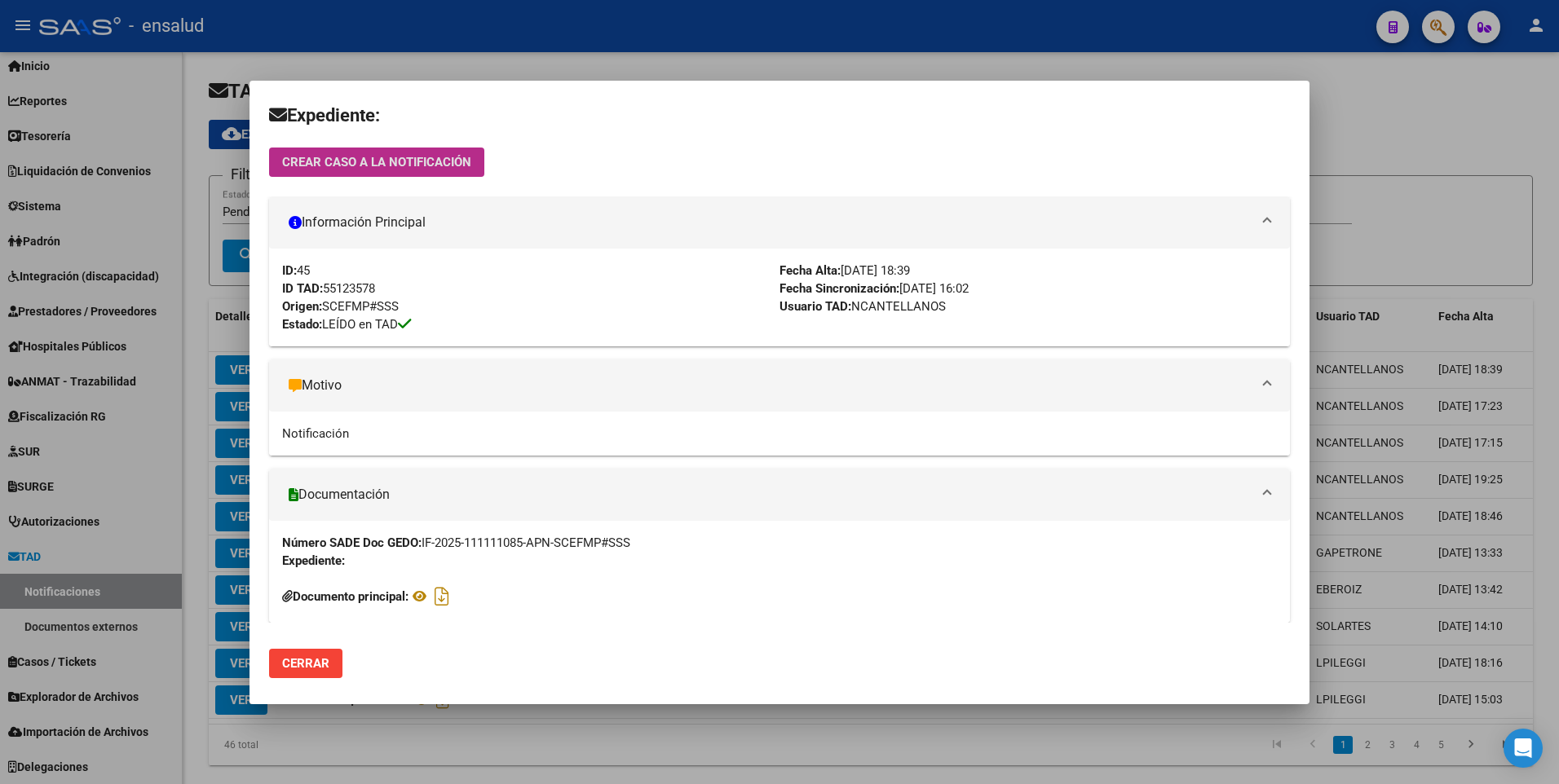
click at [306, 663] on span "Cerrar" at bounding box center [306, 664] width 47 height 15
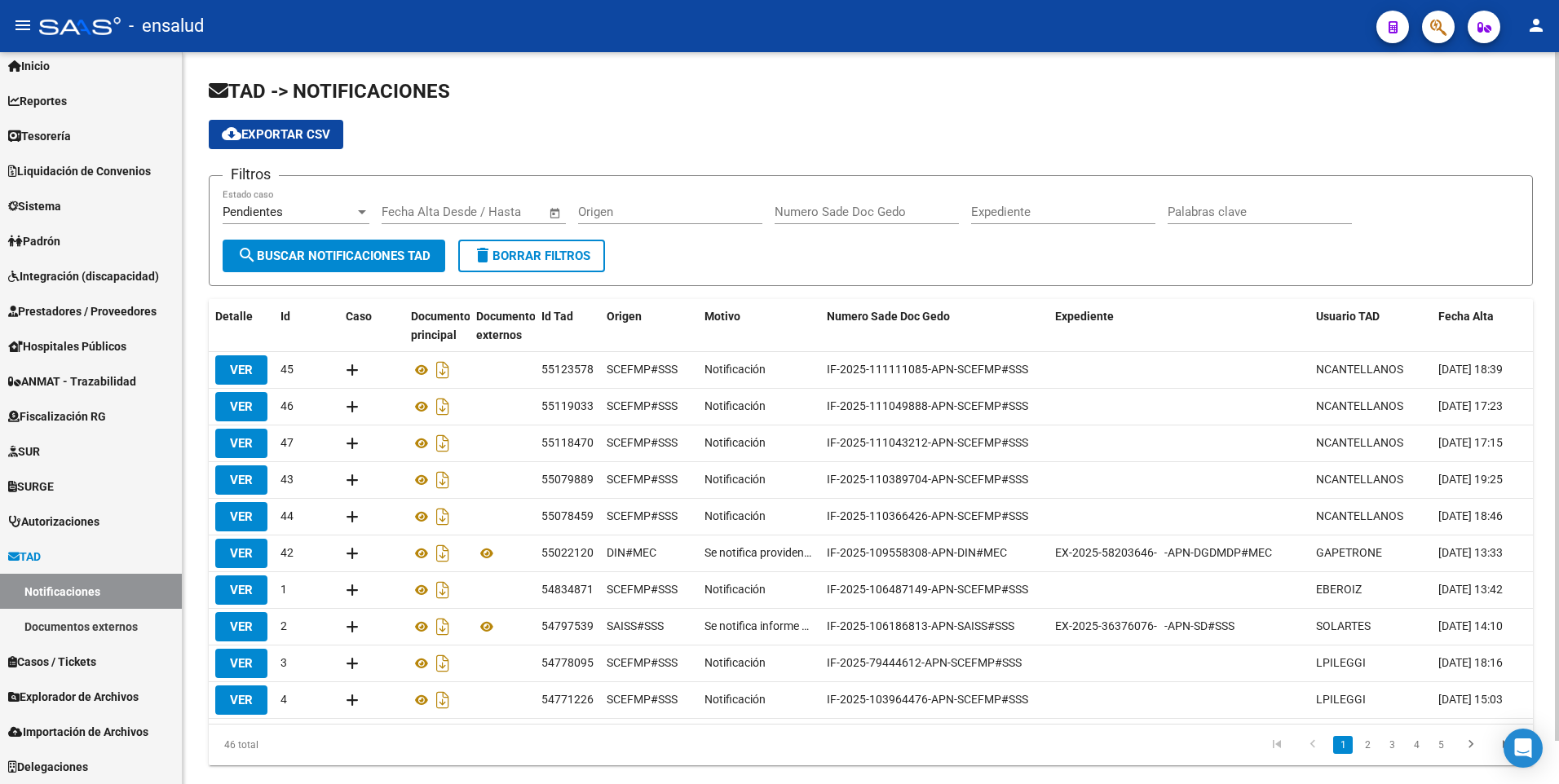
drag, startPoint x: 1326, startPoint y: 723, endPoint x: 1428, endPoint y: 733, distance: 102.5
click at [1428, 724] on datatable-body "VER 45 55123578 SCEFMP#SSS Notificación IF-2025-111111085-APN-SCEFMP#SSS NCANTE…" at bounding box center [871, 537] width 1325 height 372
click at [1475, 757] on icon "go to next page" at bounding box center [1471, 747] width 22 height 20
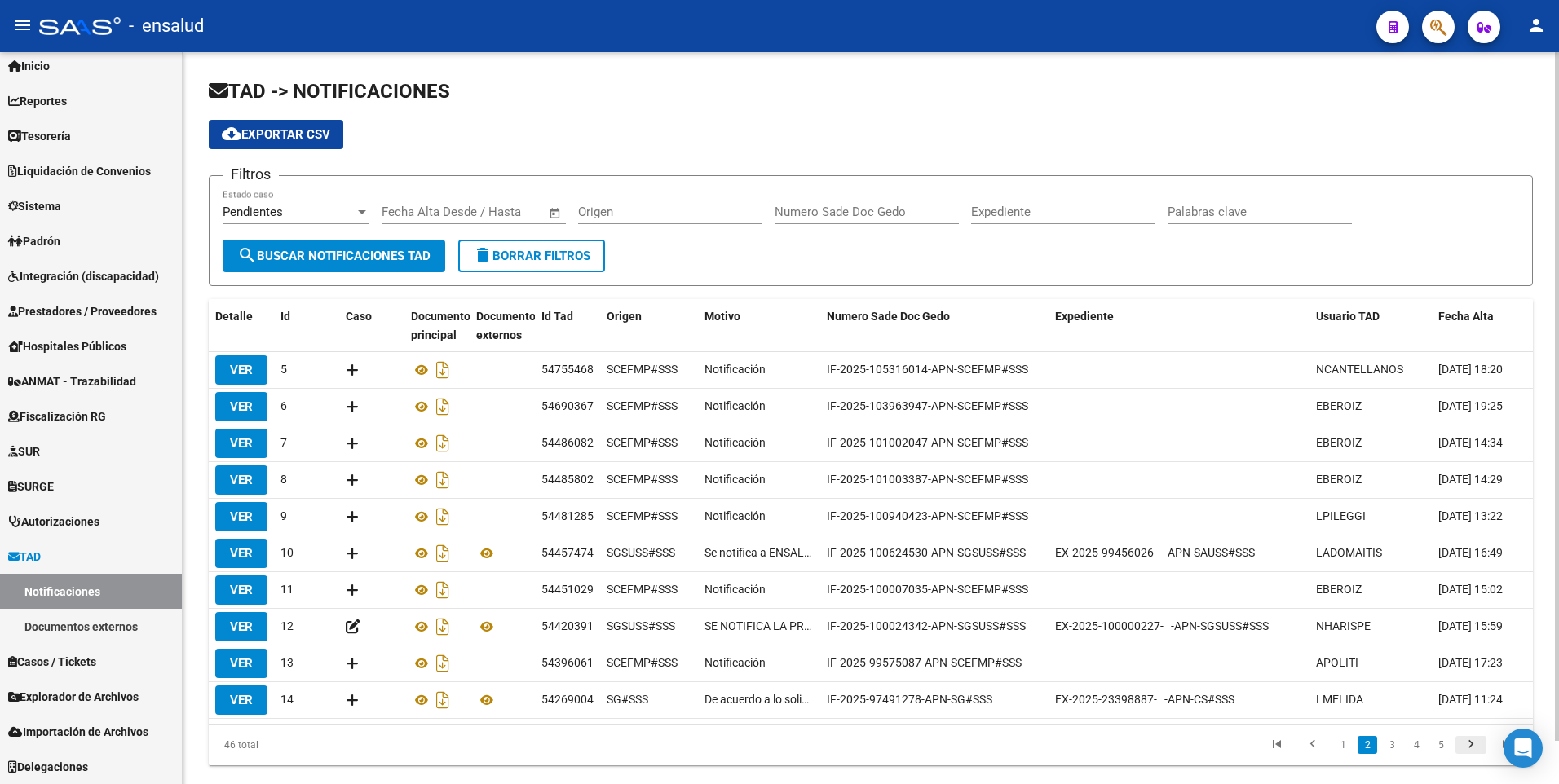
click at [1475, 757] on icon "go to next page" at bounding box center [1471, 747] width 22 height 20
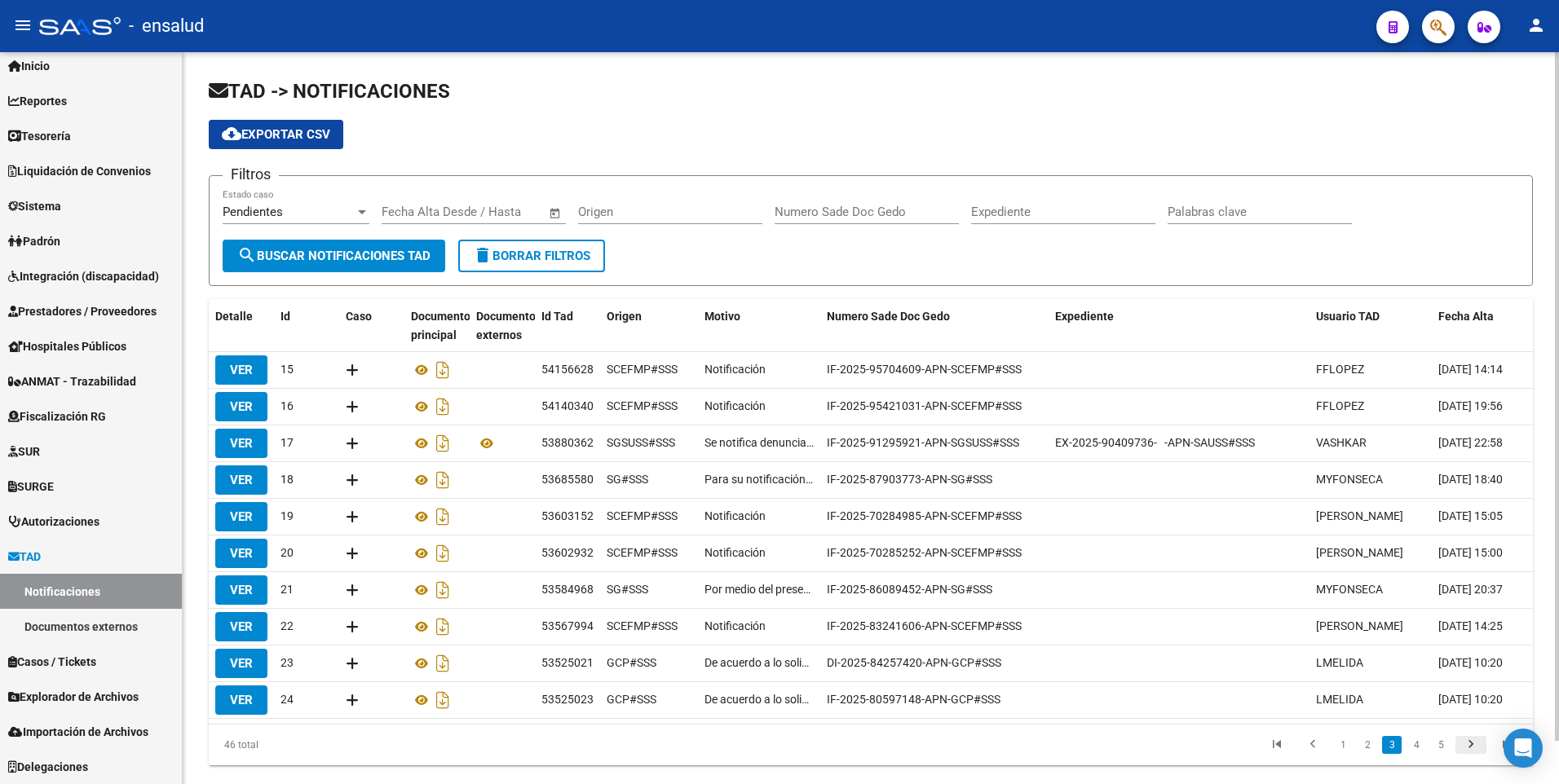
click at [1475, 757] on icon "go to next page" at bounding box center [1471, 747] width 22 height 20
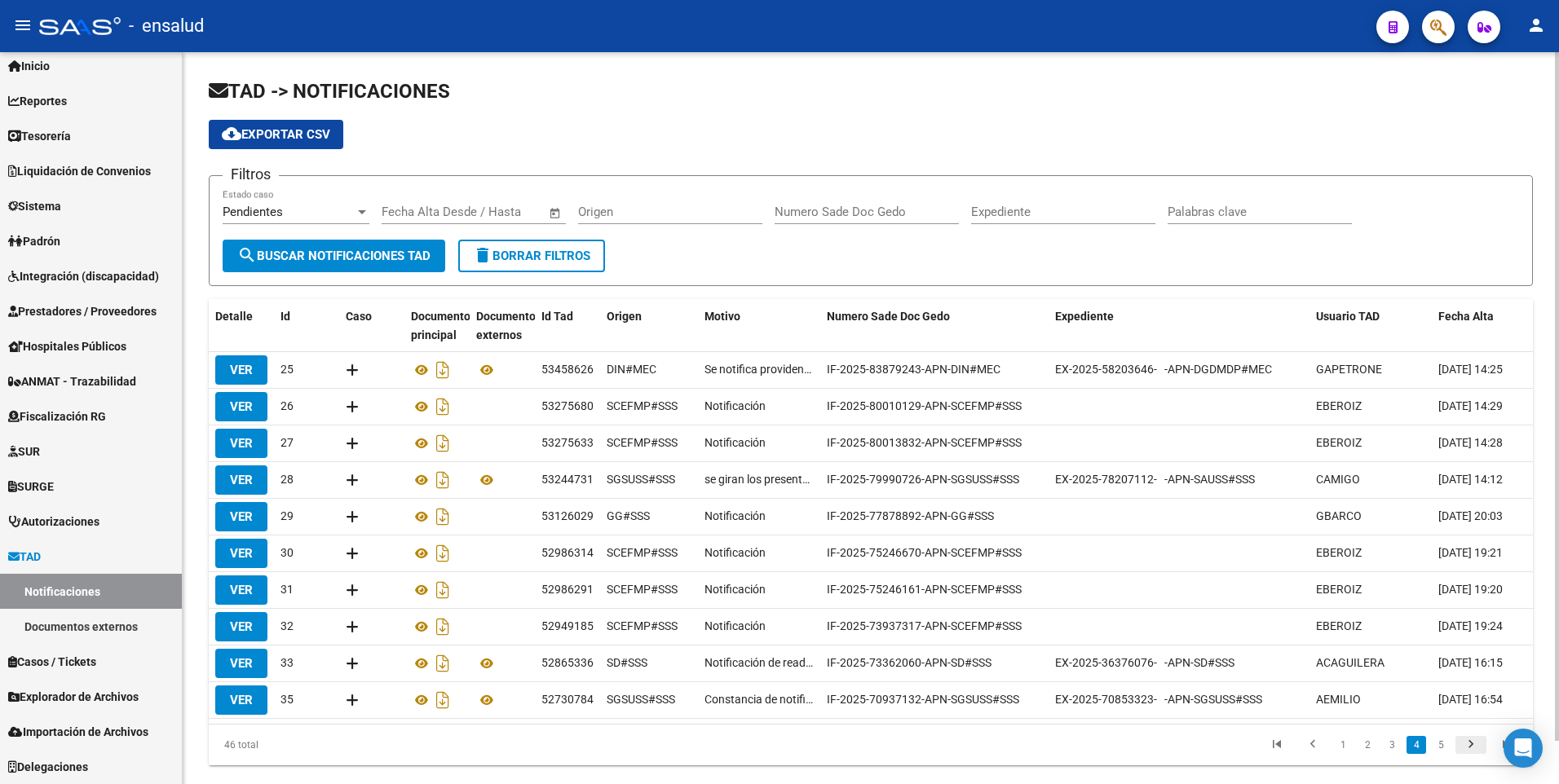
click at [1475, 757] on icon "go to next page" at bounding box center [1471, 747] width 22 height 20
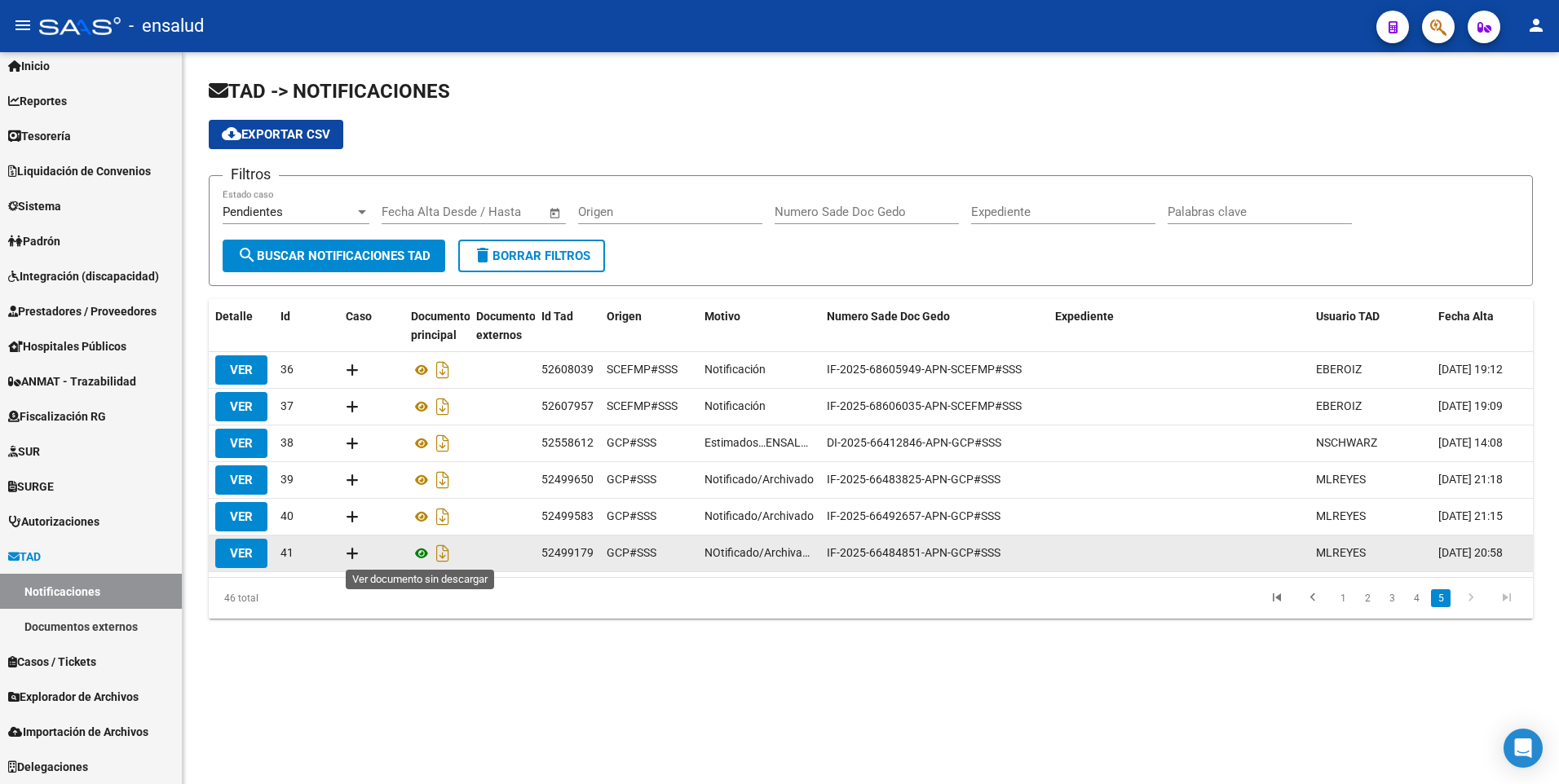
click at [422, 560] on icon at bounding box center [422, 554] width 22 height 20
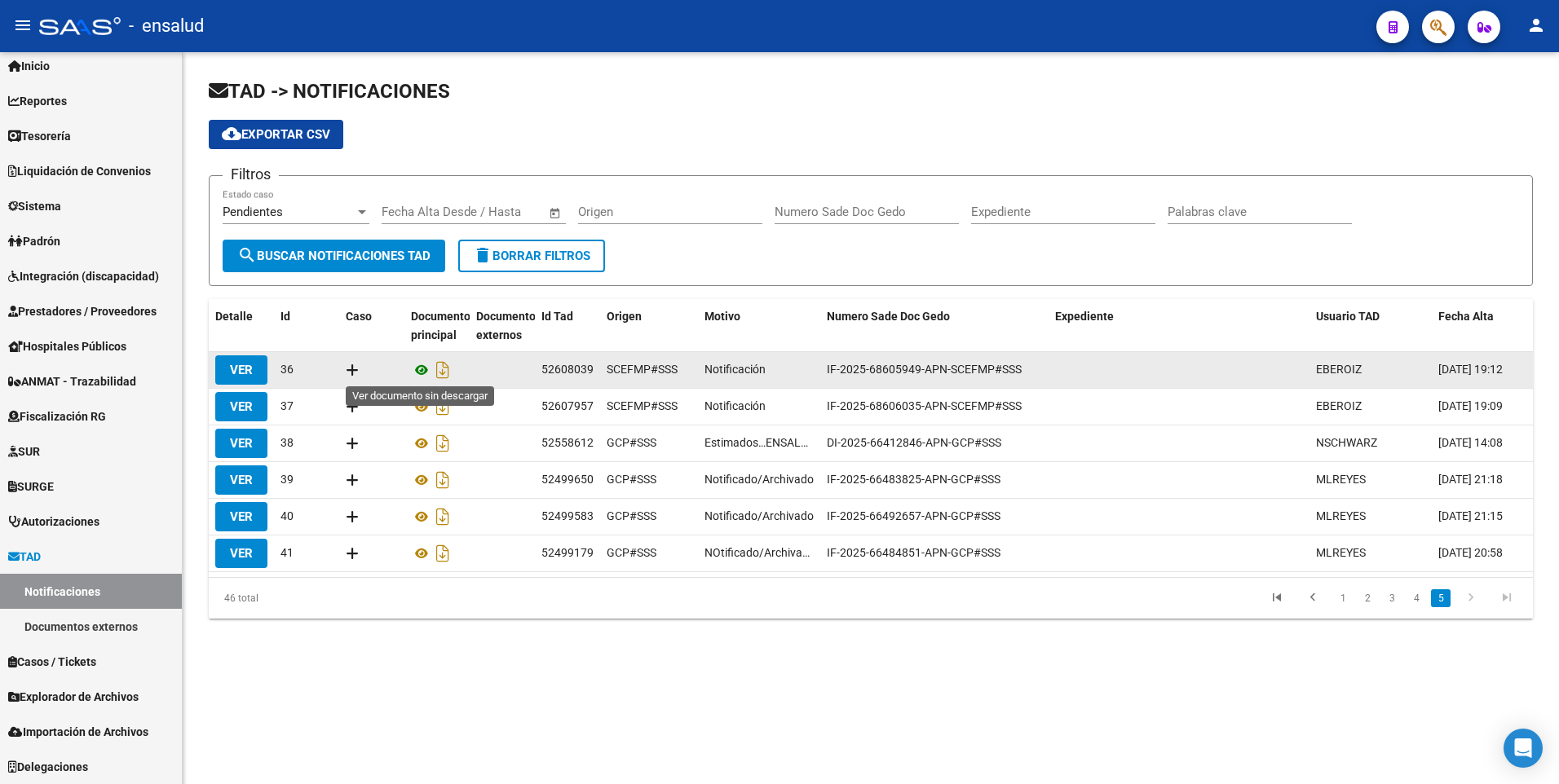
click at [423, 372] on icon at bounding box center [422, 370] width 22 height 20
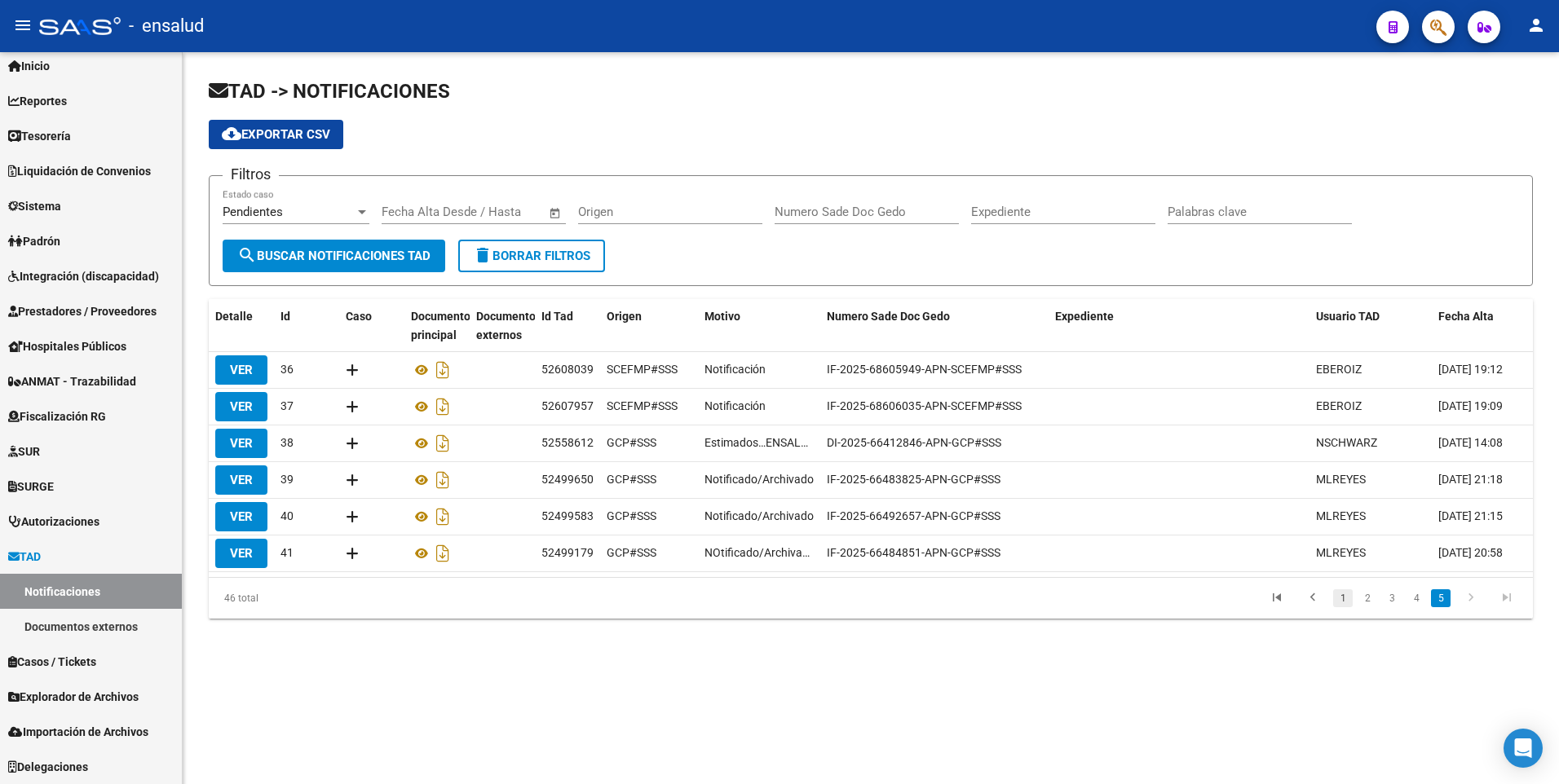
click at [1335, 607] on link "1" at bounding box center [1344, 599] width 20 height 18
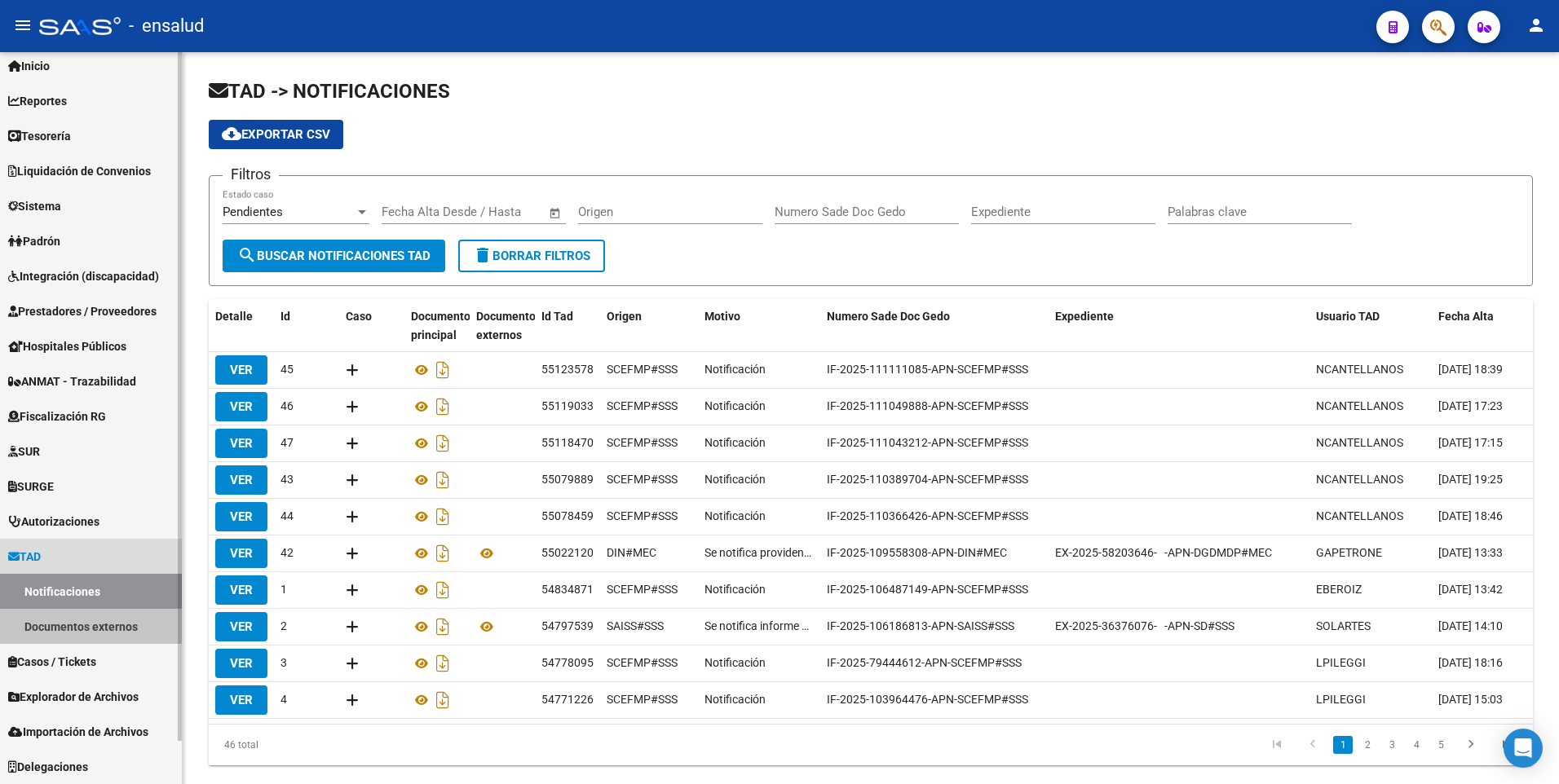
click at [87, 625] on link "Documentos externos" at bounding box center [91, 626] width 182 height 35
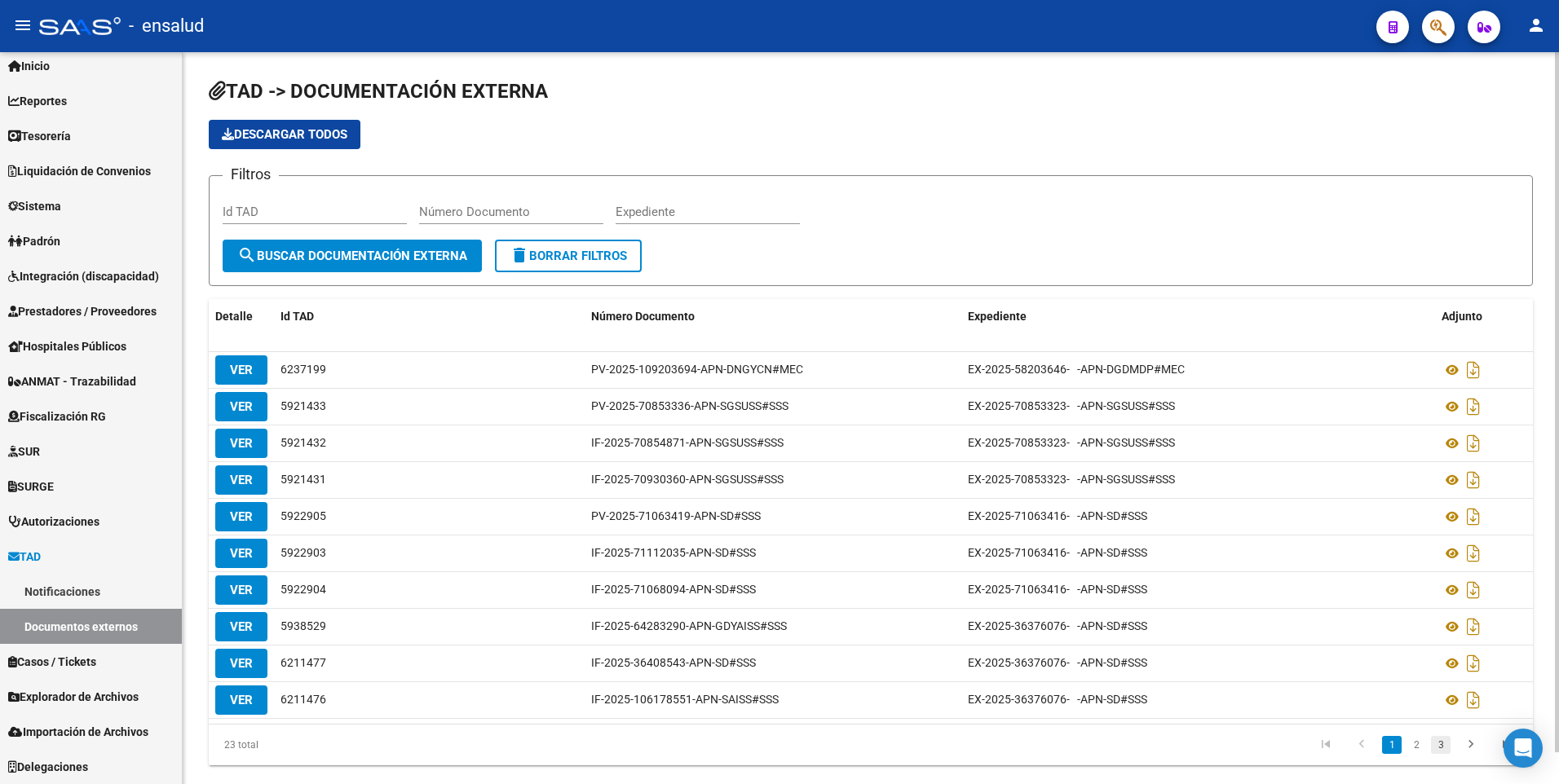
click at [1446, 745] on link "3" at bounding box center [1441, 745] width 20 height 18
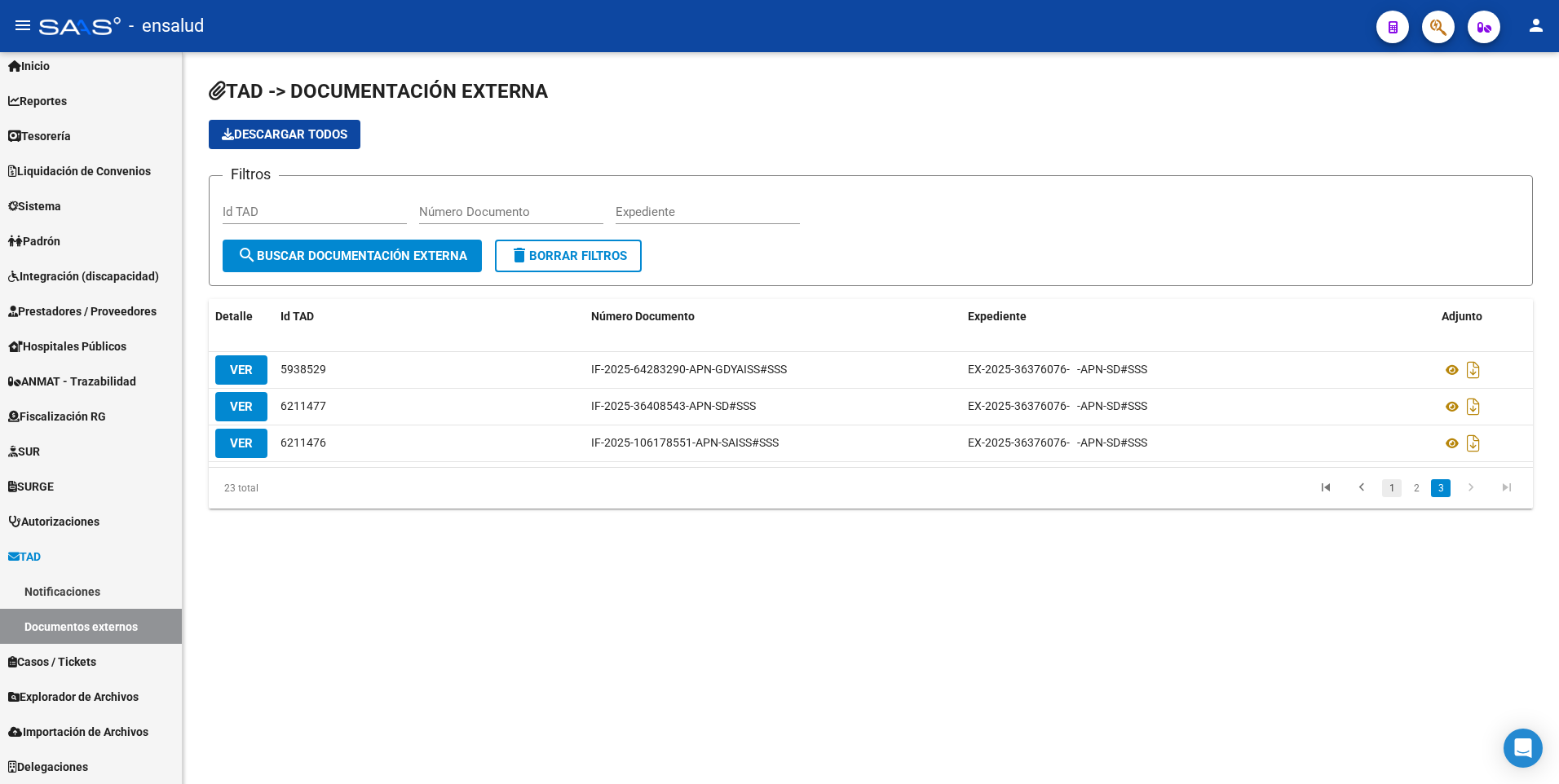
click at [1389, 488] on link "1" at bounding box center [1392, 488] width 20 height 18
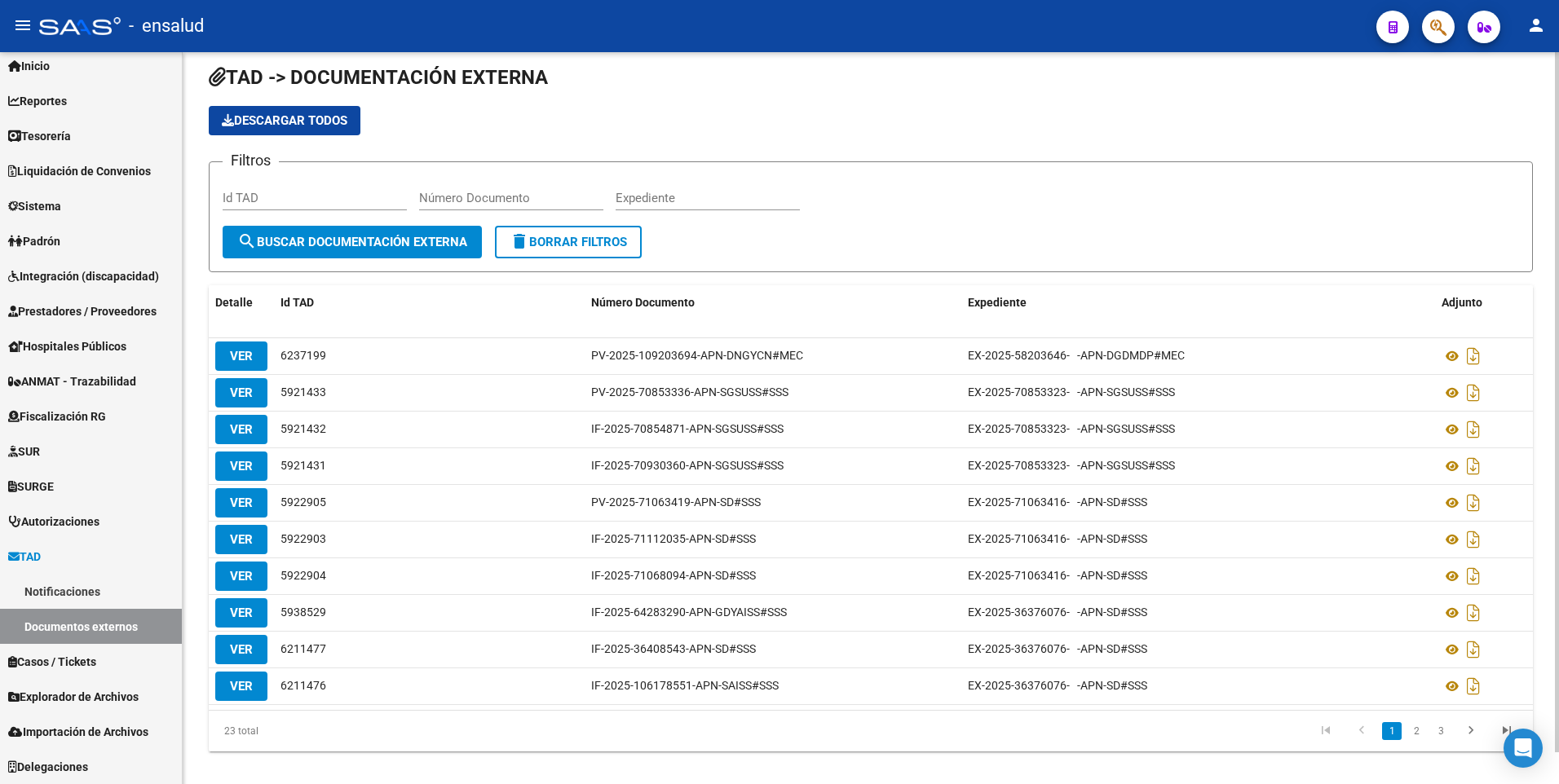
scroll to position [33, 0]
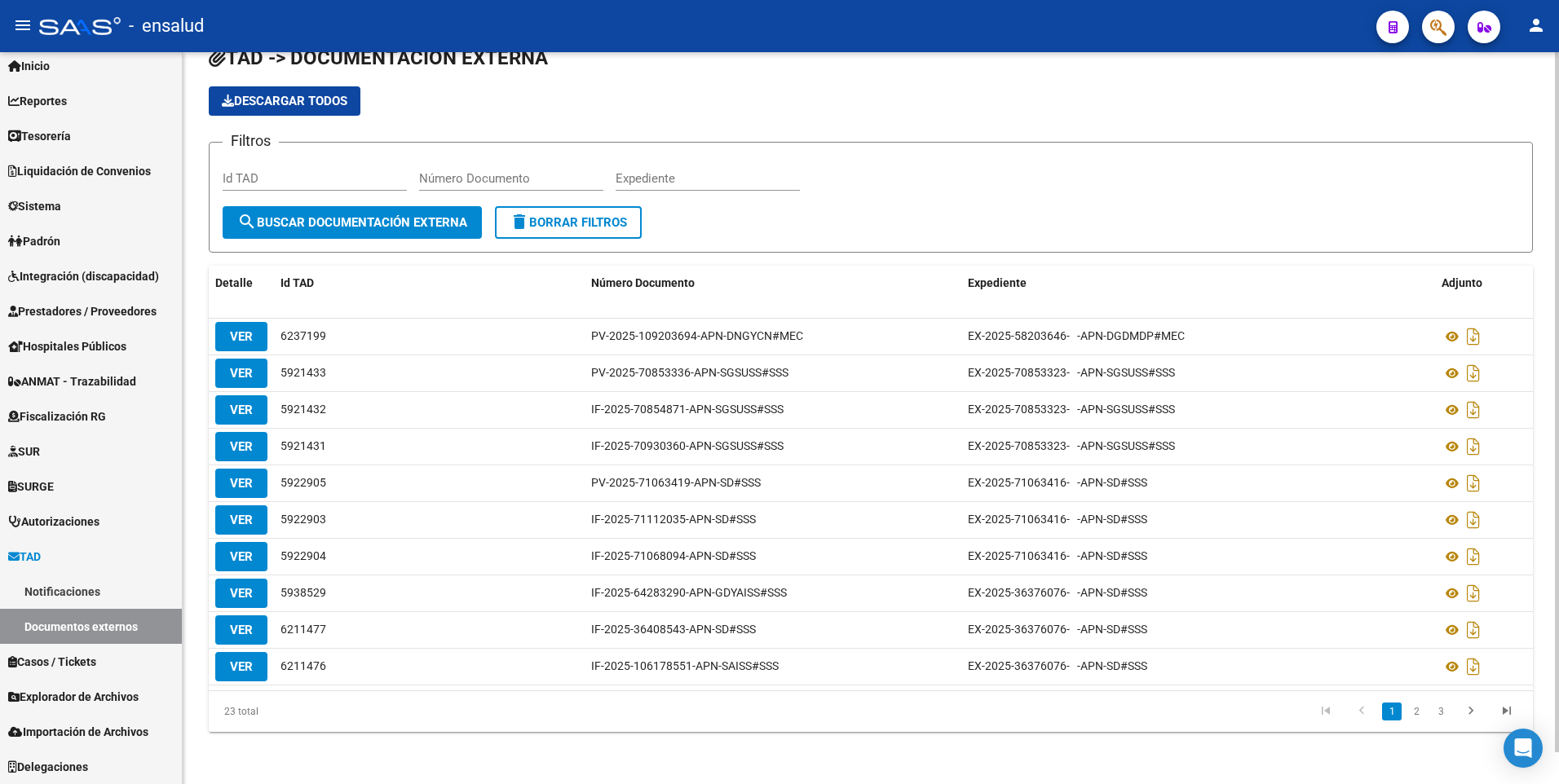
click at [1558, 599] on html "menu - ensalud person Firma Express Inicio Calendario SSS Instructivos Contacto…" at bounding box center [780, 392] width 1559 height 784
click at [1416, 714] on link "2" at bounding box center [1417, 712] width 20 height 18
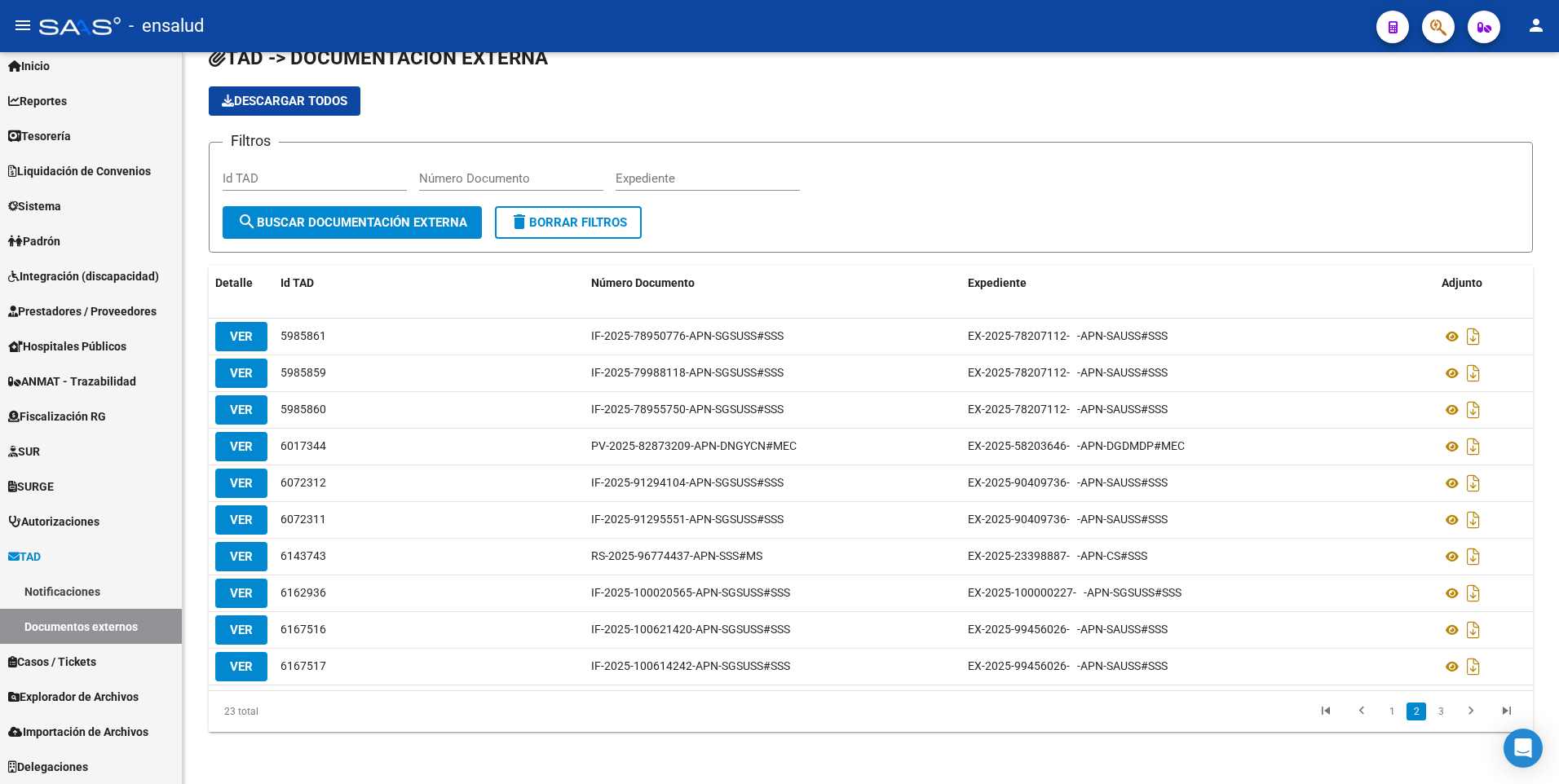
click at [1416, 714] on link "2" at bounding box center [1417, 712] width 20 height 18
click at [54, 657] on span "Casos / Tickets" at bounding box center [52, 662] width 88 height 18
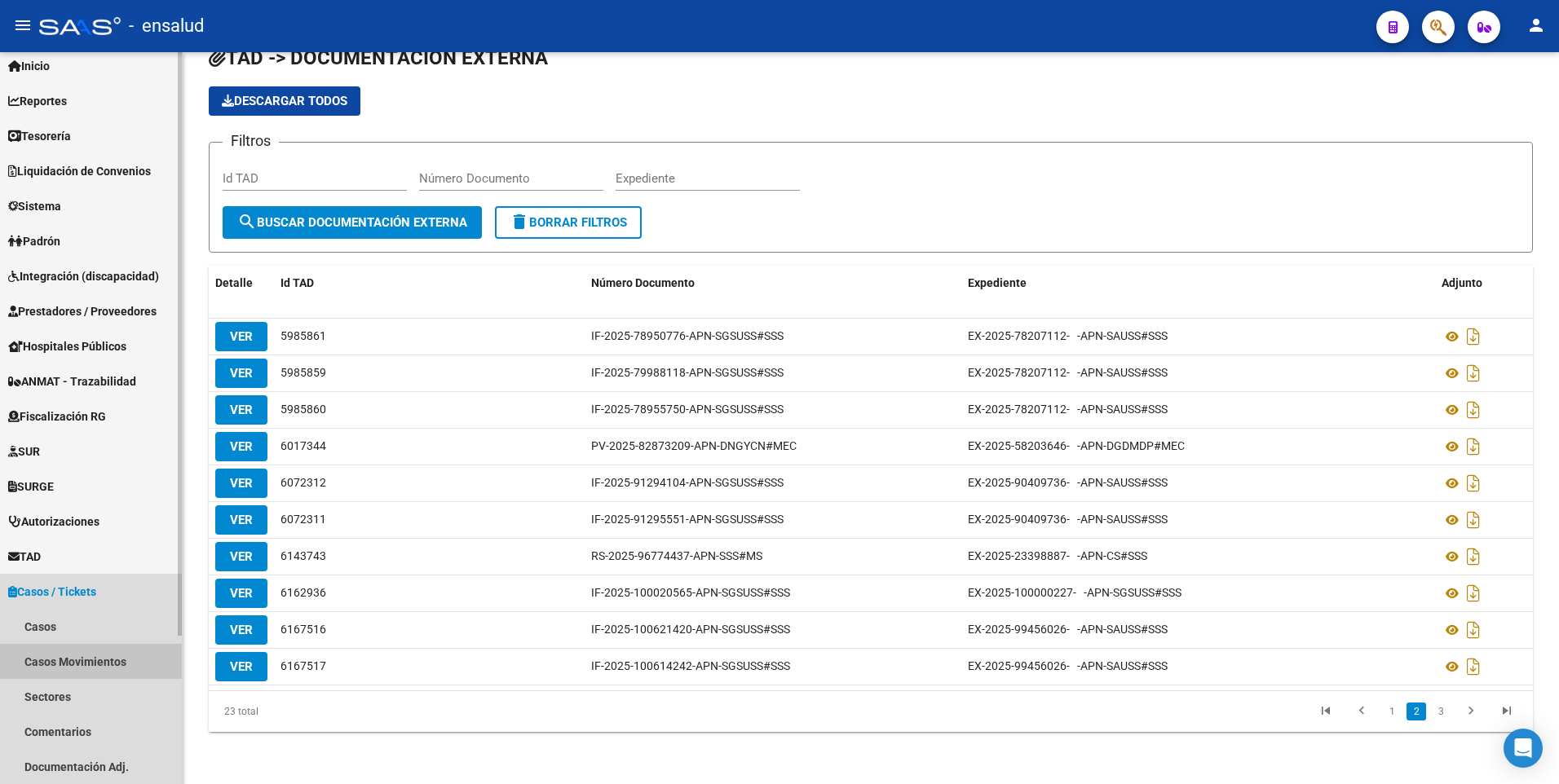
click at [56, 667] on link "Casos Movimientos" at bounding box center [91, 661] width 182 height 35
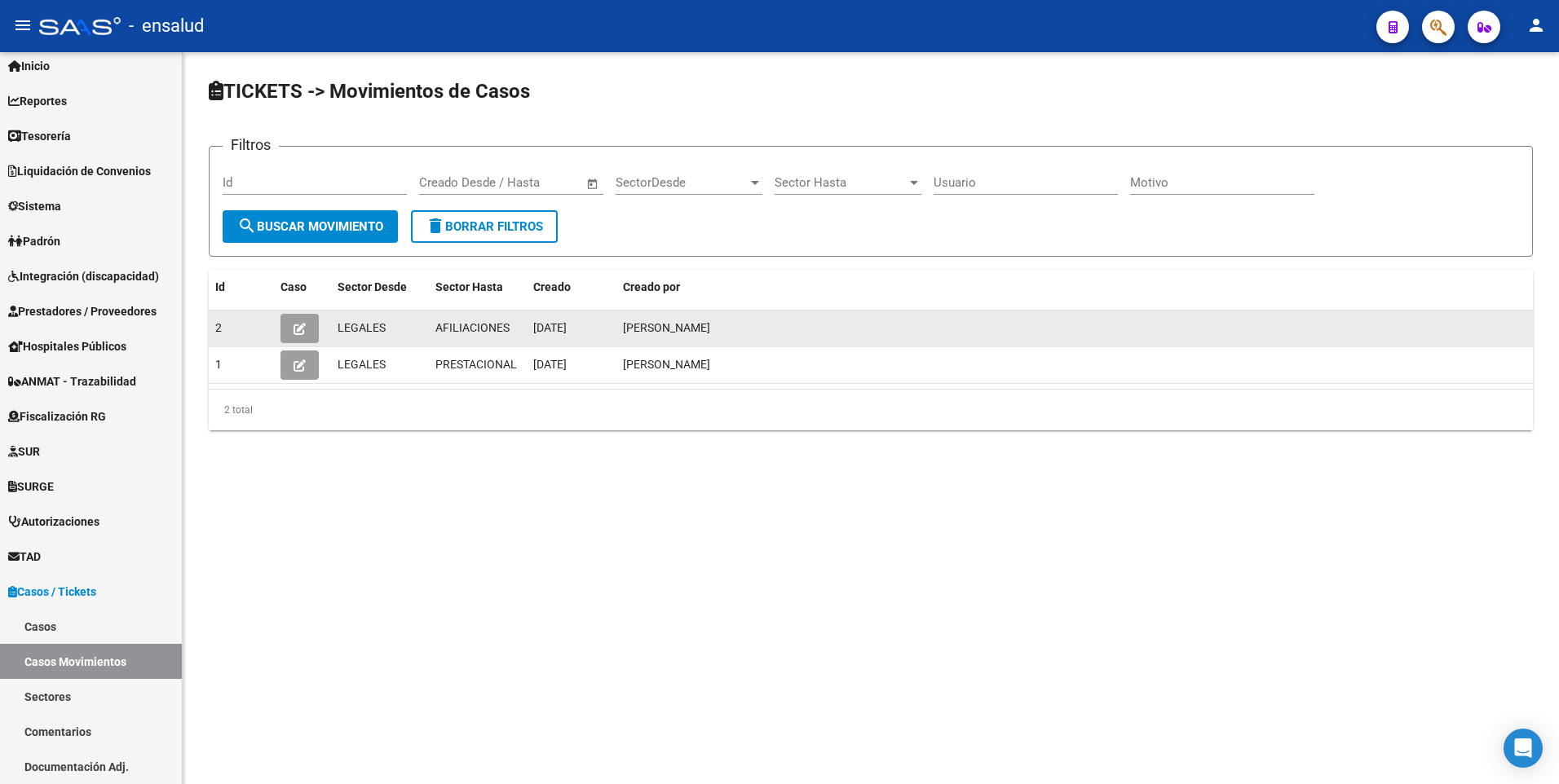
click at [318, 327] on button "button" at bounding box center [300, 328] width 38 height 29
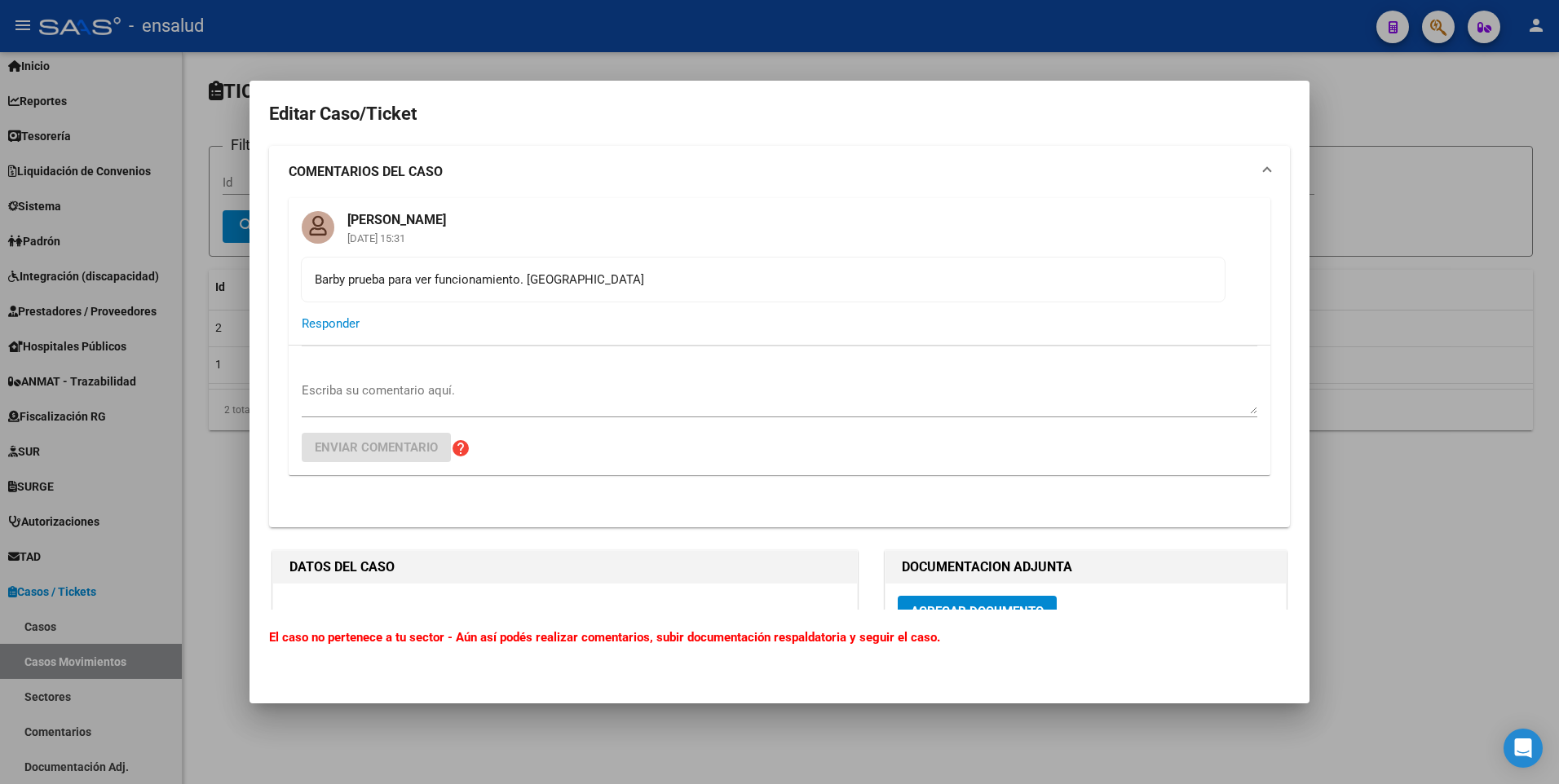
click at [1513, 490] on div at bounding box center [780, 392] width 1559 height 784
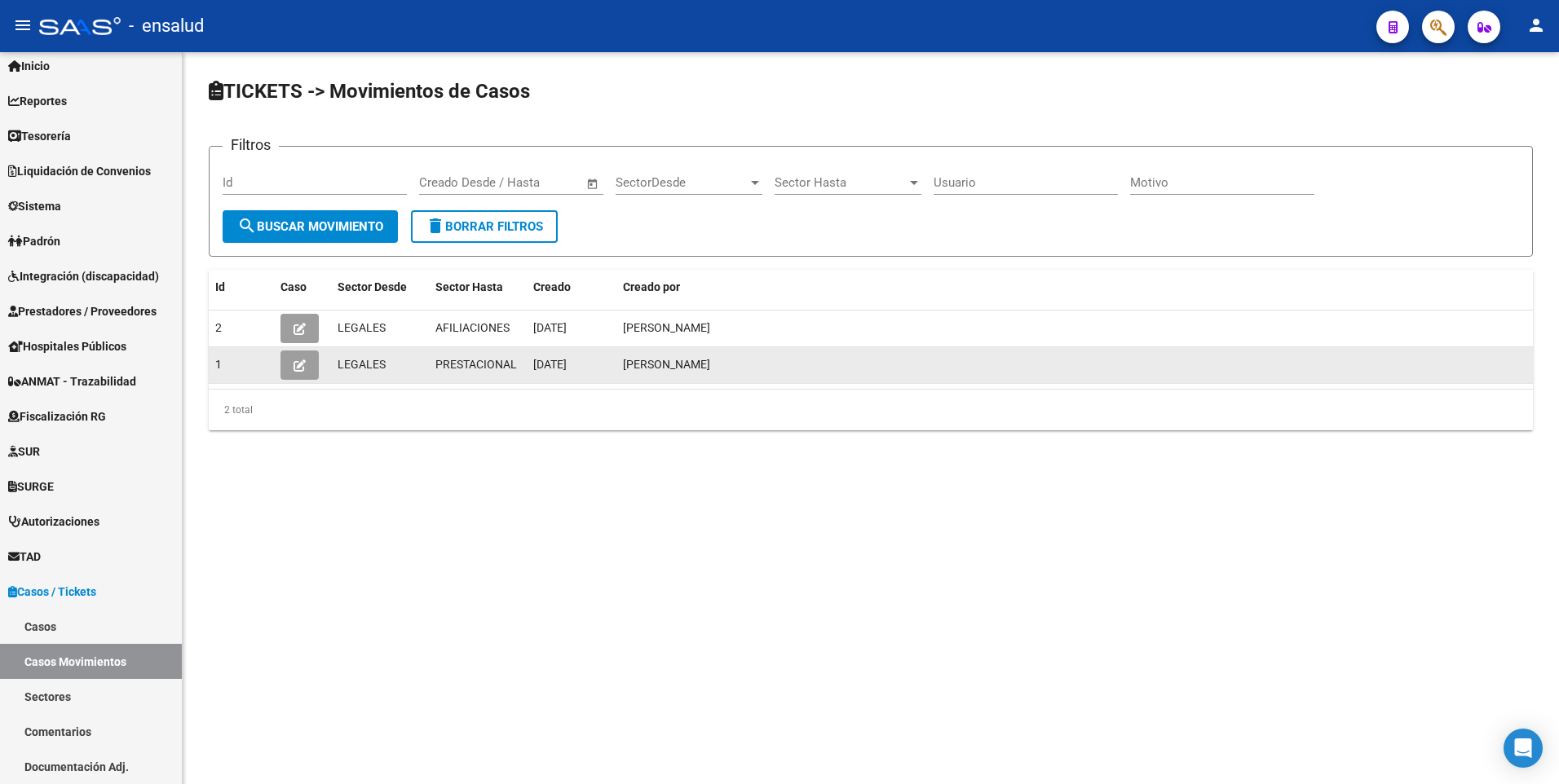
click at [295, 363] on icon "button" at bounding box center [299, 365] width 12 height 12
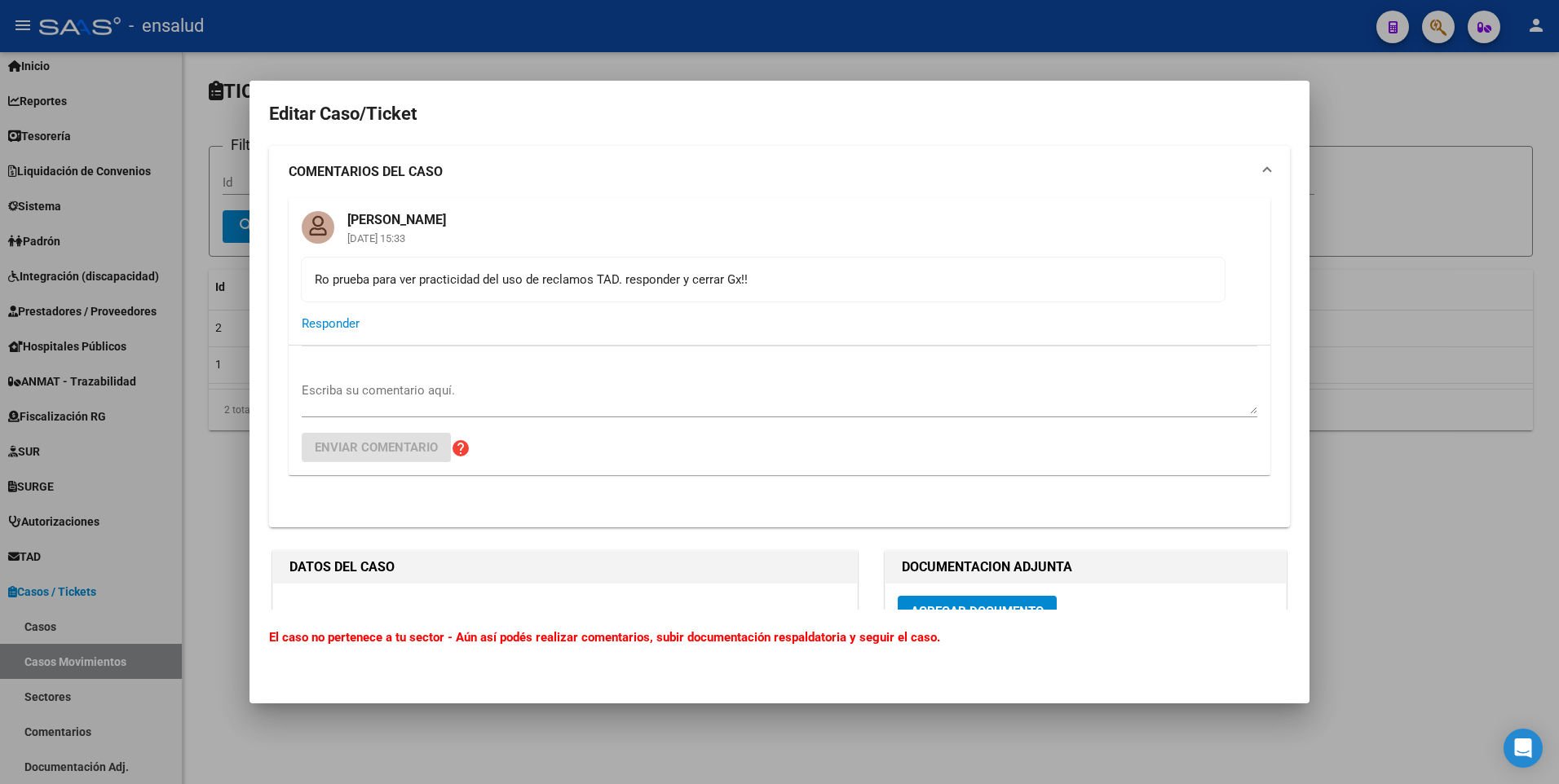
click at [1548, 610] on div at bounding box center [780, 392] width 1559 height 784
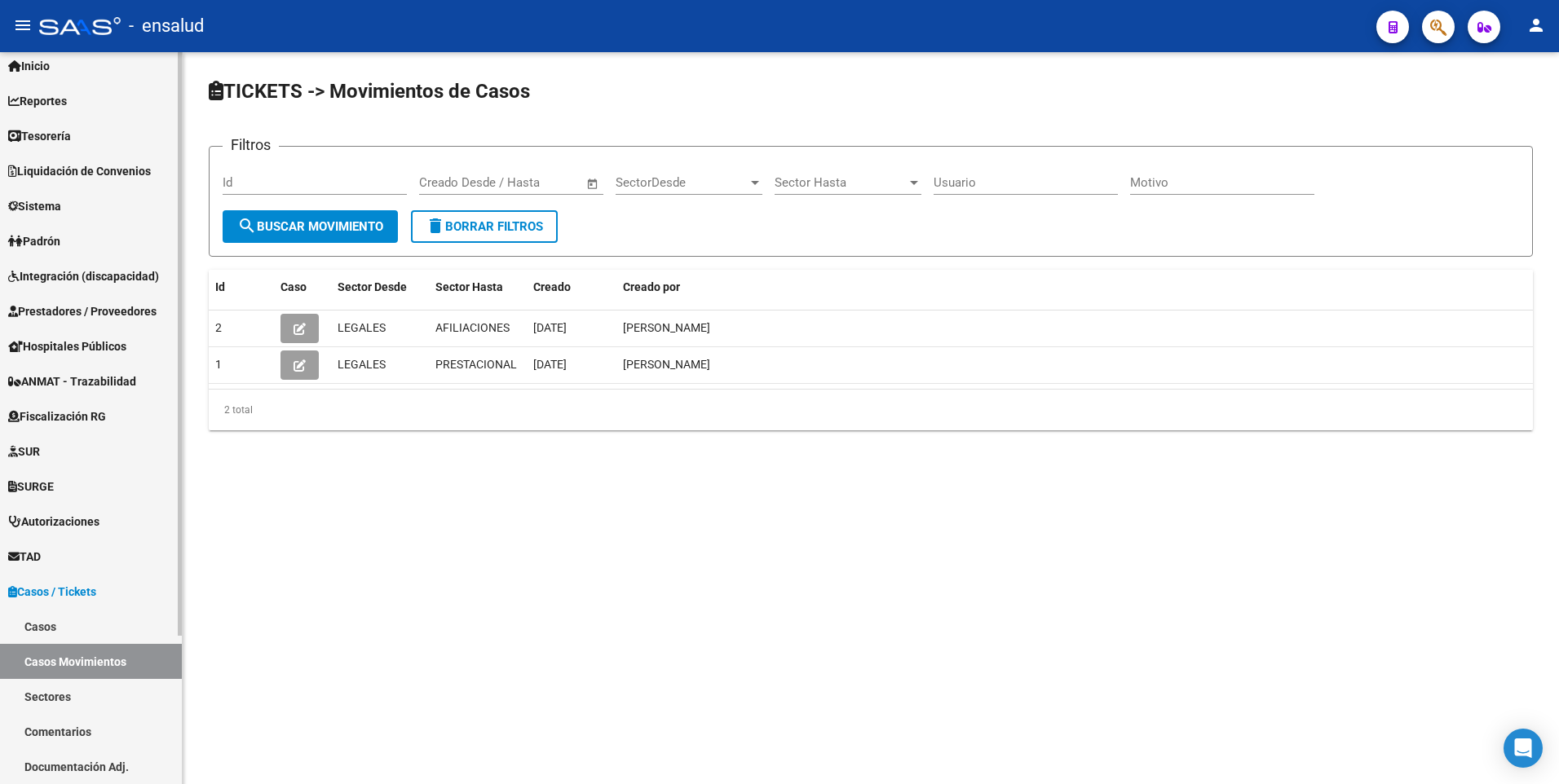
click at [65, 694] on link "Sectores" at bounding box center [91, 696] width 182 height 35
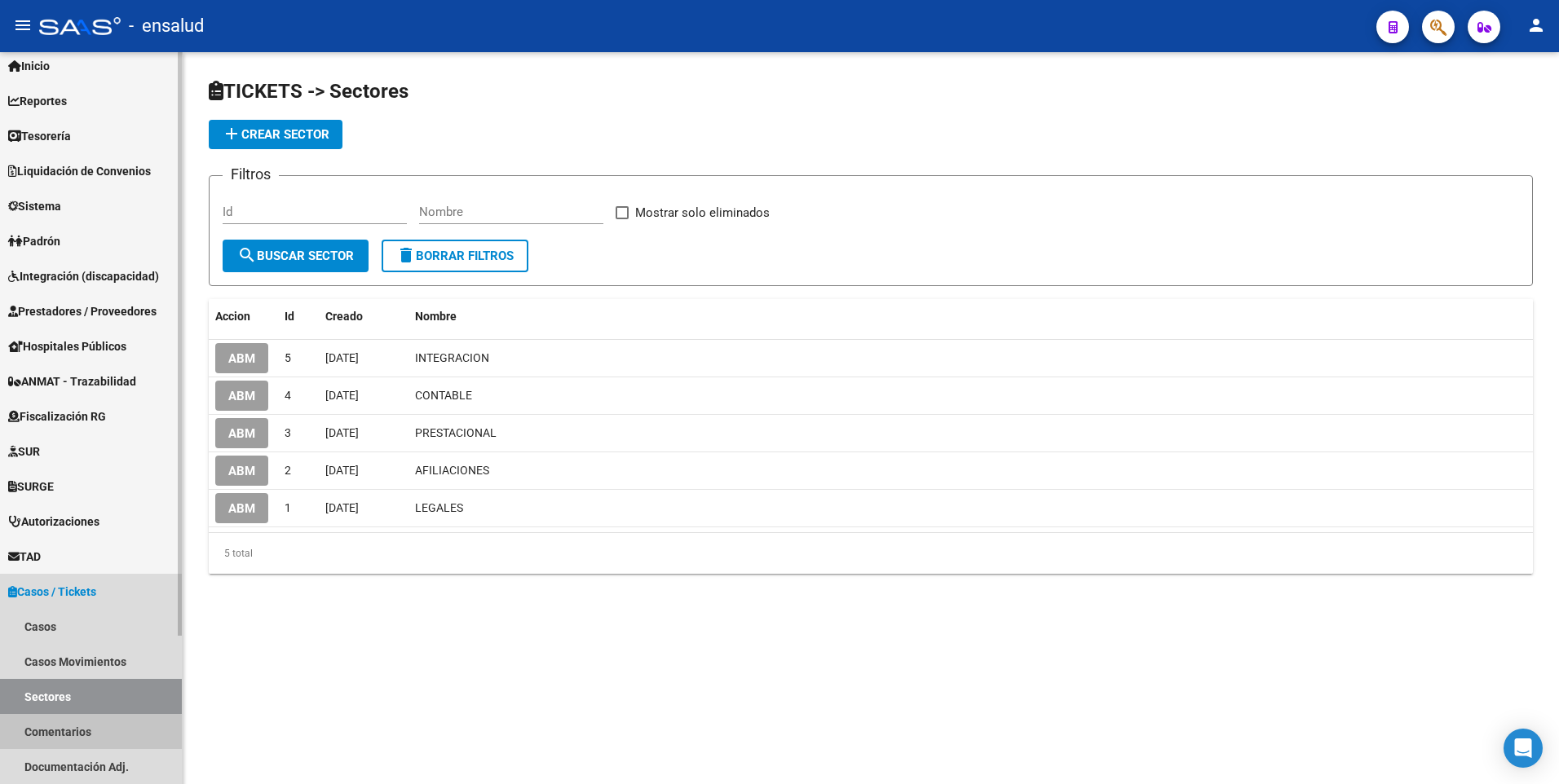
click at [56, 734] on link "Comentarios" at bounding box center [91, 731] width 182 height 35
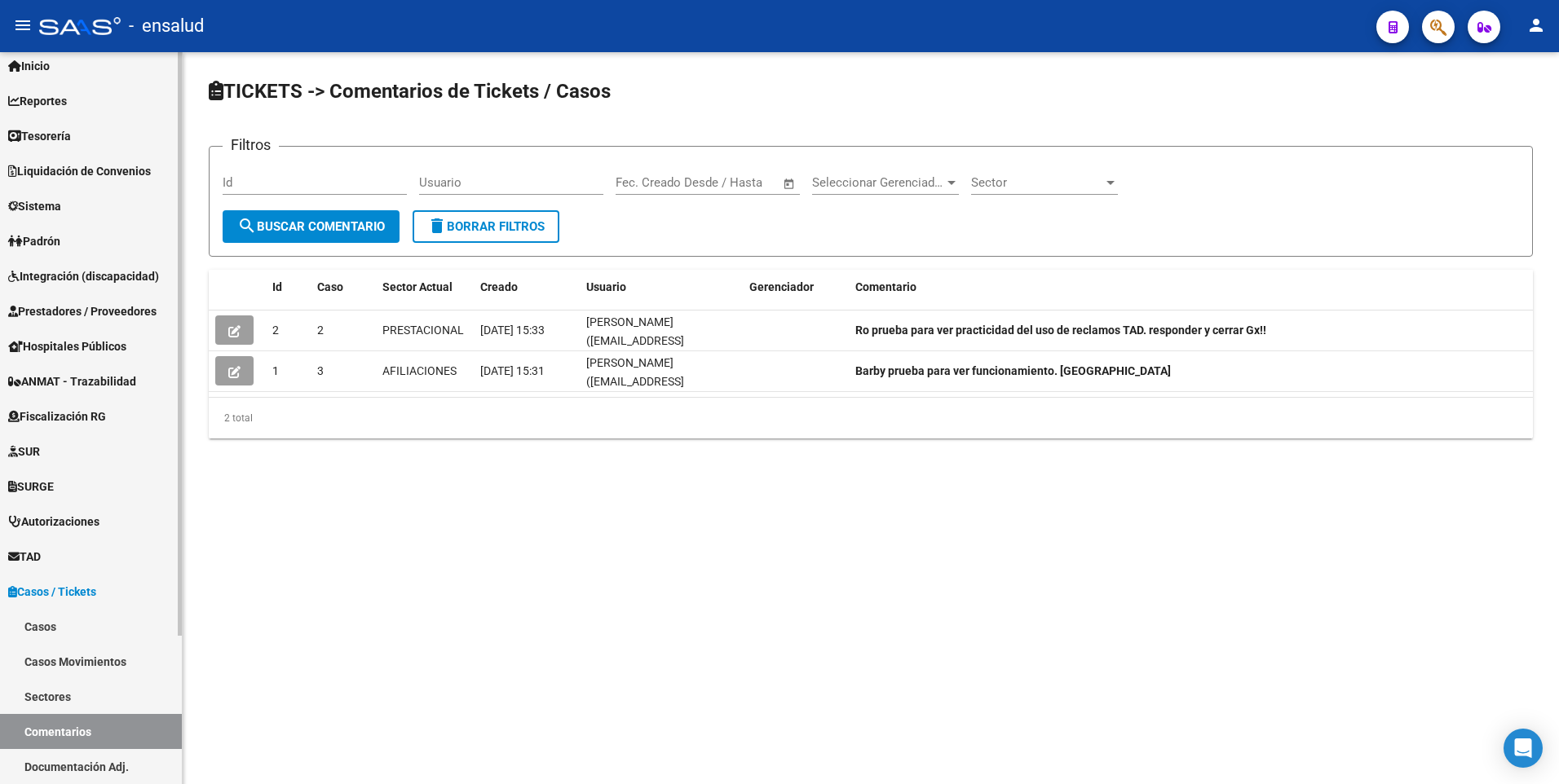
click at [91, 766] on link "Documentación Adj." at bounding box center [91, 767] width 182 height 35
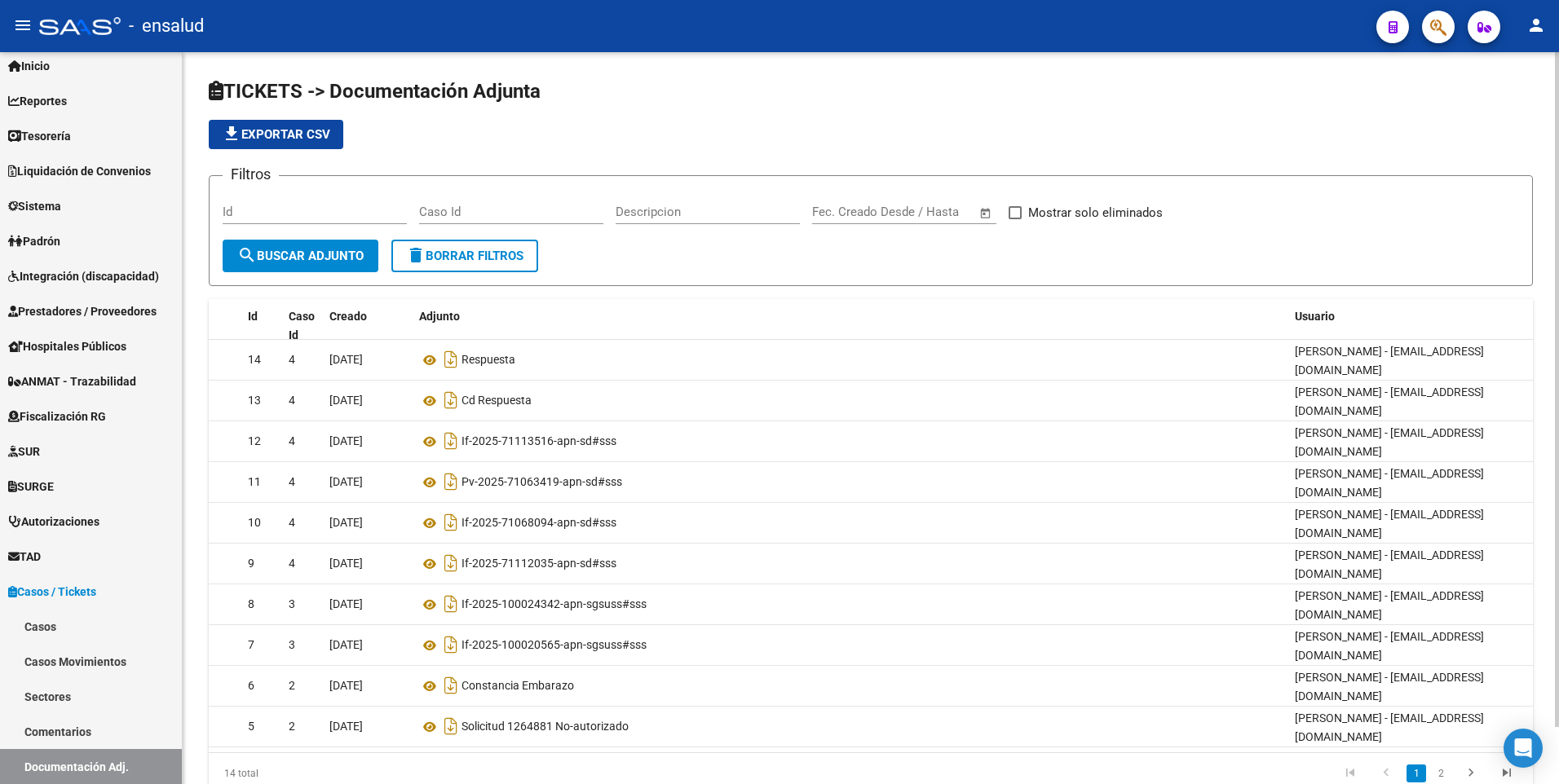
drag, startPoint x: 185, startPoint y: 641, endPoint x: 185, endPoint y: 651, distance: 10.0
click at [185, 651] on div "TICKETS -> Documentación Adjunta file_download Exportar CSV Filtros Id Caso Id …" at bounding box center [871, 449] width 1377 height 794
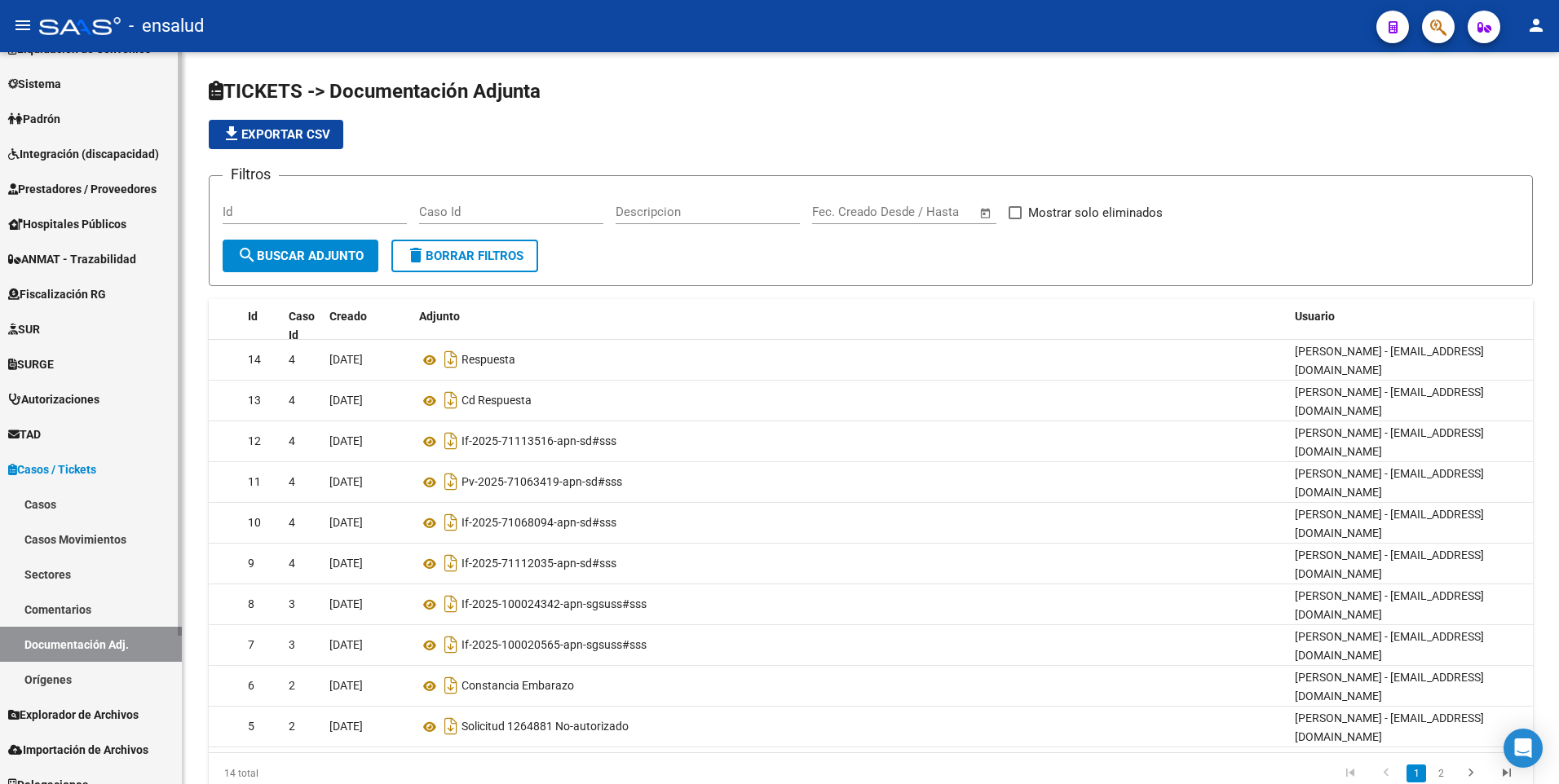
scroll to position [185, 0]
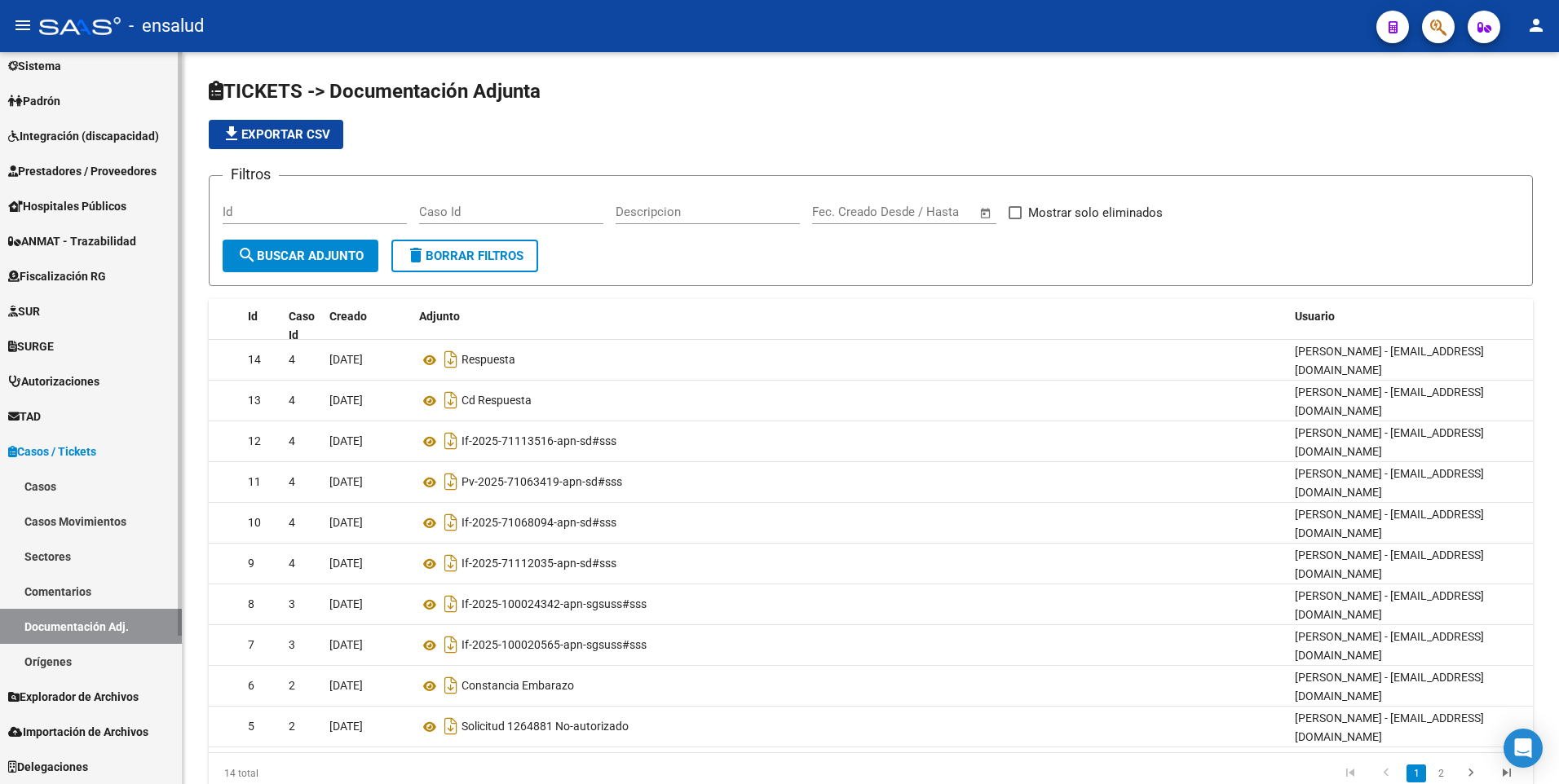
click at [186, 783] on html "menu - ensalud person Firma Express Inicio Calendario SSS Instructivos Contacto…" at bounding box center [780, 392] width 1559 height 784
click at [111, 691] on span "Explorador de Archivos" at bounding box center [74, 697] width 131 height 18
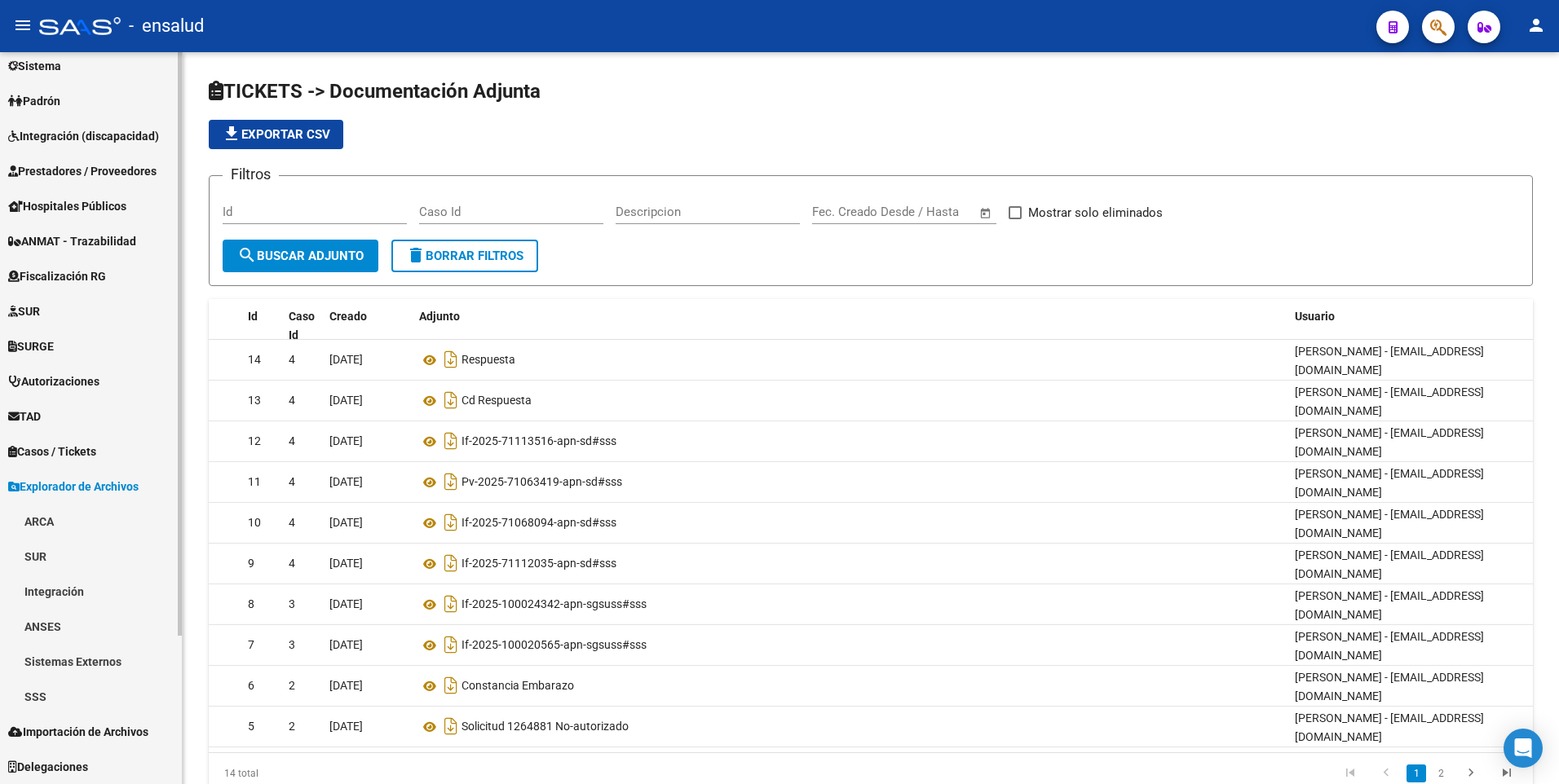
click at [13, 482] on icon at bounding box center [14, 487] width 12 height 12
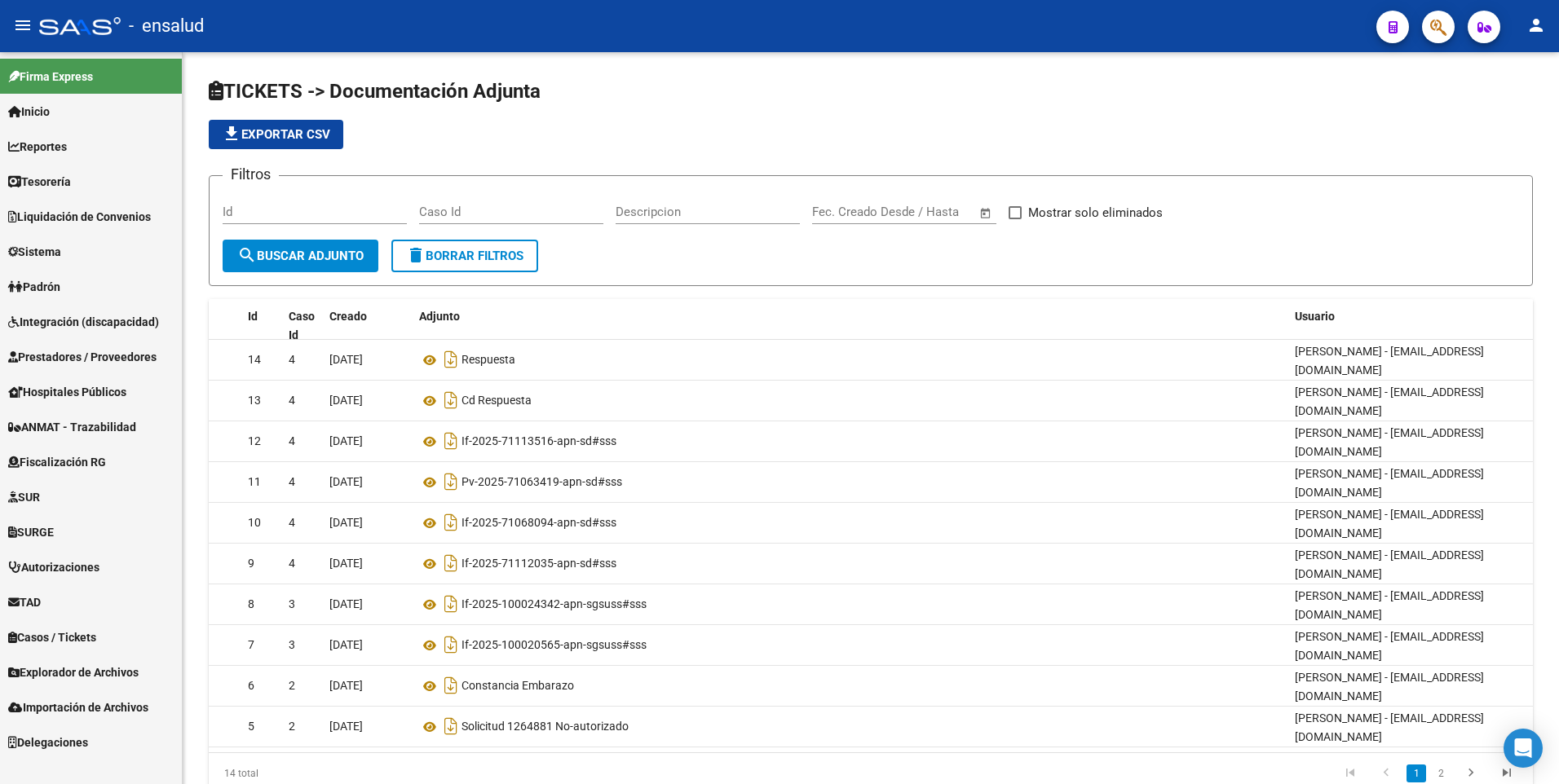
scroll to position [0, 0]
